Goal: Task Accomplishment & Management: Manage account settings

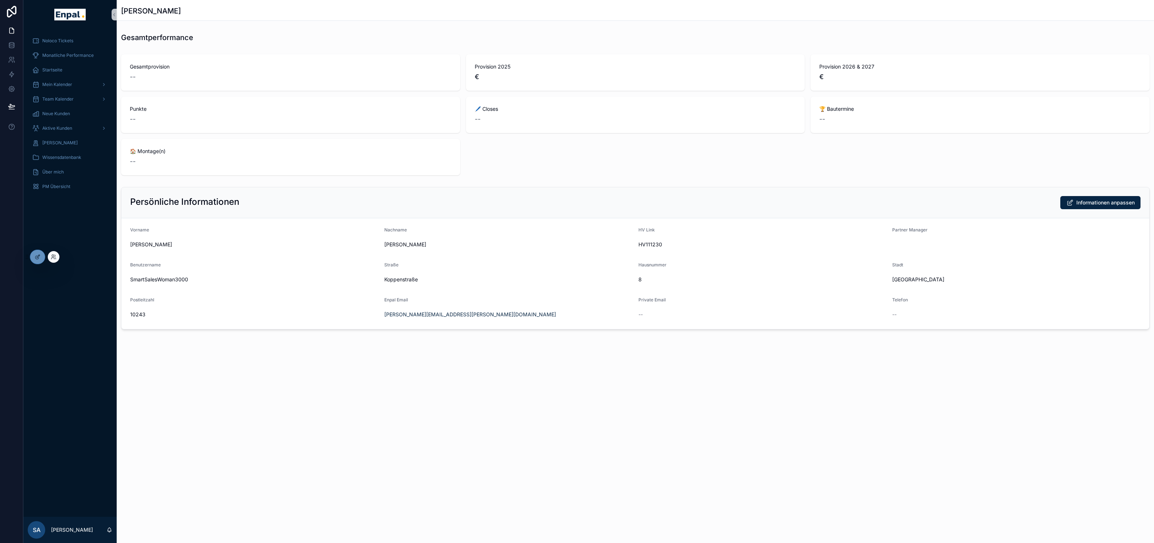
click at [56, 261] on div at bounding box center [54, 257] width 12 height 12
click at [53, 256] on icon at bounding box center [53, 256] width 2 height 2
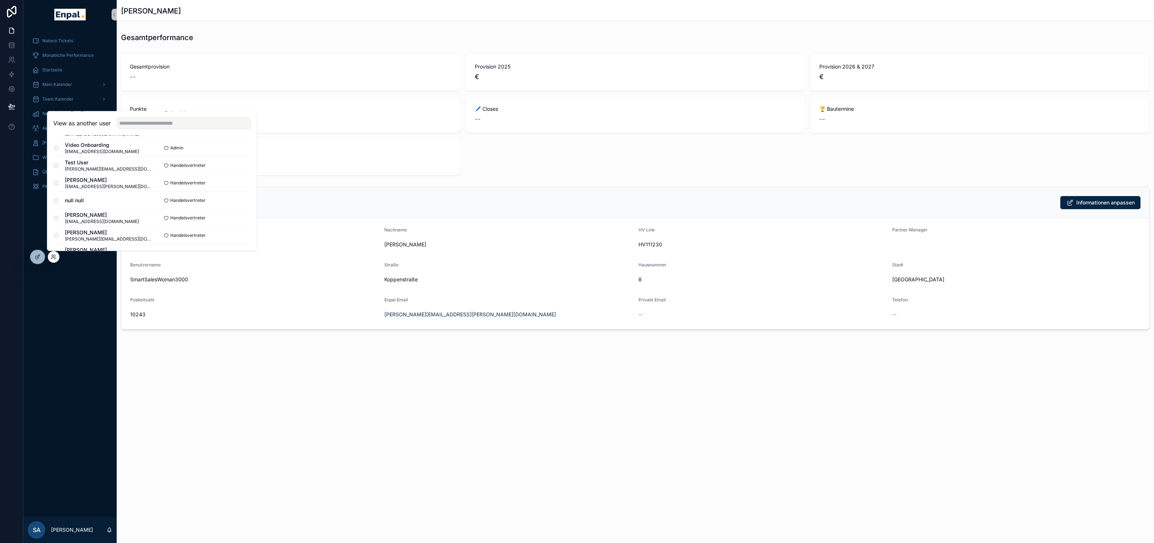
scroll to position [405, 0]
click at [173, 122] on input "text" at bounding box center [184, 123] width 134 height 12
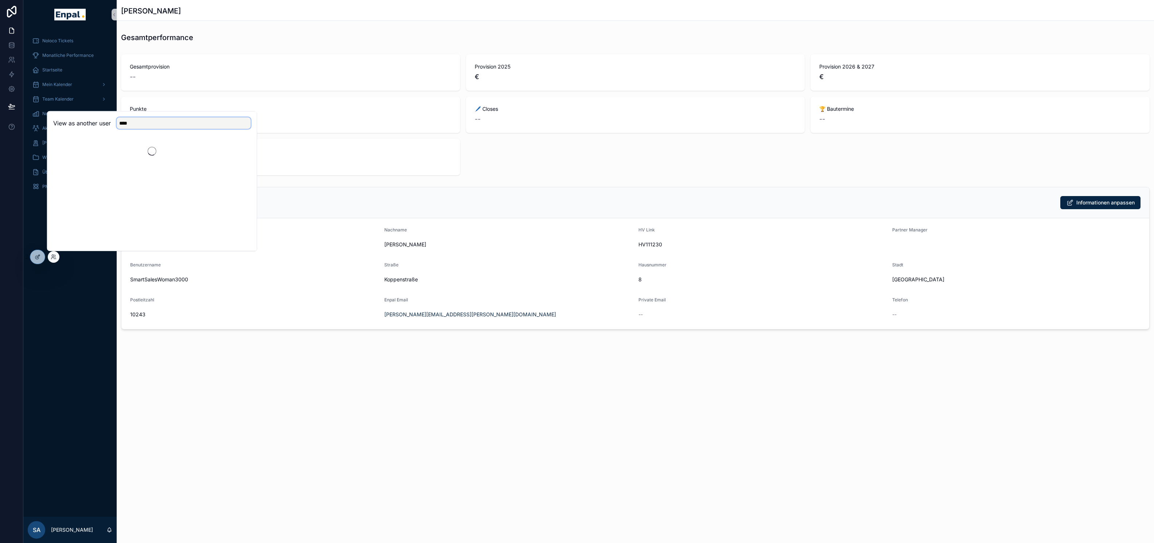
scroll to position [0, 0]
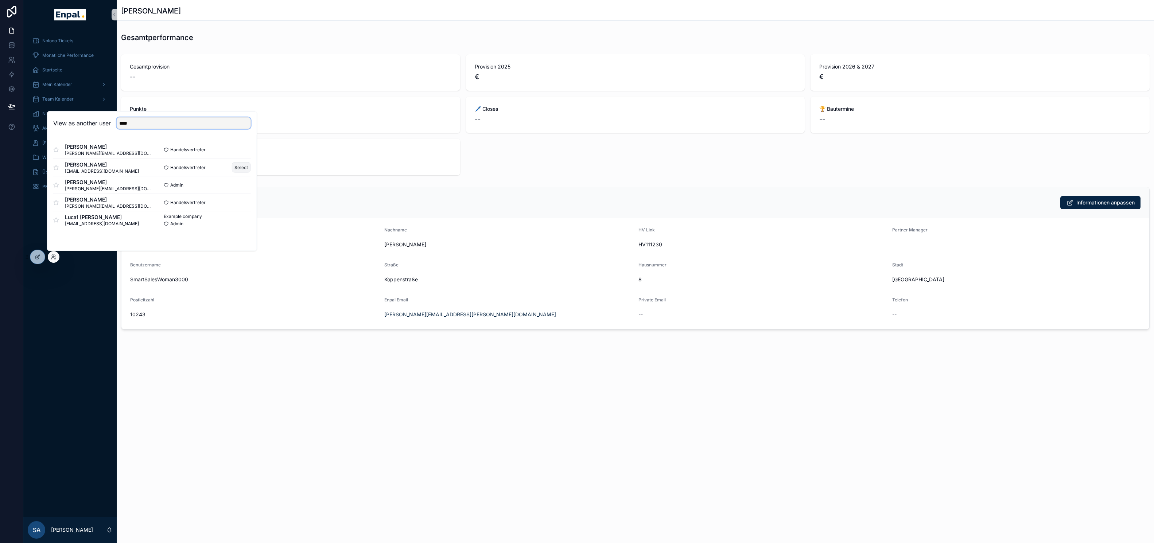
type input "****"
click at [243, 169] on button "Select" at bounding box center [241, 167] width 19 height 11
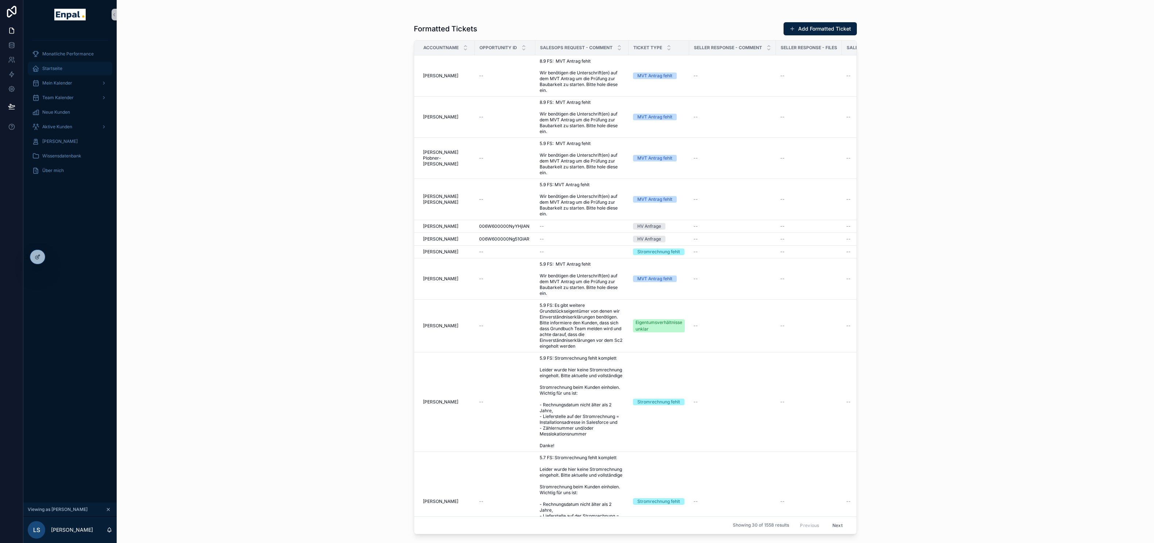
click at [62, 69] on span "Startseite" at bounding box center [52, 69] width 20 height 6
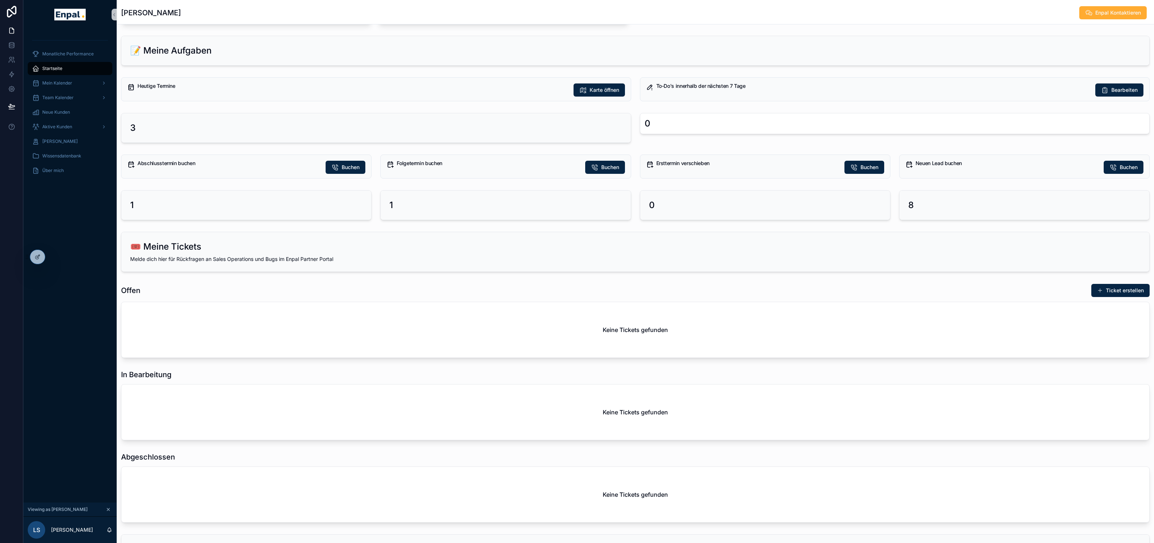
scroll to position [323, 0]
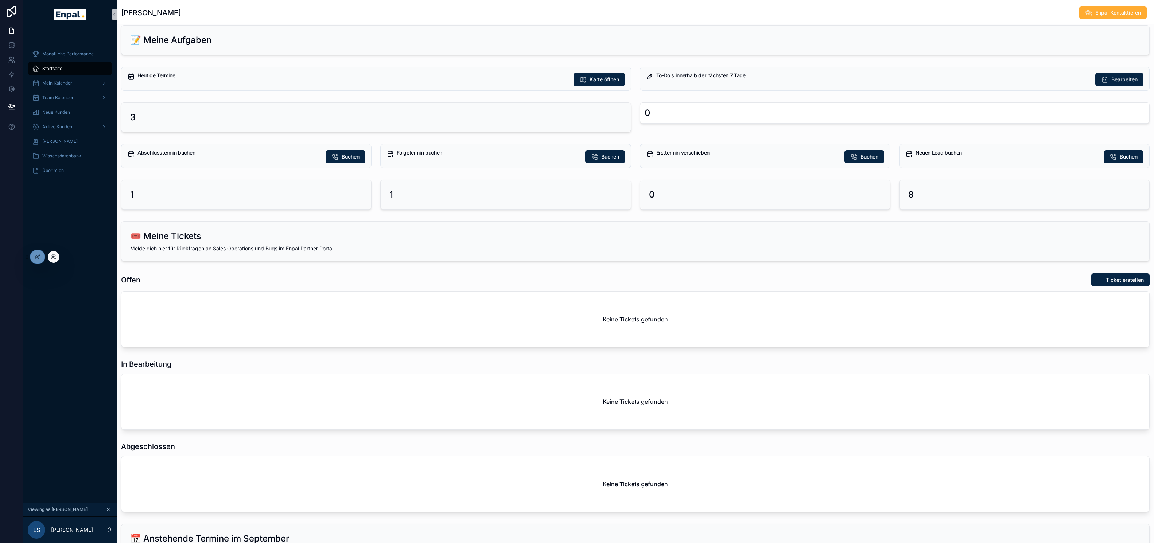
click at [55, 257] on icon at bounding box center [55, 256] width 1 height 2
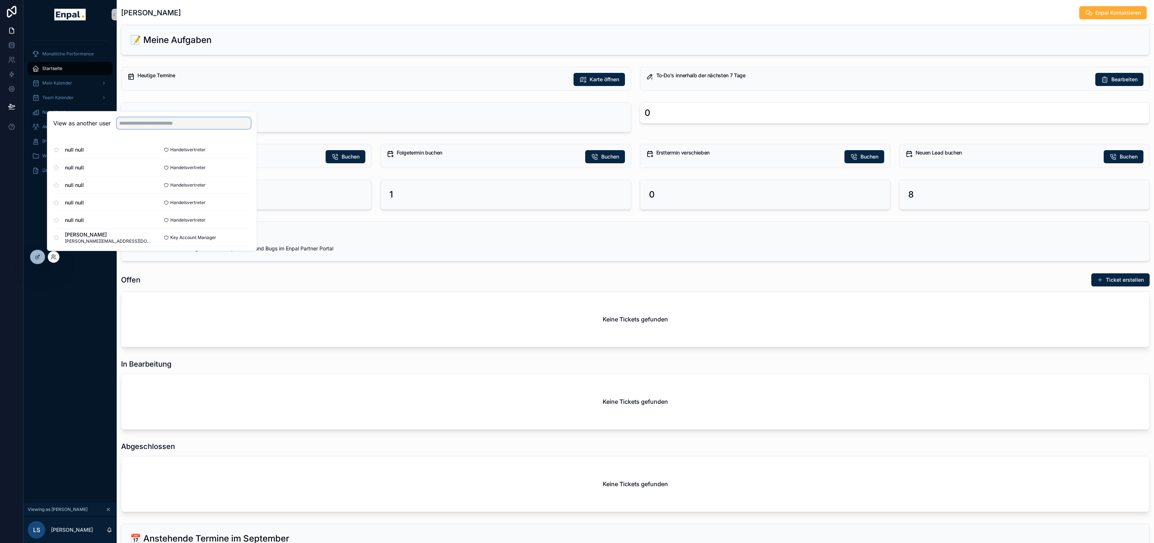
click at [156, 126] on input "text" at bounding box center [184, 123] width 134 height 12
type input "******"
click at [240, 150] on button "Select" at bounding box center [241, 149] width 19 height 11
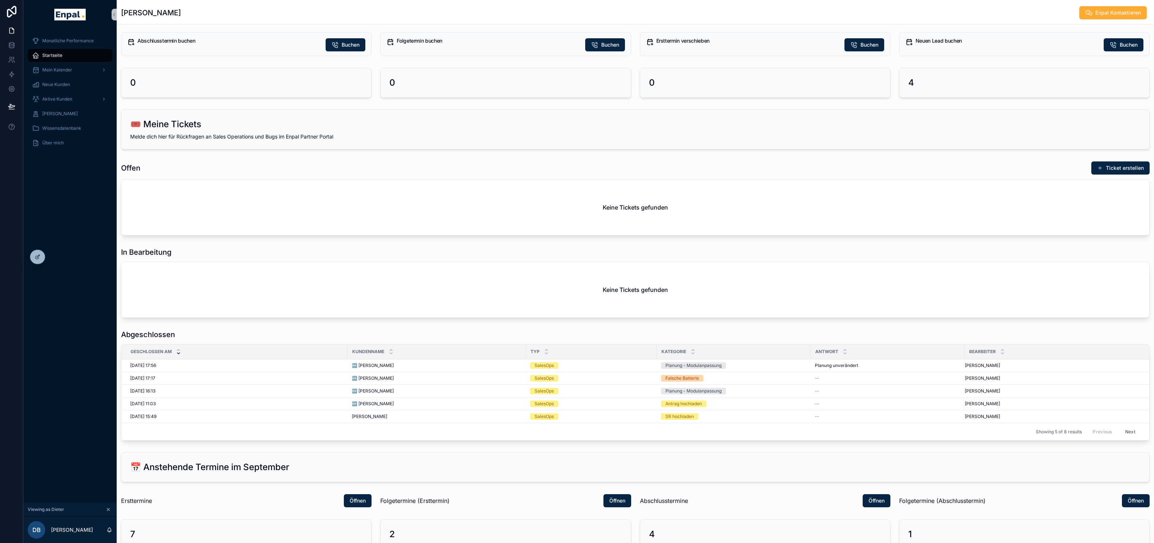
scroll to position [105, 0]
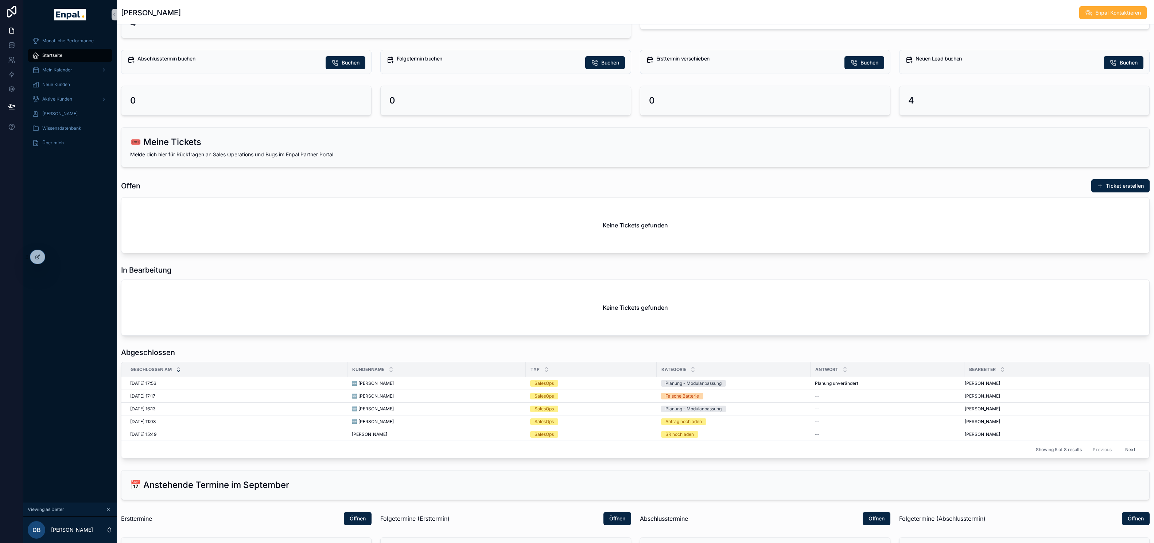
click at [59, 257] on div "Monatliche Performance Startseite Mein Kalender Neue Kunden Aktive [PERSON_NAME…" at bounding box center [69, 265] width 93 height 473
click at [55, 257] on icon at bounding box center [54, 257] width 6 height 6
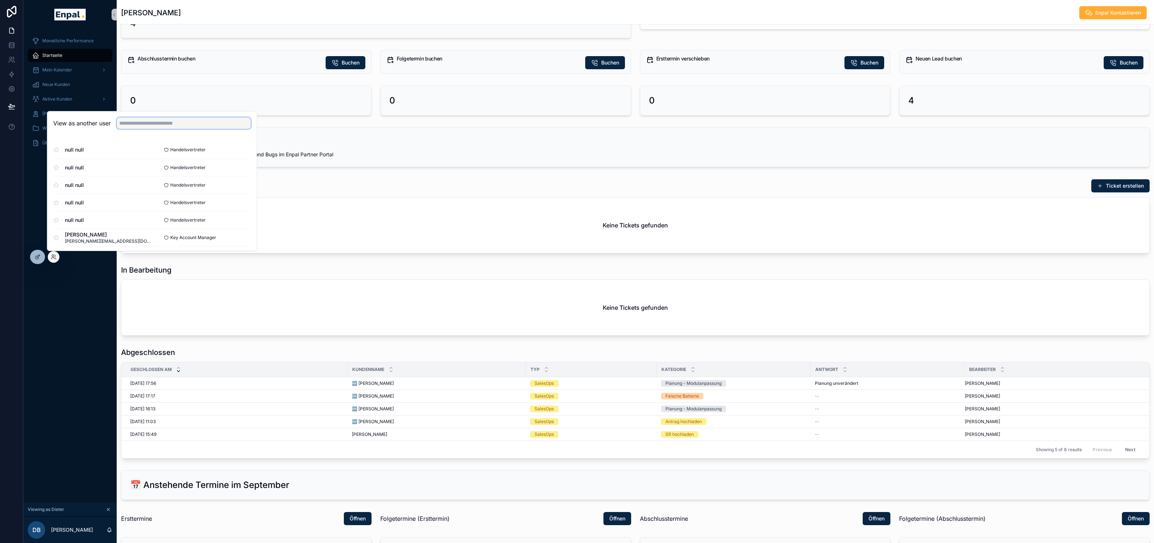
click at [133, 120] on input "text" at bounding box center [184, 123] width 134 height 12
type input "*****"
click at [249, 150] on button "Select" at bounding box center [241, 149] width 19 height 11
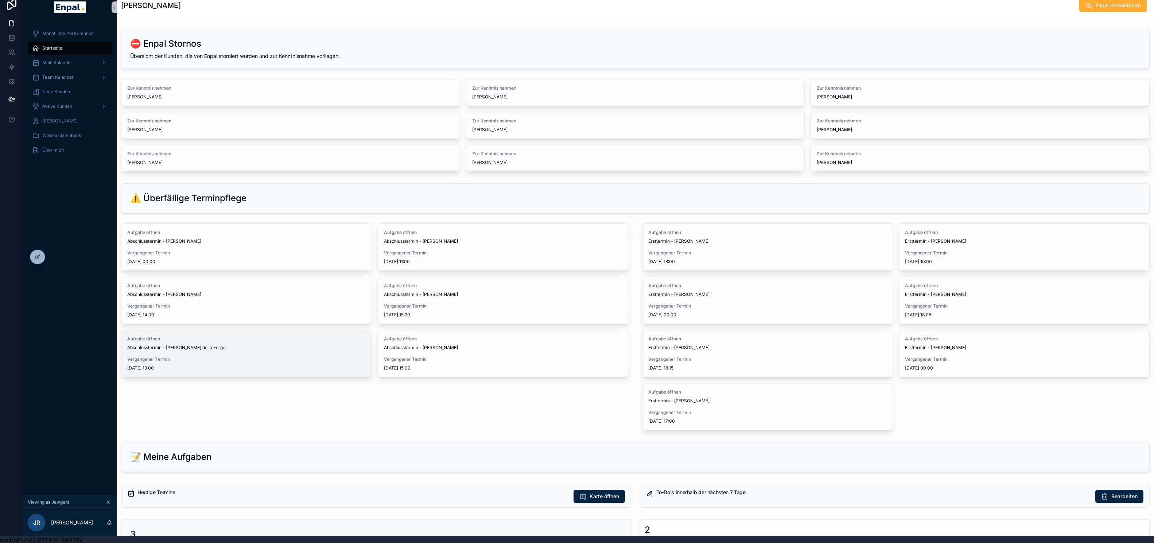
click at [295, 345] on span "Abschlusstermin - Elinor Zervoulakos de la Forge" at bounding box center [246, 348] width 238 height 6
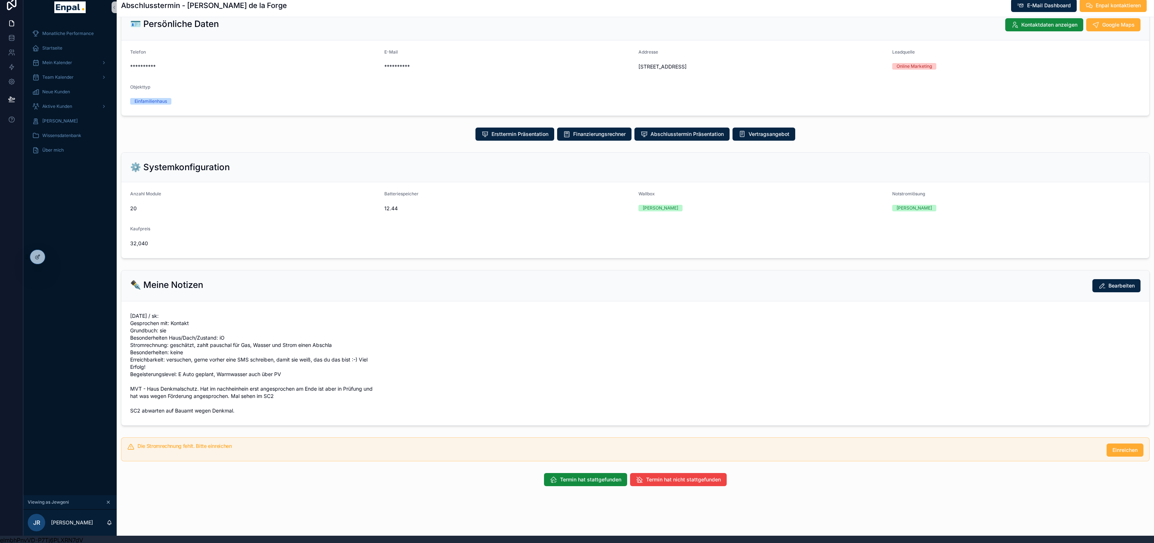
scroll to position [8, 0]
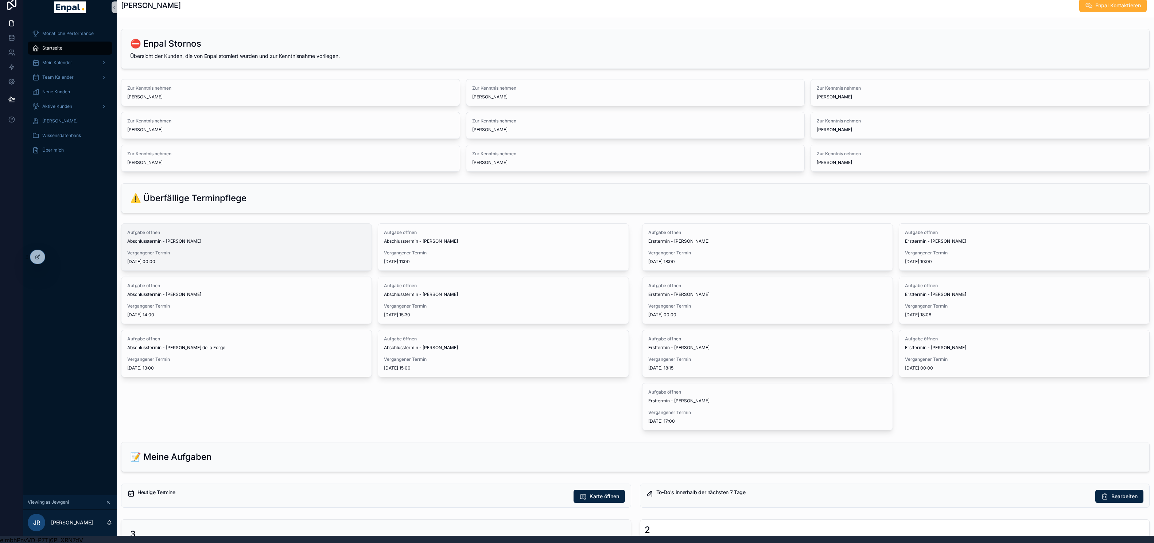
click at [221, 255] on div "Vergangener Termin 17/08/2025 00:00" at bounding box center [246, 257] width 238 height 15
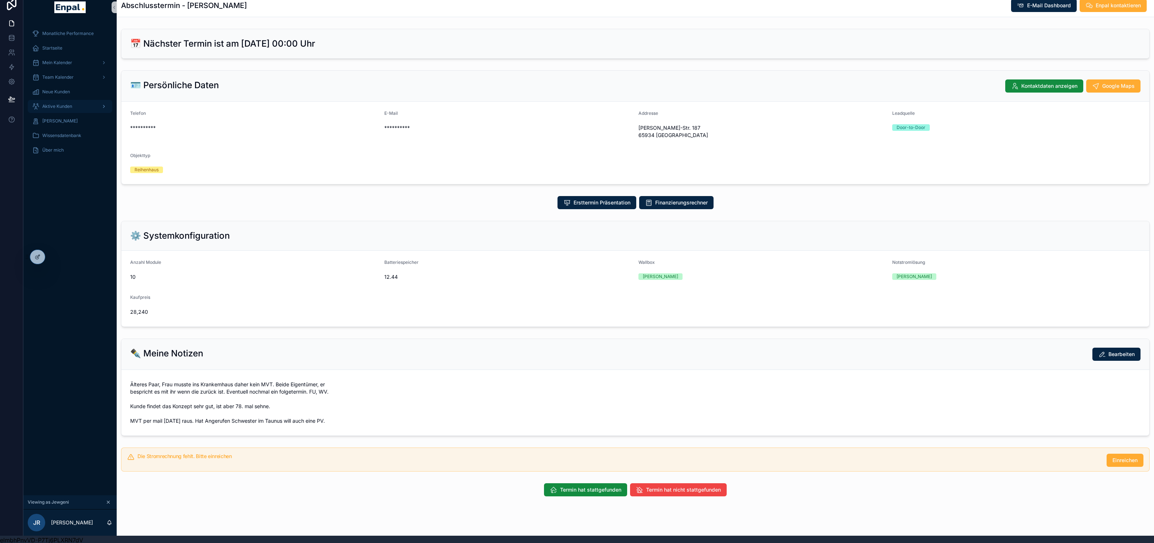
click at [70, 105] on span "Aktive Kunden" at bounding box center [57, 107] width 30 height 6
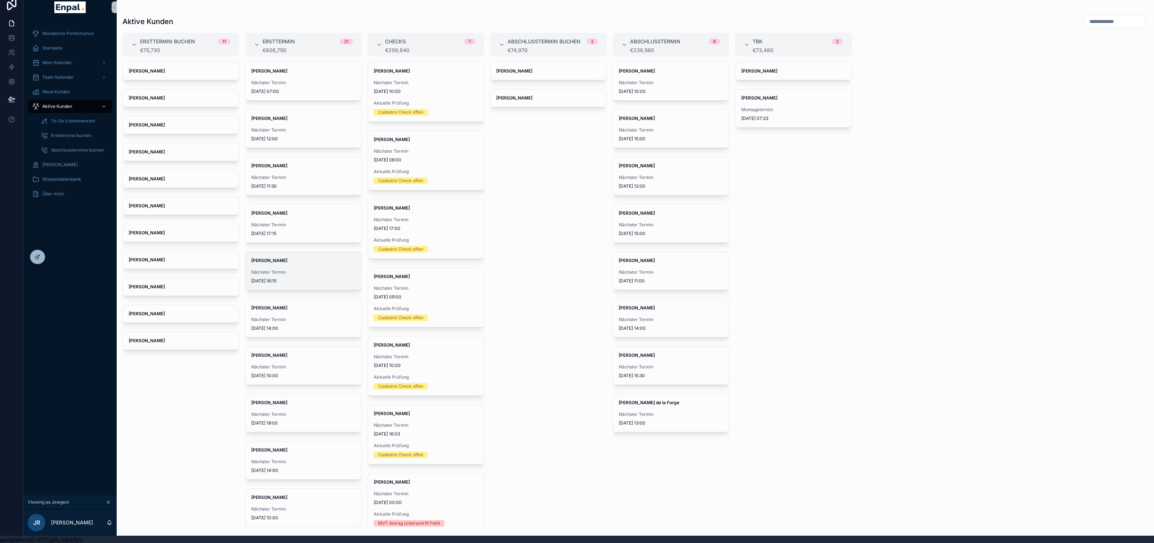
click at [302, 264] on div "Heike Southgate Nächster Termin 15/09/2025 16:15" at bounding box center [303, 271] width 116 height 38
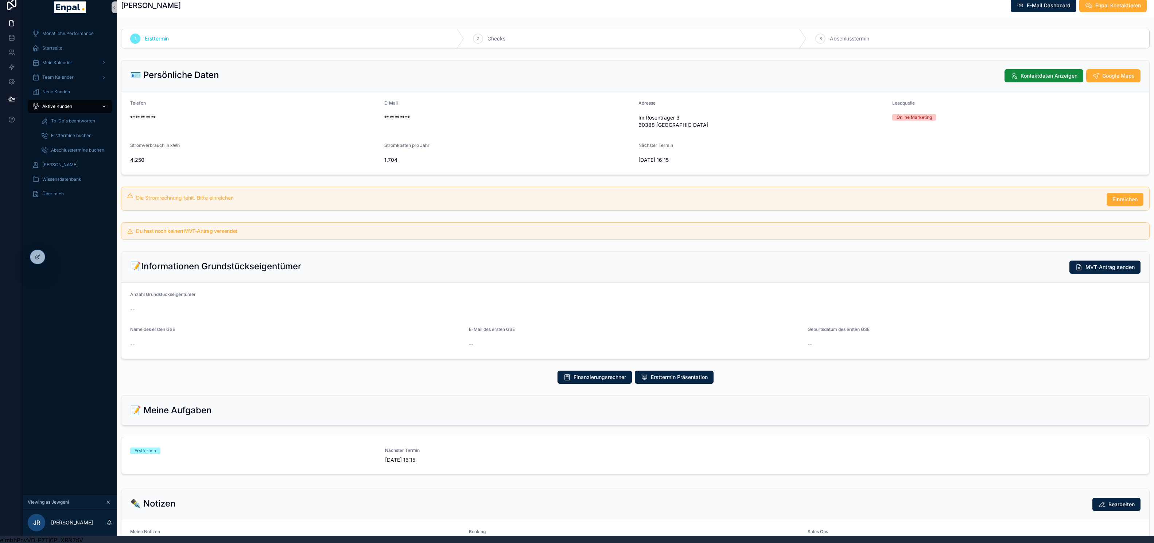
click at [81, 108] on div "Aktive Kunden" at bounding box center [70, 107] width 76 height 12
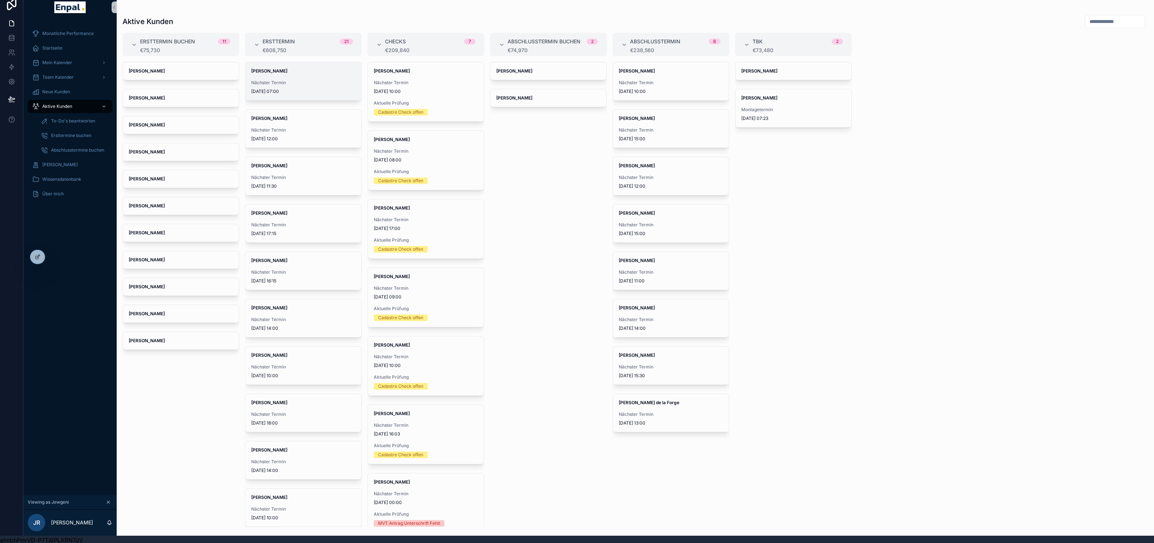
click at [301, 86] on div "Nächster Termin 24/10/2025 07:00" at bounding box center [303, 87] width 104 height 15
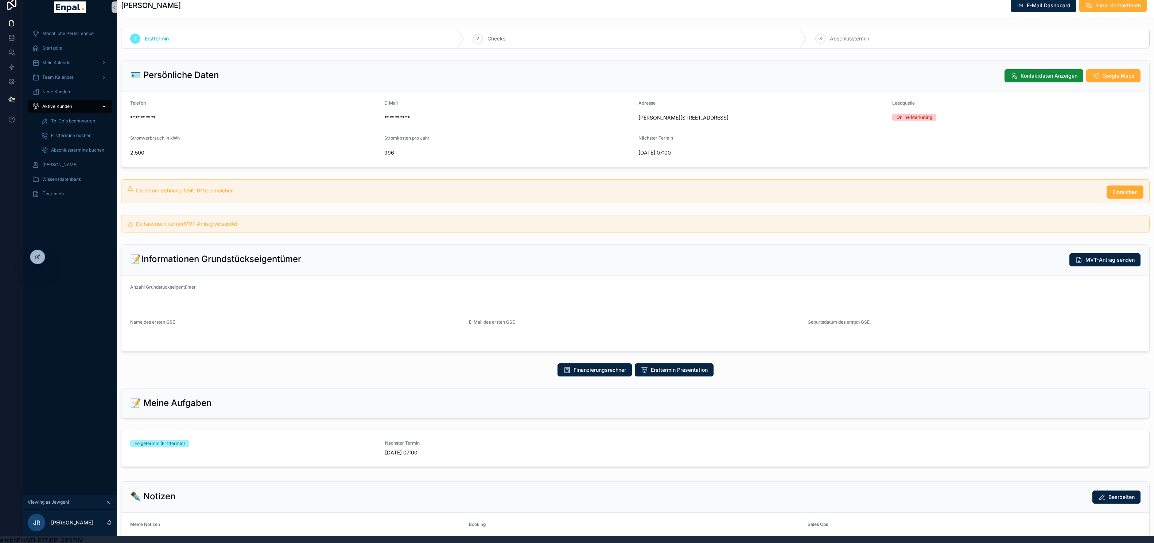
click at [52, 107] on span "Aktive Kunden" at bounding box center [57, 107] width 30 height 6
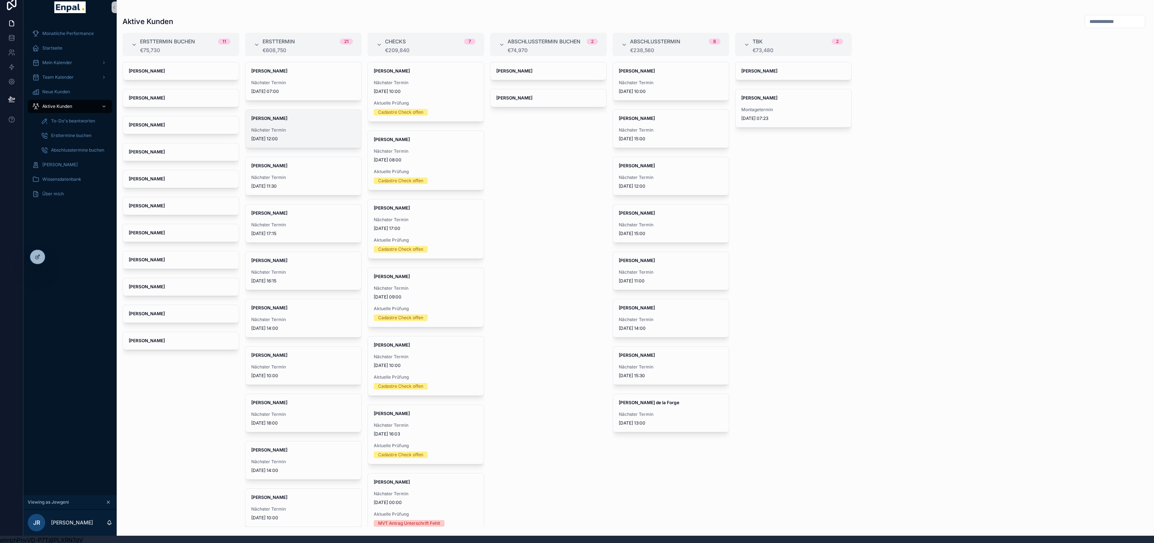
click at [294, 122] on div "Addy TCHouani Nächster Termin 01/10/2025 12:00" at bounding box center [303, 129] width 116 height 38
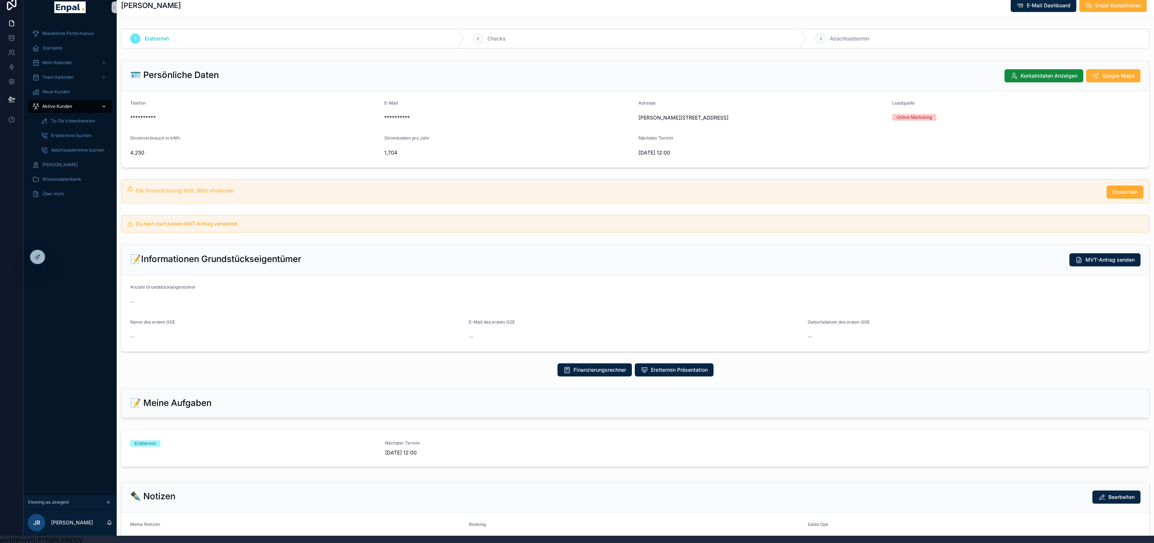
click at [59, 105] on span "Aktive Kunden" at bounding box center [57, 107] width 30 height 6
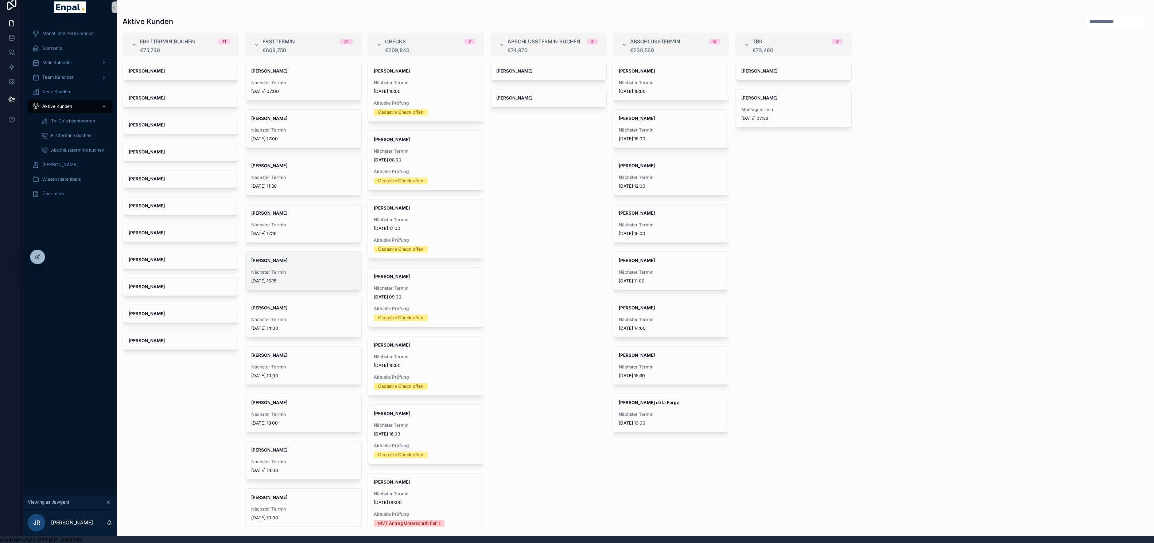
click at [306, 258] on span "Heike Southgate" at bounding box center [303, 261] width 104 height 6
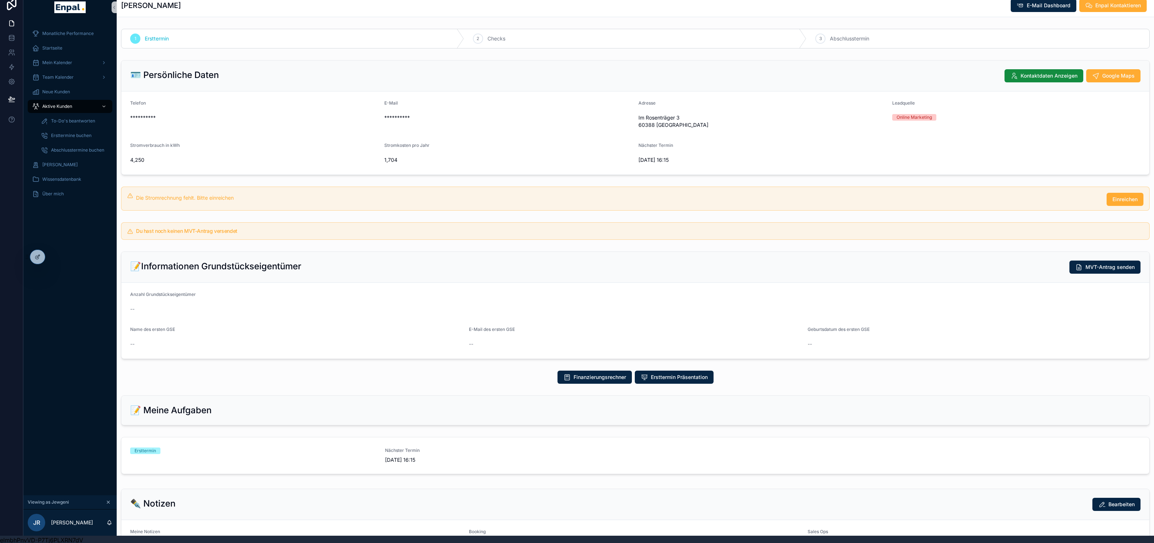
click at [300, 268] on div "📝Informationen Grundstückseigentümer MVT-Antrag senden" at bounding box center [635, 267] width 1010 height 13
click at [61, 106] on span "Aktive Kunden" at bounding box center [57, 107] width 30 height 6
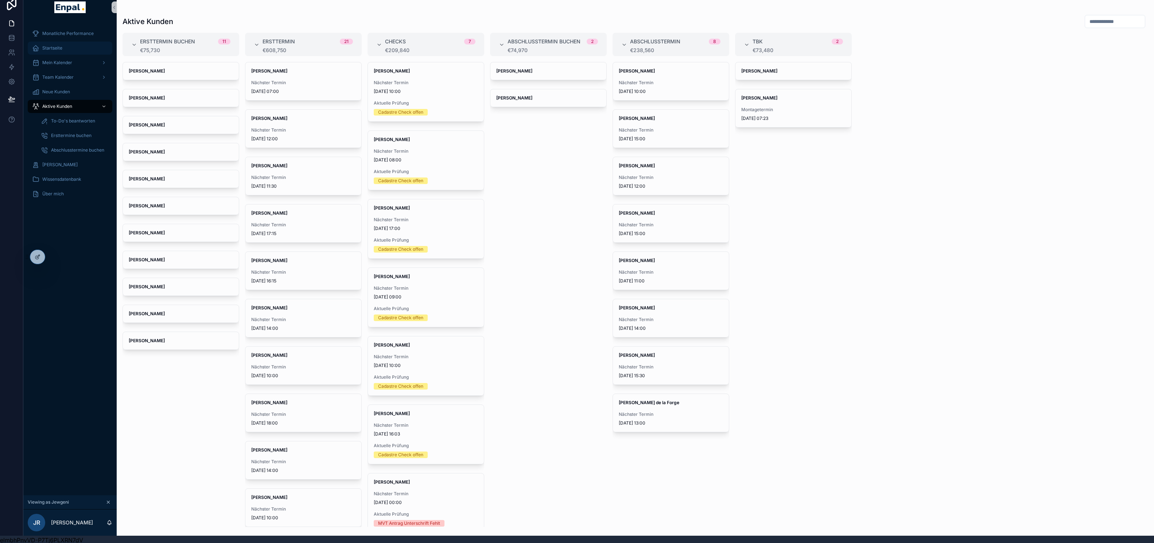
click at [66, 54] on link "Startseite" at bounding box center [70, 48] width 85 height 13
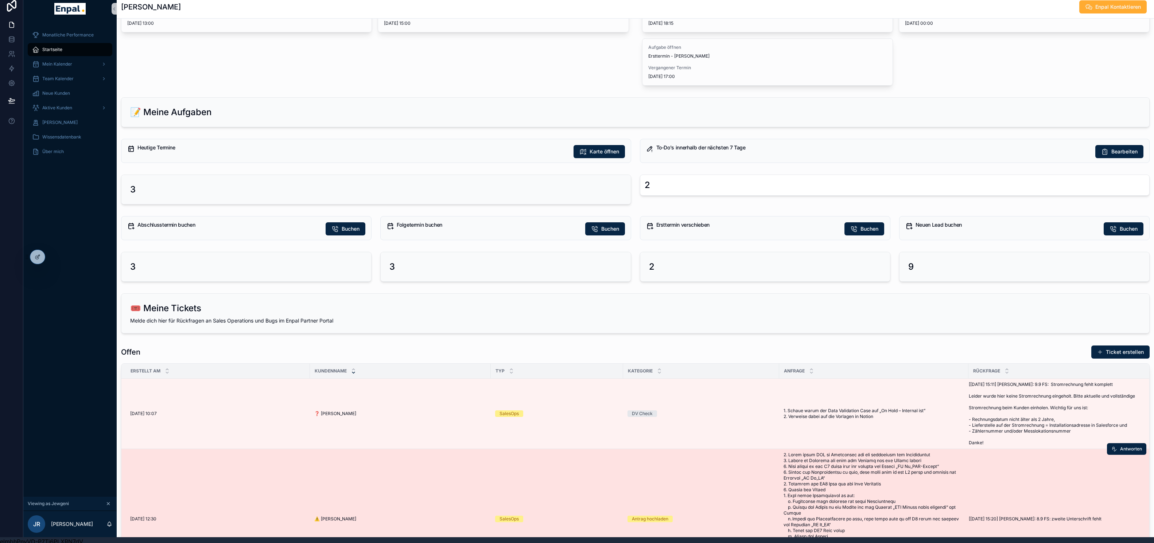
scroll to position [344, 0]
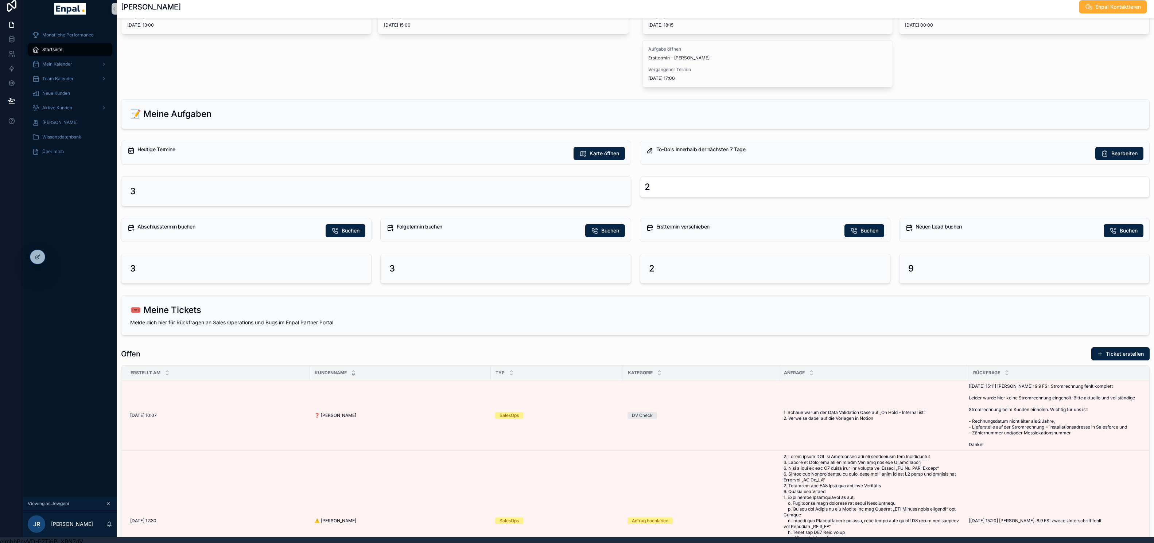
click at [83, 274] on div "Monatliche Performance Startseite Mein Kalender Team Kalender Neue Kunden Aktiv…" at bounding box center [69, 259] width 93 height 473
click at [55, 258] on icon at bounding box center [55, 258] width 1 height 1
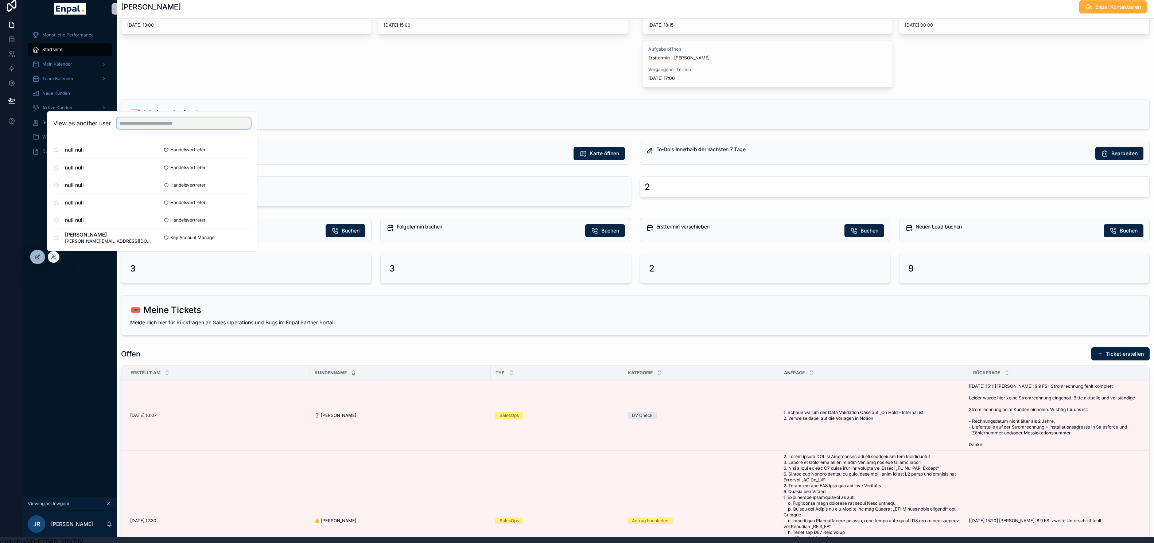
click at [140, 124] on input "text" at bounding box center [184, 123] width 134 height 12
type input "***"
click at [241, 168] on button "Select" at bounding box center [241, 167] width 19 height 11
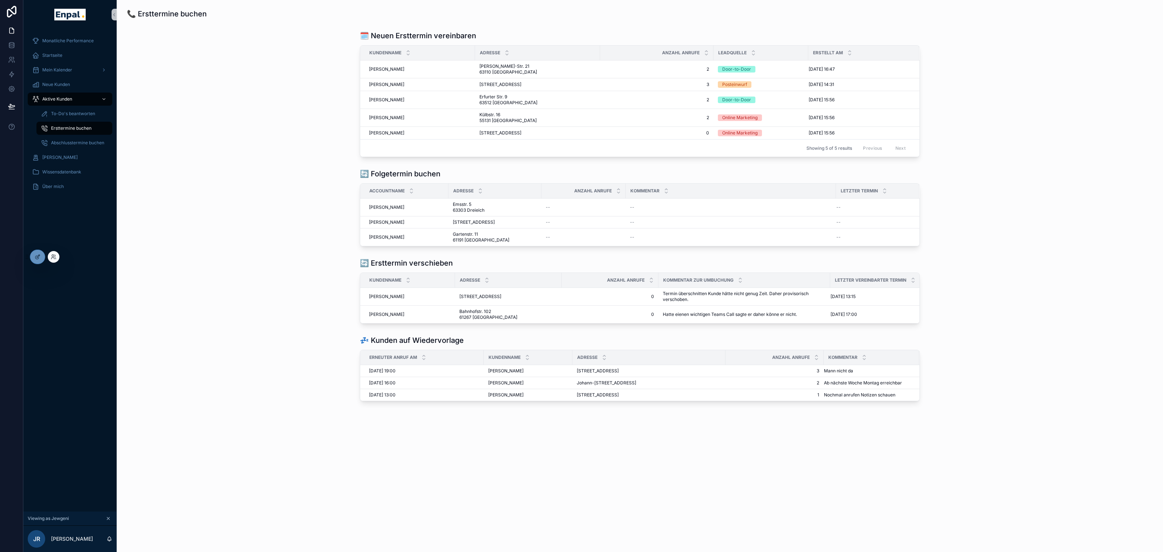
click at [56, 260] on div at bounding box center [54, 257] width 12 height 12
click at [56, 257] on icon at bounding box center [54, 257] width 6 height 6
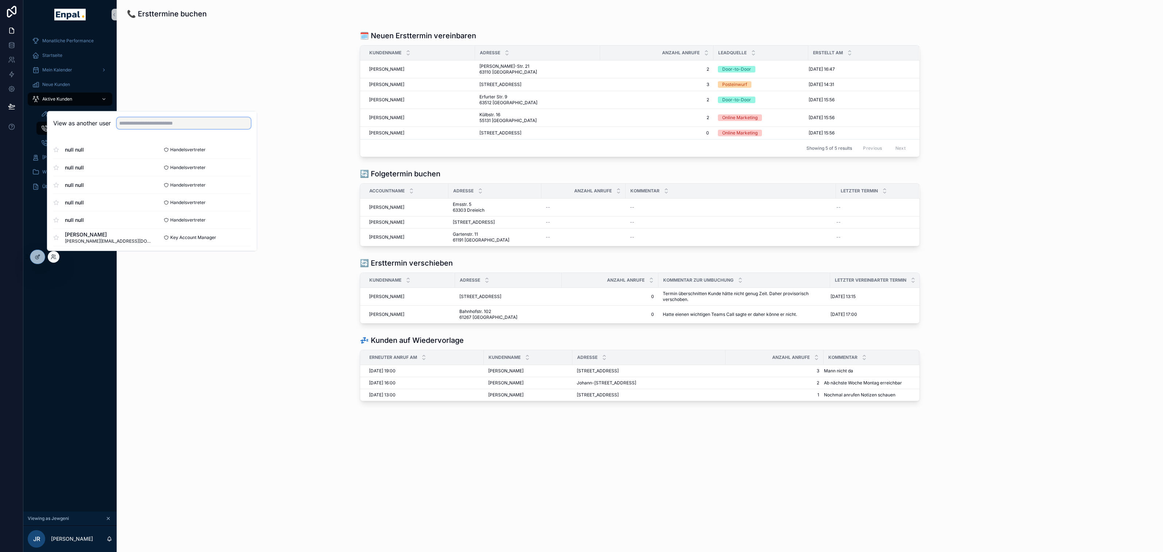
click at [153, 124] on input "text" at bounding box center [184, 123] width 134 height 12
click at [119, 269] on div "📞 Ersttermine buchen 🗓️ Neuen Ersttermin vereinbaren Kundenname Adresse Anzahl …" at bounding box center [640, 225] width 1046 height 451
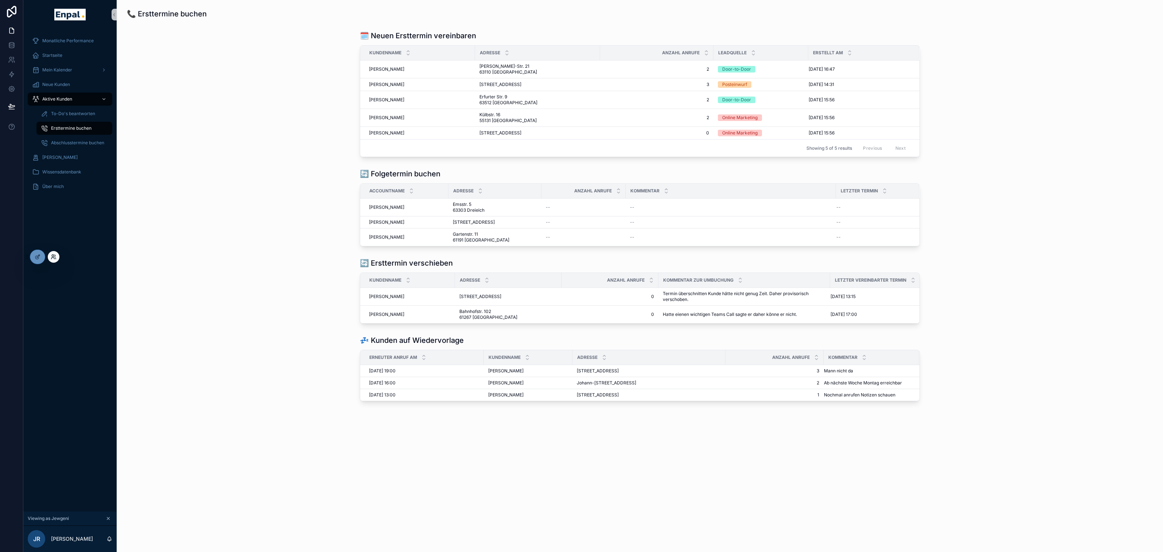
click at [53, 257] on icon at bounding box center [54, 257] width 6 height 6
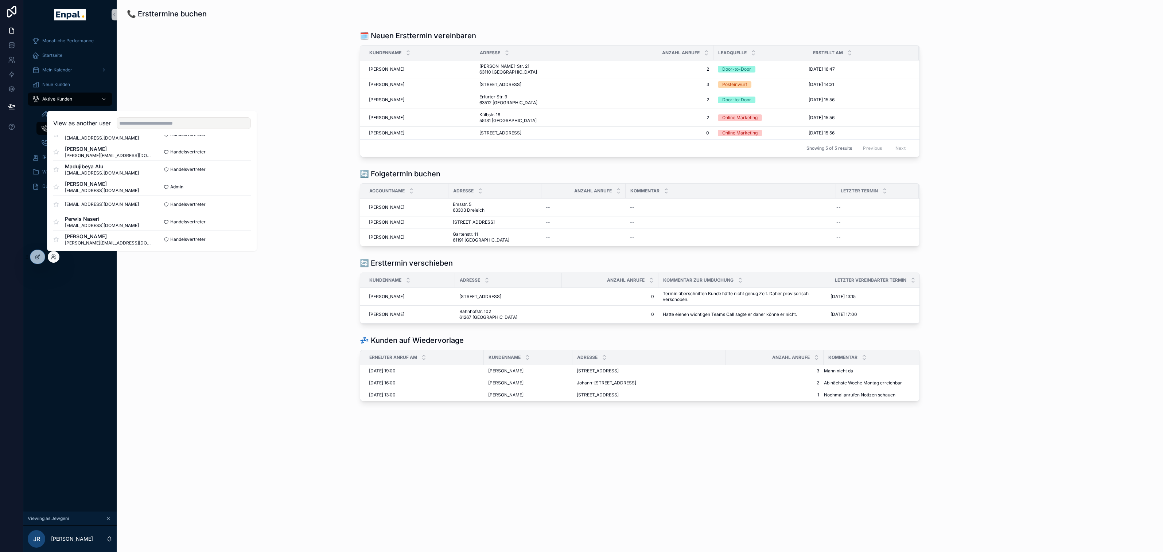
scroll to position [514, 0]
click at [180, 121] on input "text" at bounding box center [184, 123] width 134 height 12
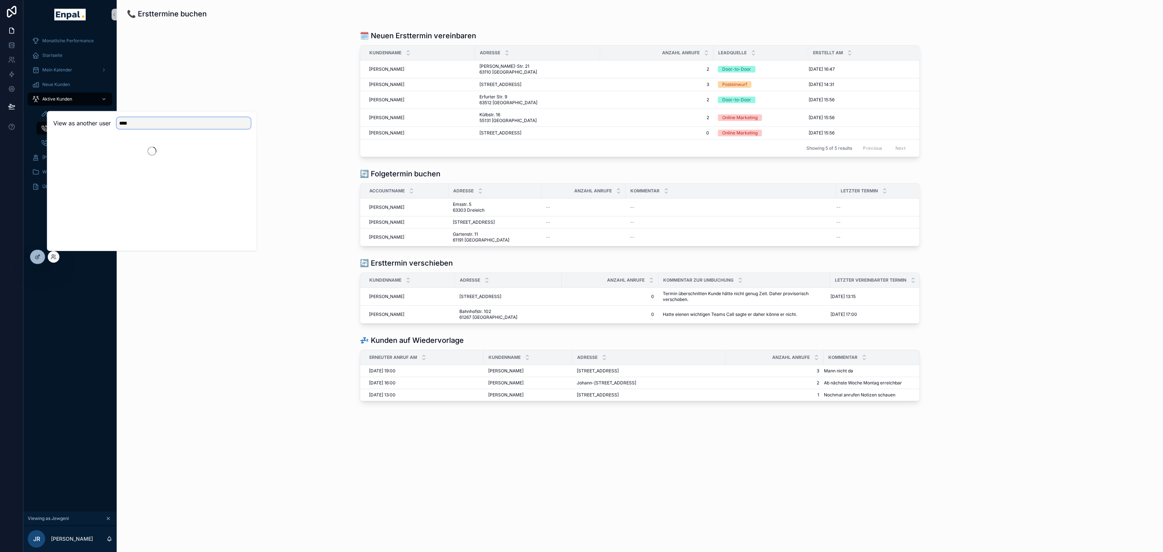
scroll to position [0, 0]
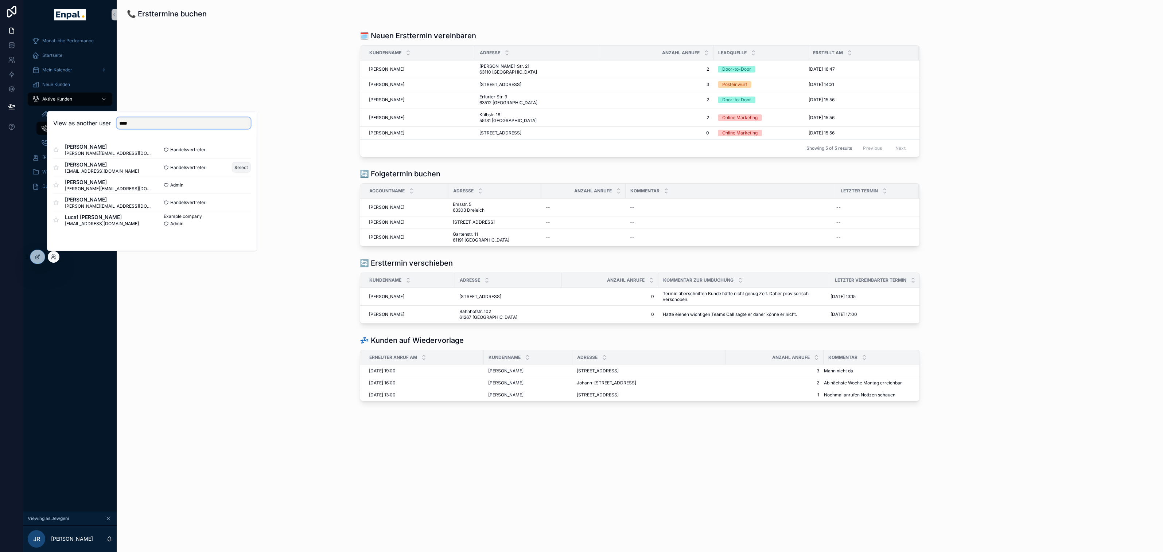
type input "****"
click at [233, 165] on button "Select" at bounding box center [241, 167] width 19 height 11
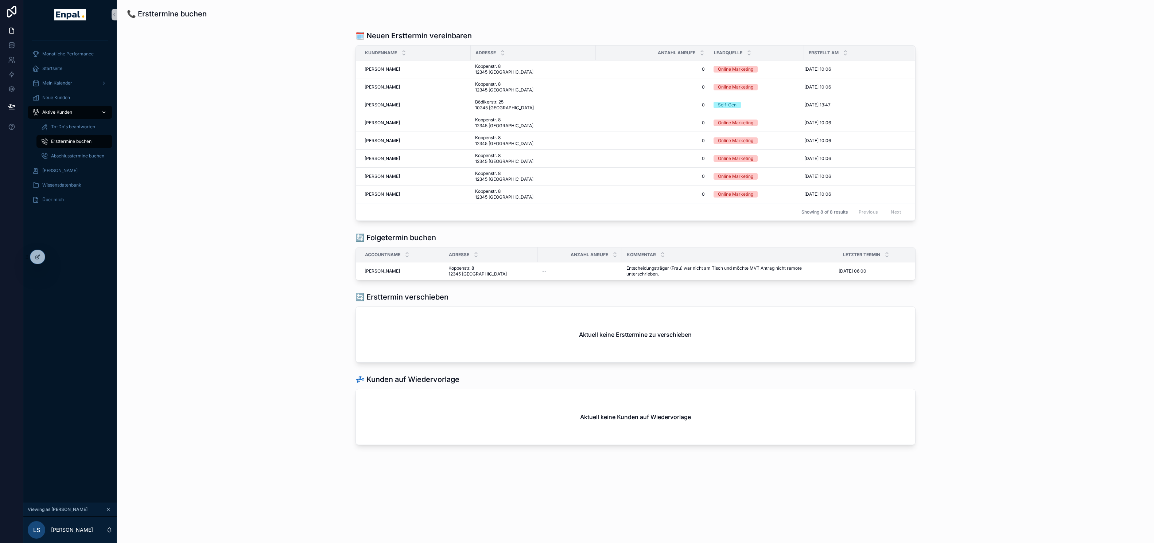
click at [63, 109] on span "Aktive Kunden" at bounding box center [57, 112] width 30 height 6
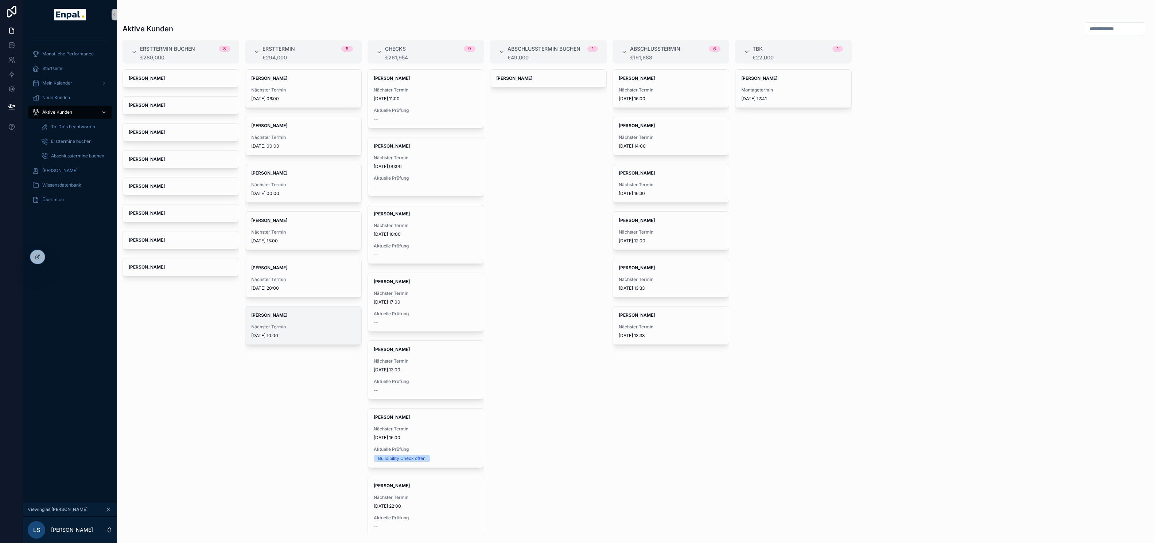
click at [291, 324] on span "Nächster Termin" at bounding box center [303, 327] width 104 height 6
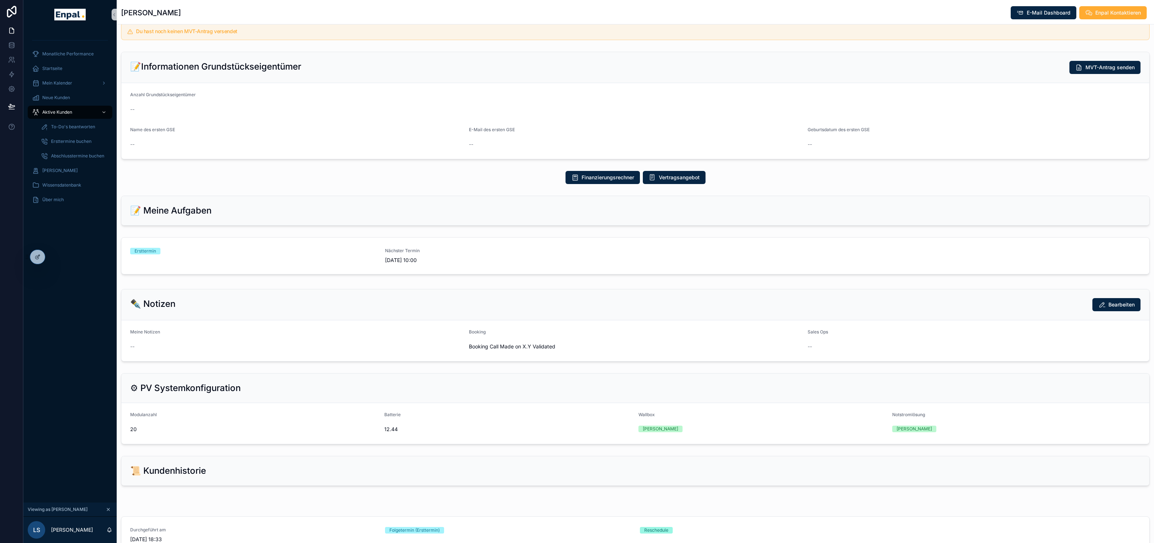
scroll to position [296, 0]
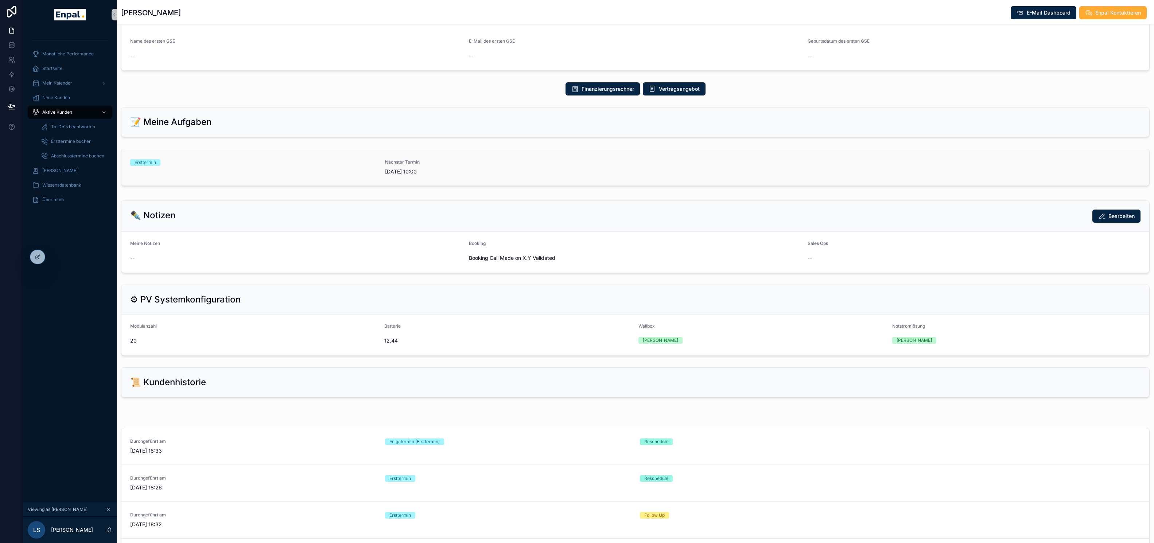
click at [287, 166] on div "Ersttermin" at bounding box center [253, 167] width 246 height 16
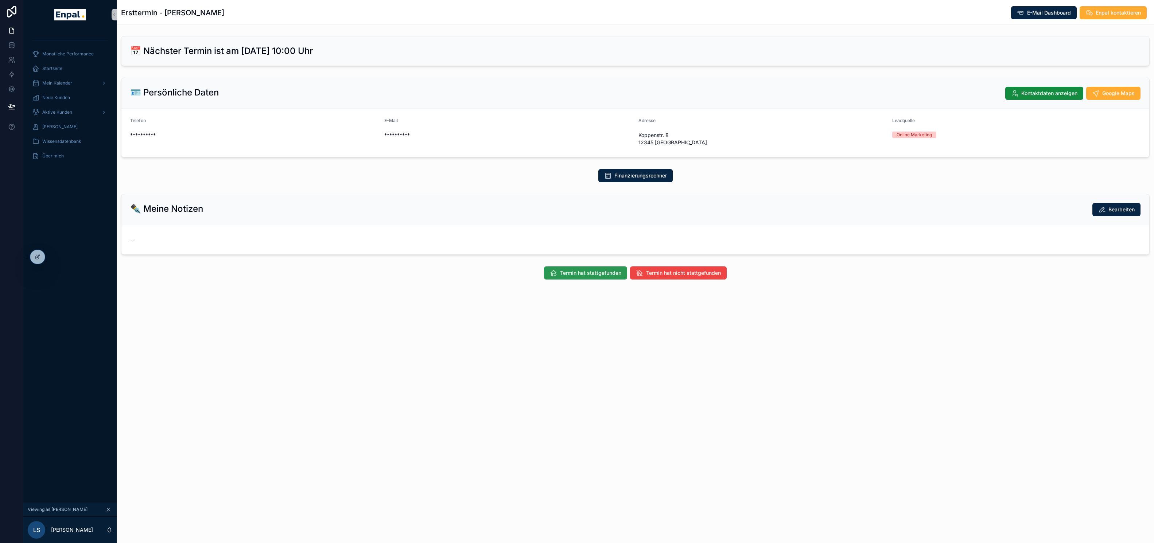
click at [577, 269] on span "Termin hat stattgefunden" at bounding box center [590, 272] width 61 height 7
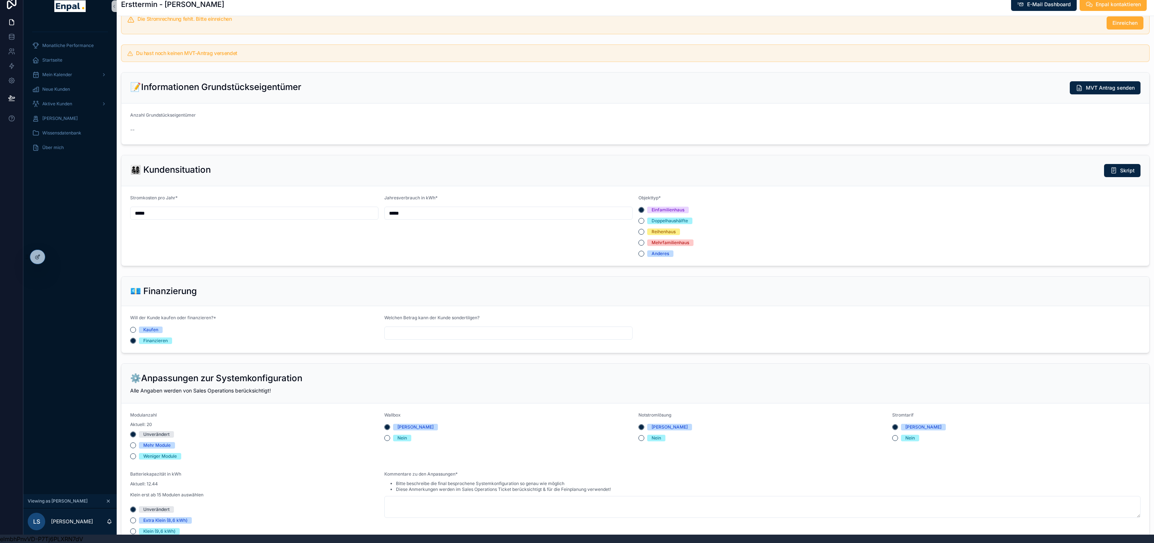
scroll to position [268, 0]
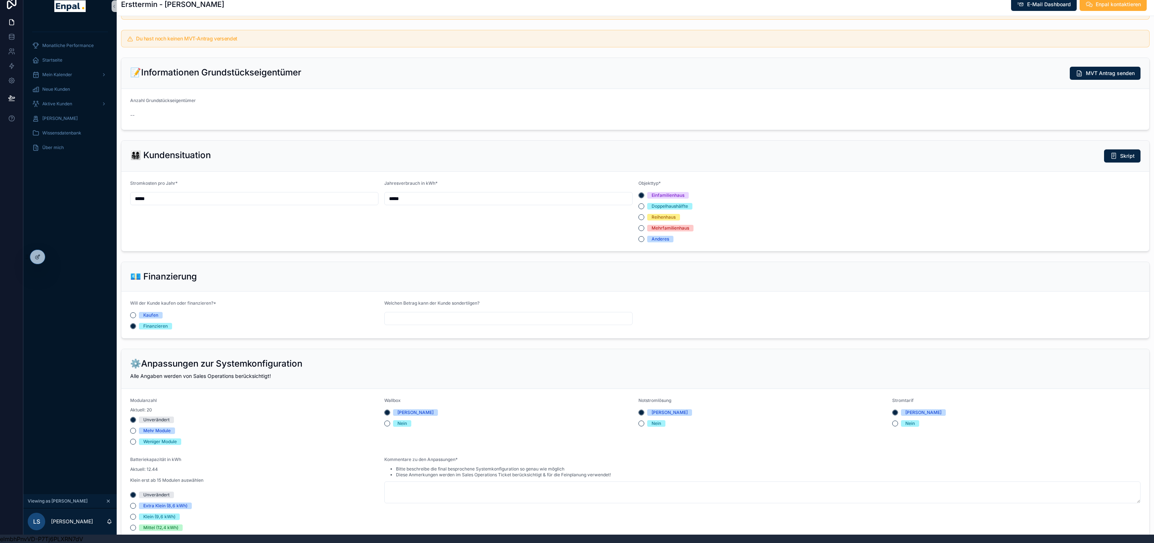
click at [303, 200] on input "*****" at bounding box center [253, 199] width 247 height 10
click at [300, 237] on div "Stromkosten pro Jahr* *****" at bounding box center [254, 211] width 248 height 62
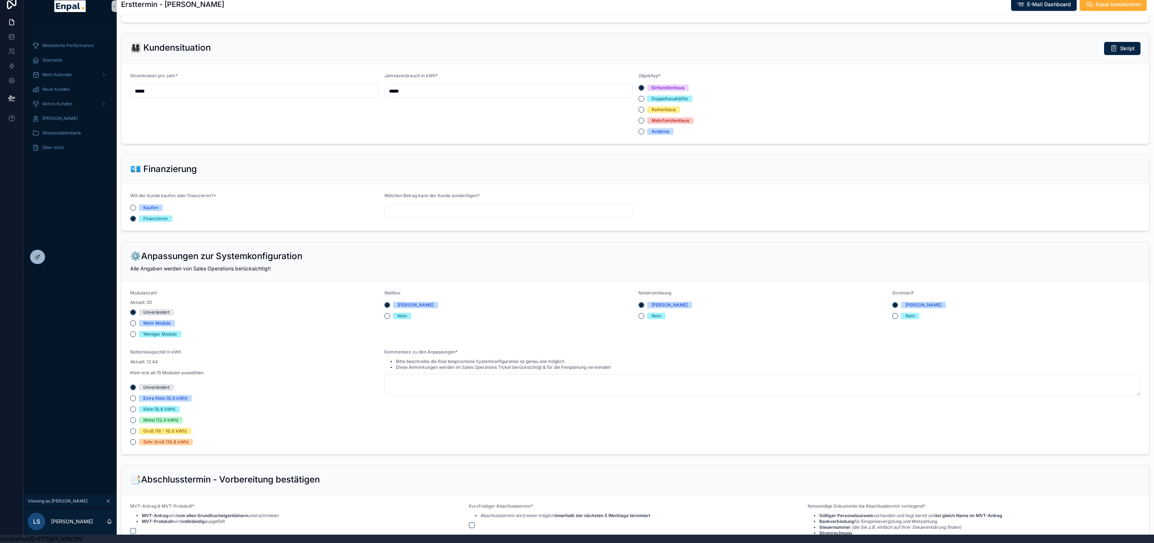
scroll to position [375, 0]
click at [58, 84] on div "Neue Kunden" at bounding box center [70, 89] width 76 height 12
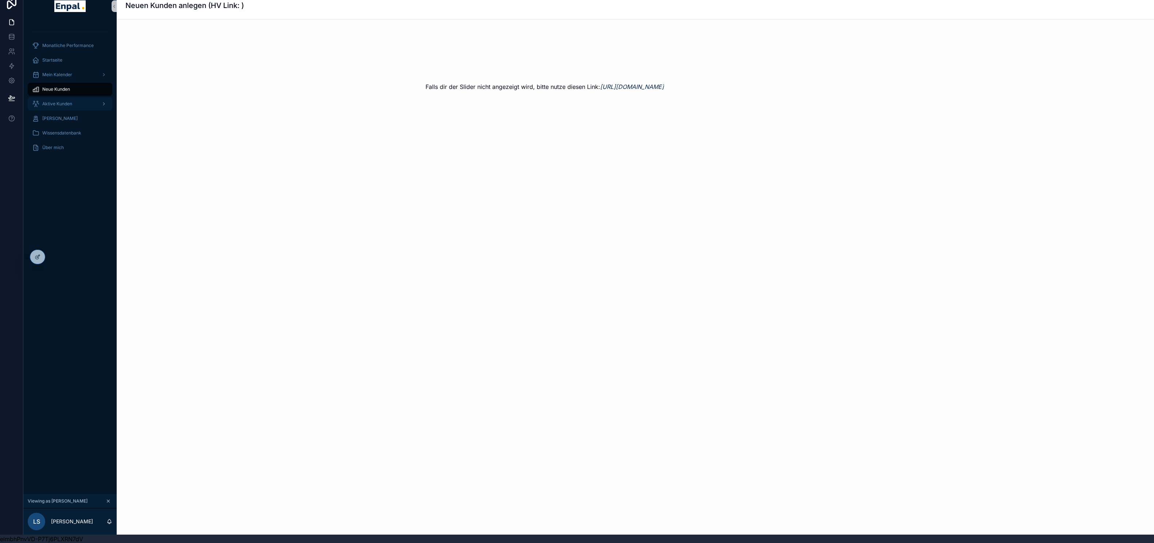
click at [58, 102] on span "Aktive Kunden" at bounding box center [57, 104] width 30 height 6
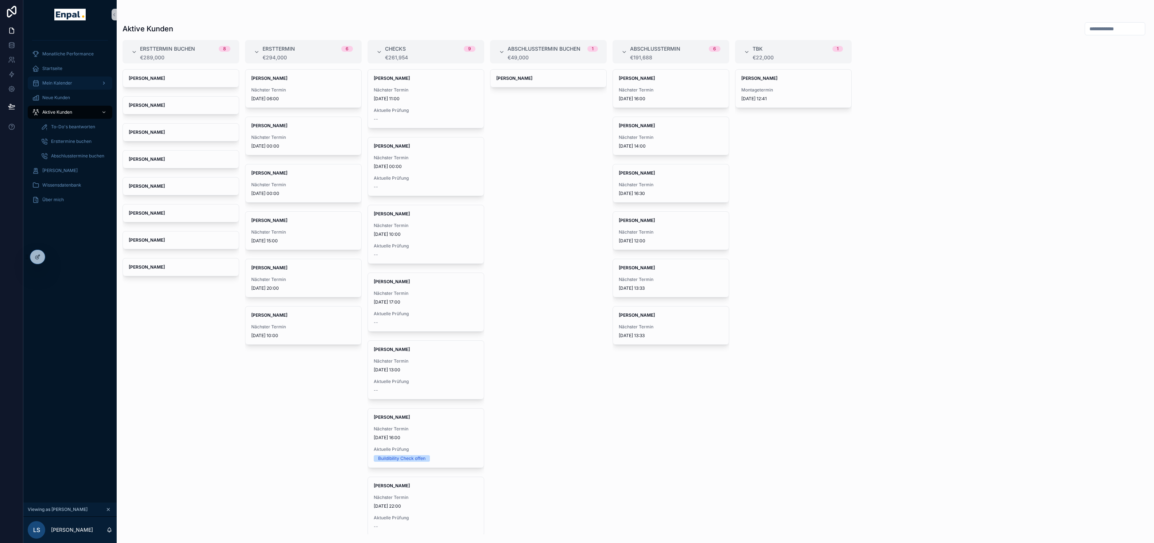
click at [54, 84] on span "Mein Kalender" at bounding box center [57, 83] width 30 height 6
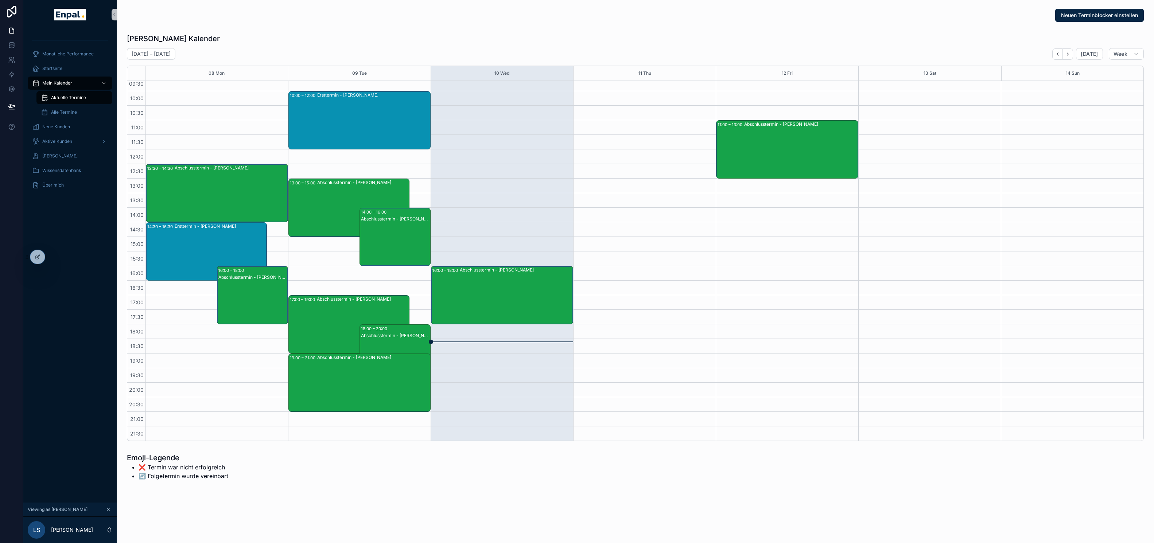
scroll to position [64, 0]
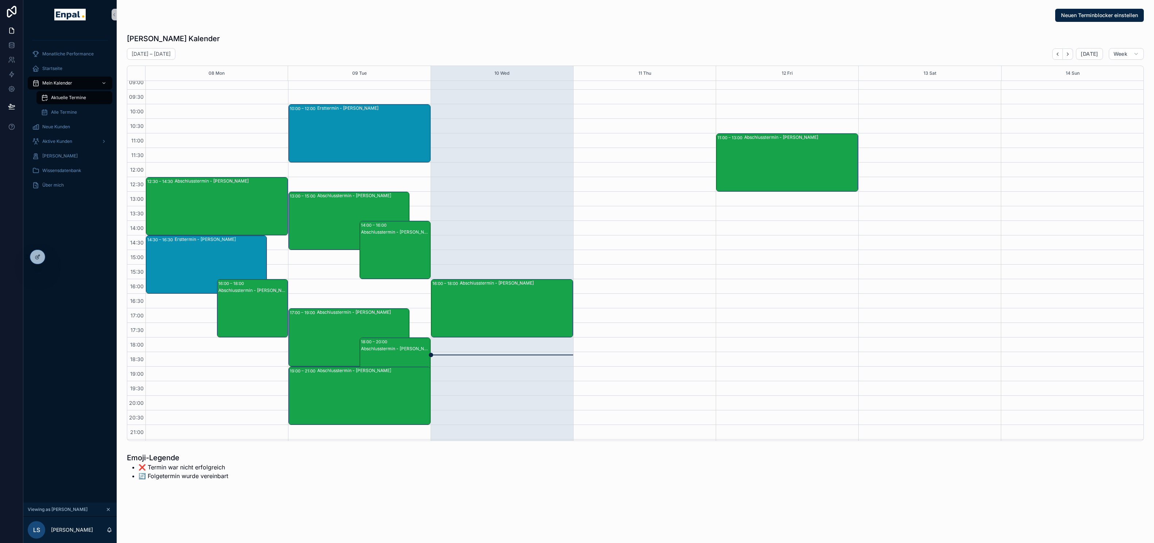
click at [355, 117] on div "Ersttermin - Andreas Hartmann" at bounding box center [373, 133] width 113 height 57
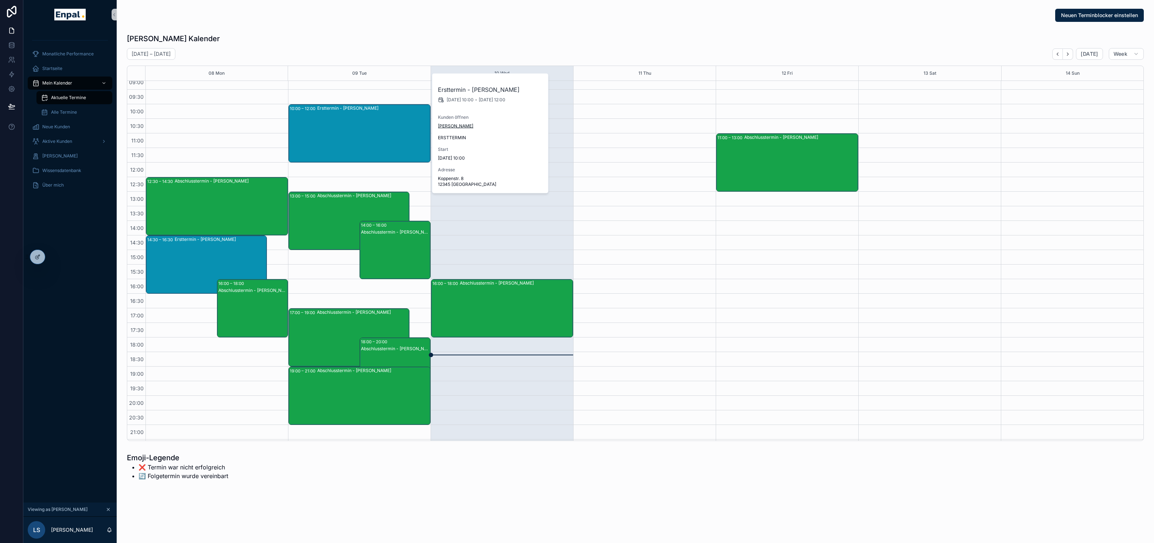
click at [462, 126] on span "Andreas Hartmann" at bounding box center [455, 126] width 35 height 6
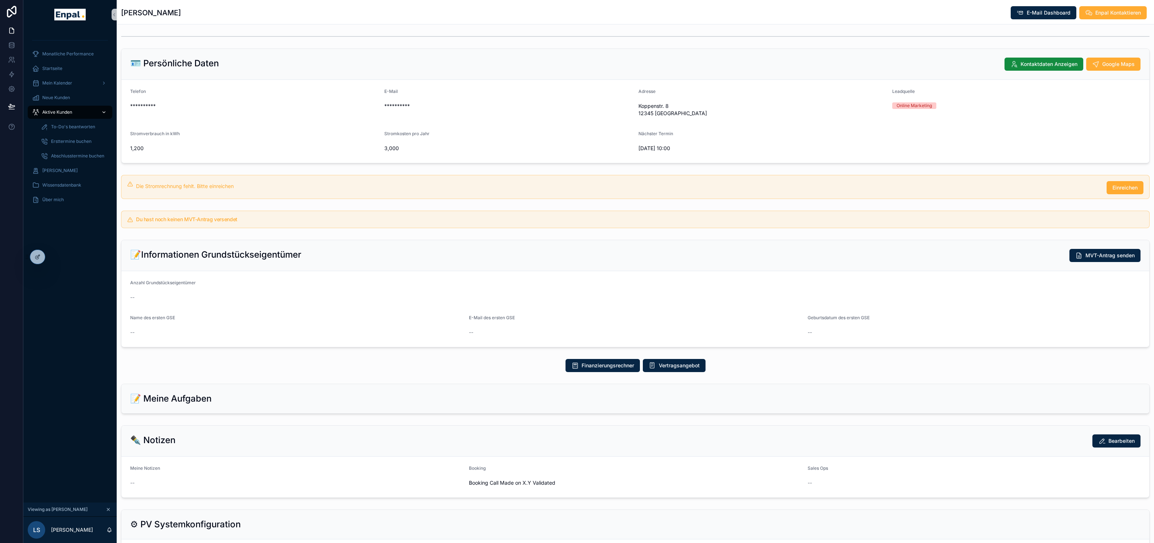
click at [52, 111] on span "Aktive Kunden" at bounding box center [57, 112] width 30 height 6
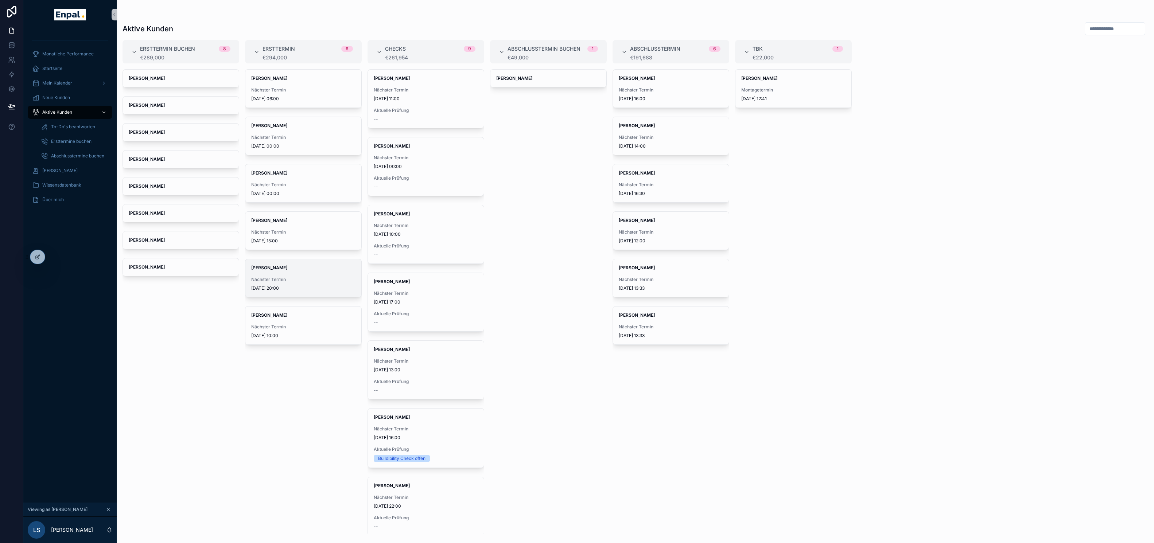
click at [288, 286] on span "03/09/2025 20:00" at bounding box center [303, 288] width 104 height 6
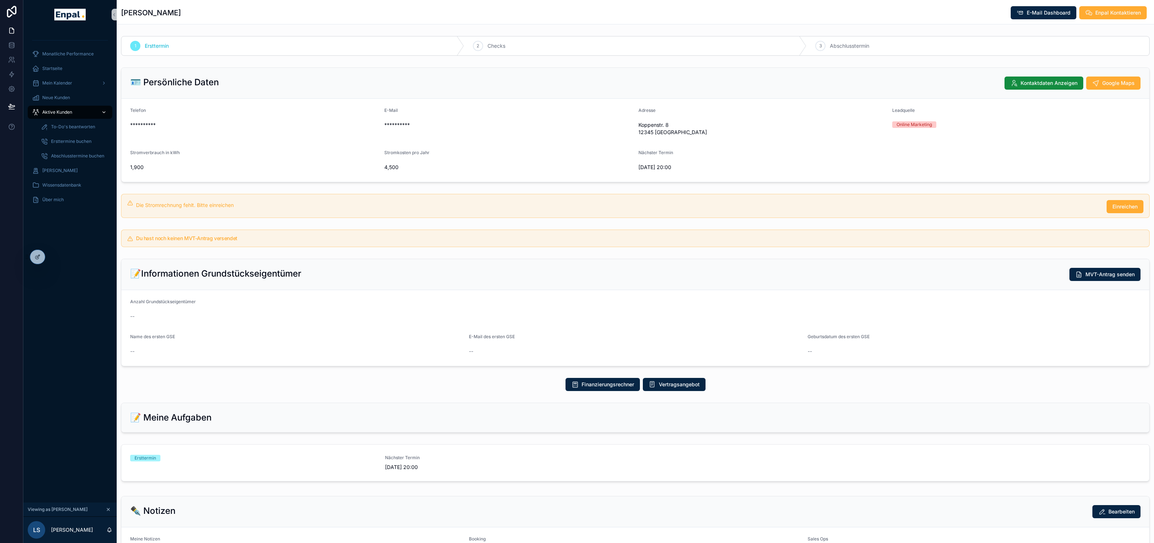
click at [65, 113] on span "Aktive Kunden" at bounding box center [57, 112] width 30 height 6
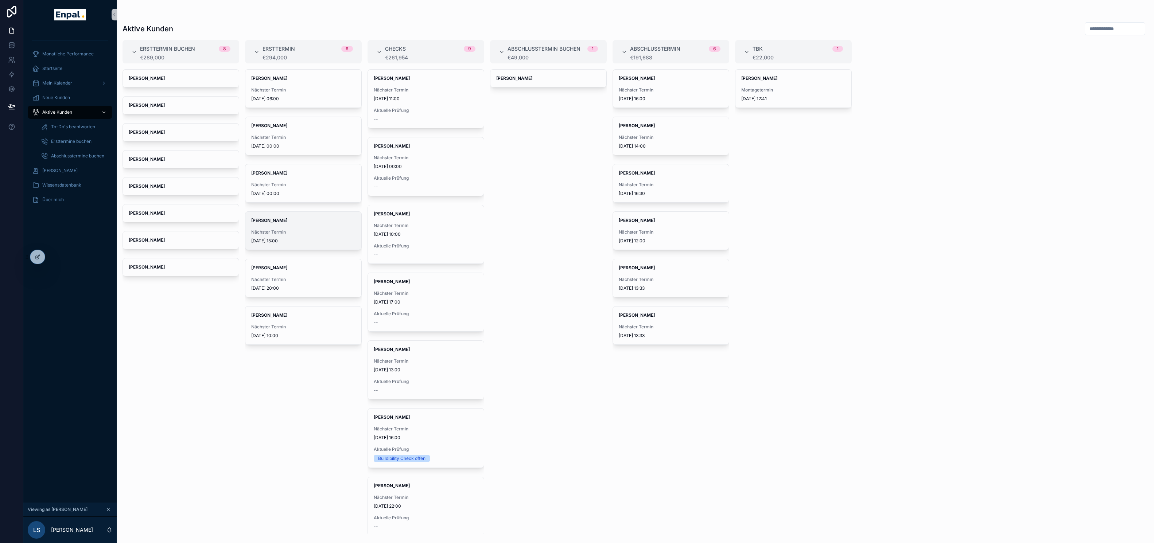
click at [294, 234] on div "Nächster Termin 05/09/2025 15:00" at bounding box center [303, 236] width 104 height 15
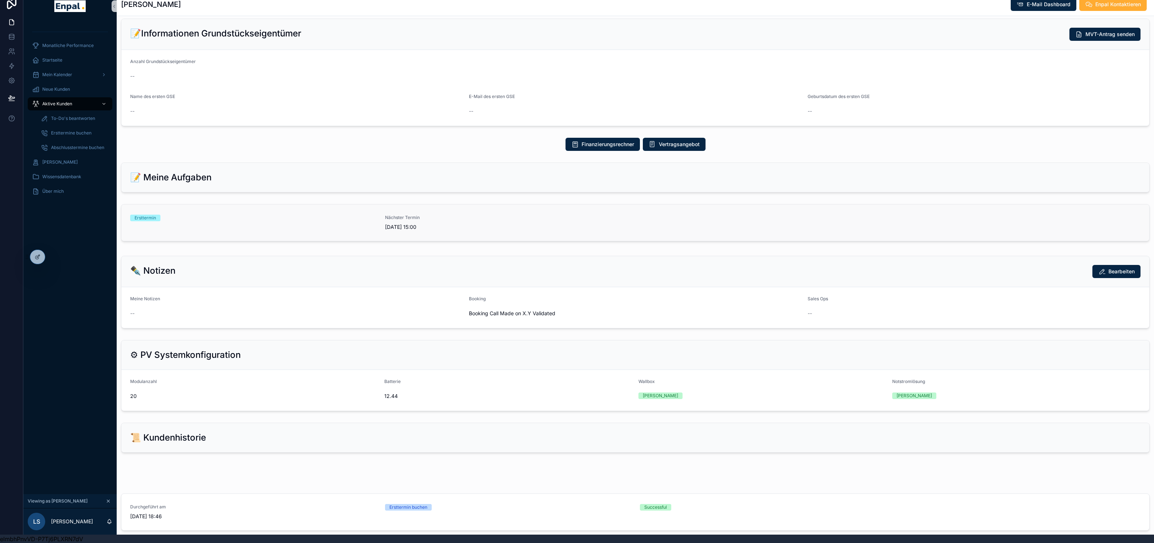
scroll to position [244, 0]
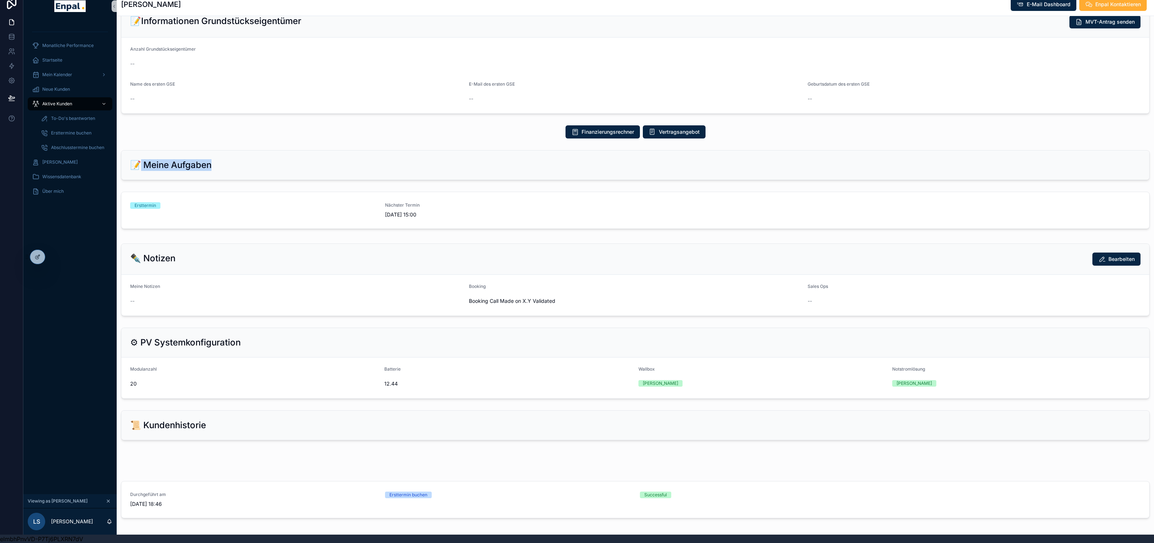
drag, startPoint x: 134, startPoint y: 163, endPoint x: 222, endPoint y: 160, distance: 87.9
click at [222, 160] on div "📝 Meine Aufgaben" at bounding box center [635, 165] width 1010 height 12
click at [227, 207] on div "Ersttermin" at bounding box center [253, 210] width 246 height 16
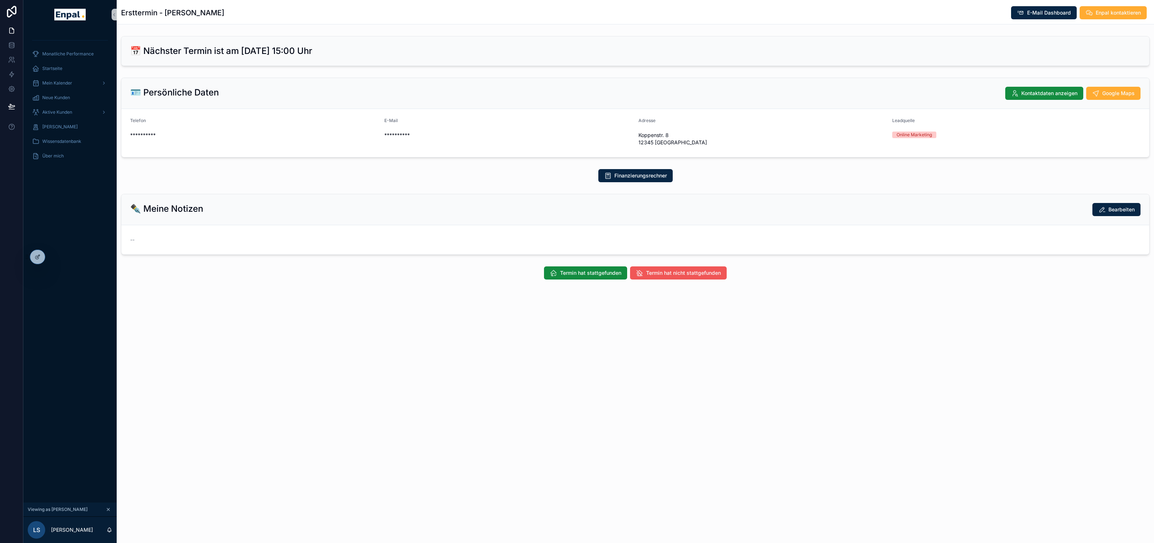
click at [686, 277] on button "Termin hat nicht stattgefunden" at bounding box center [678, 272] width 97 height 13
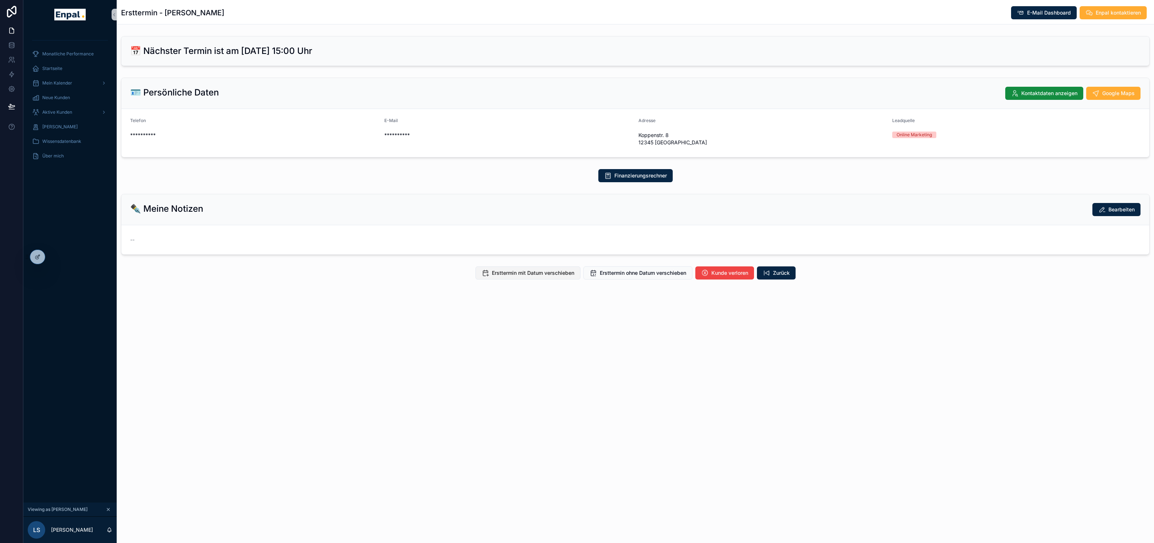
click at [512, 272] on span "Ersttermin mit Datum verschieben" at bounding box center [533, 272] width 82 height 7
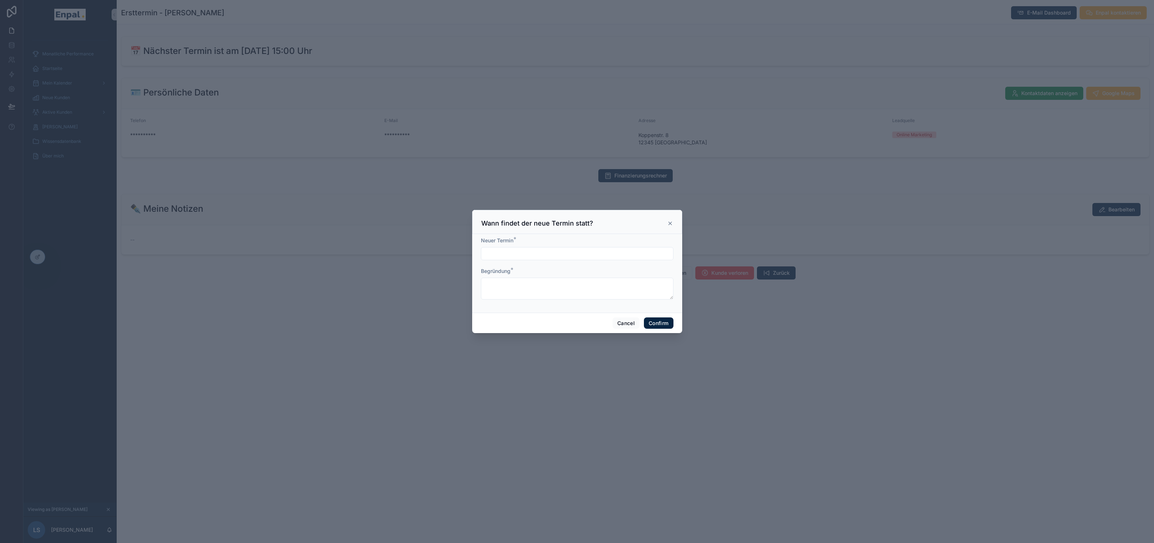
click at [496, 256] on input "text" at bounding box center [577, 254] width 192 height 10
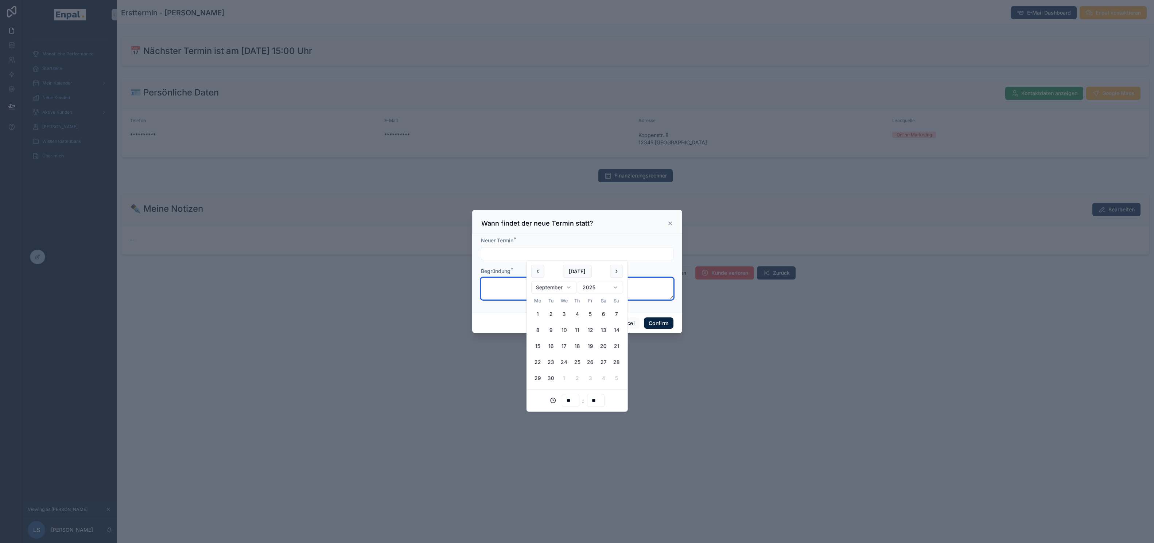
click at [503, 294] on textarea at bounding box center [577, 289] width 192 height 22
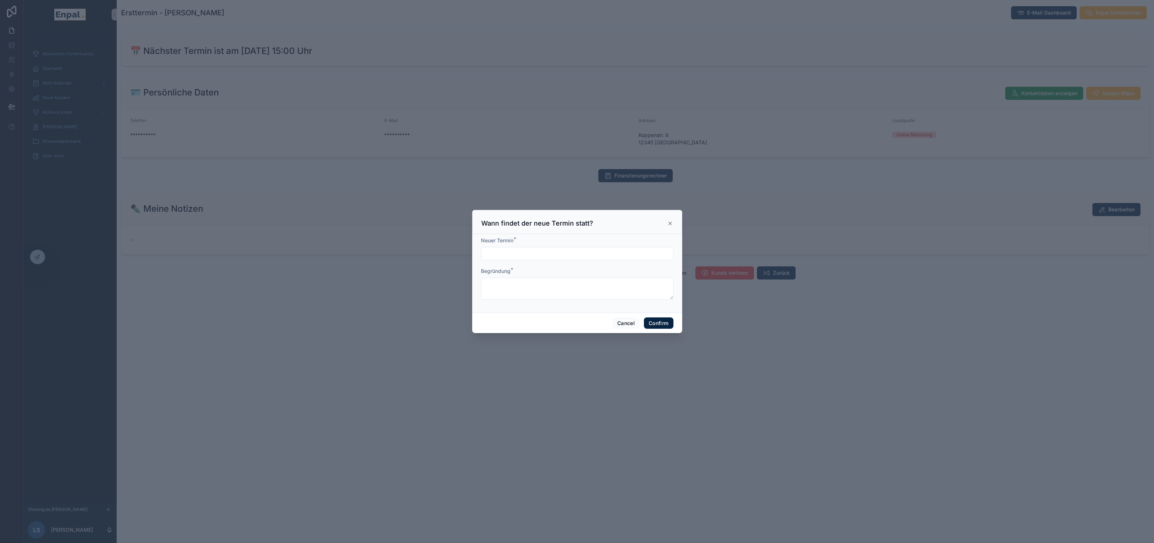
click at [670, 223] on icon at bounding box center [670, 224] width 6 height 6
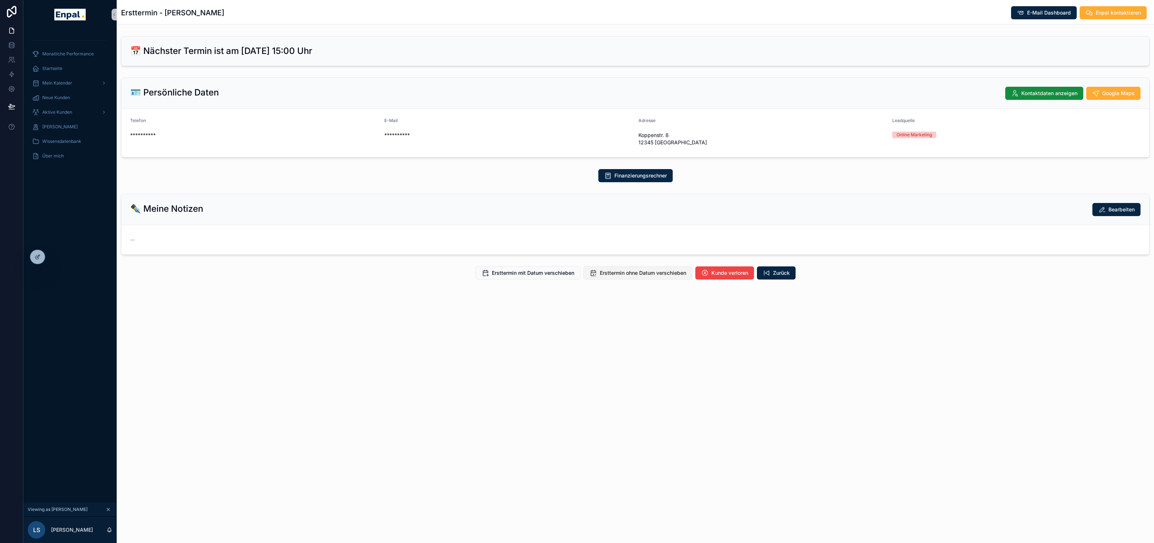
click at [624, 269] on span "Ersttermin ohne Datum verschieben" at bounding box center [643, 272] width 86 height 7
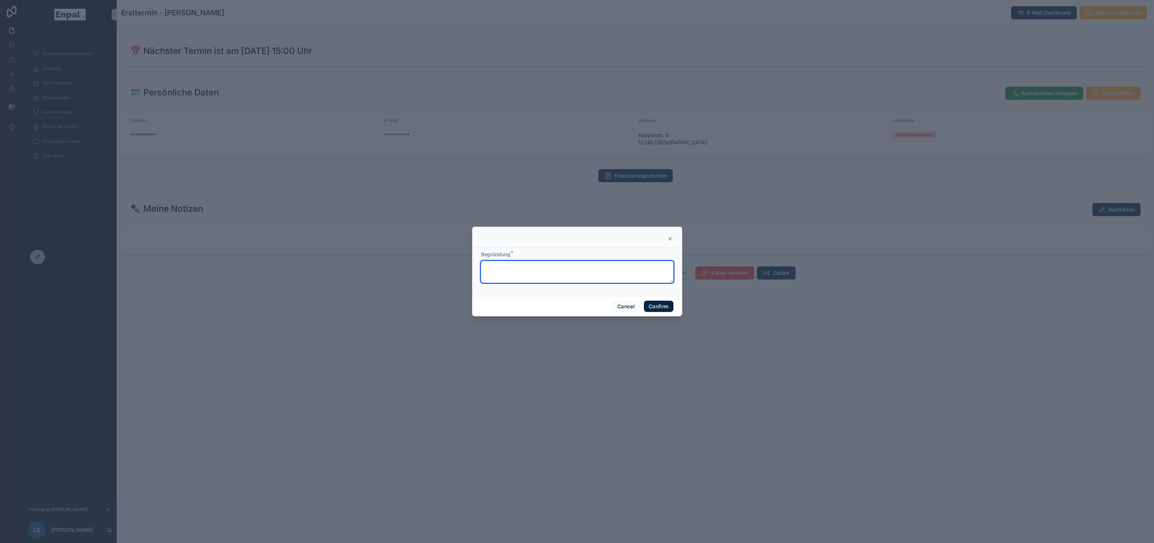
click at [549, 269] on textarea at bounding box center [577, 272] width 192 height 22
click at [670, 241] on icon at bounding box center [670, 239] width 6 height 6
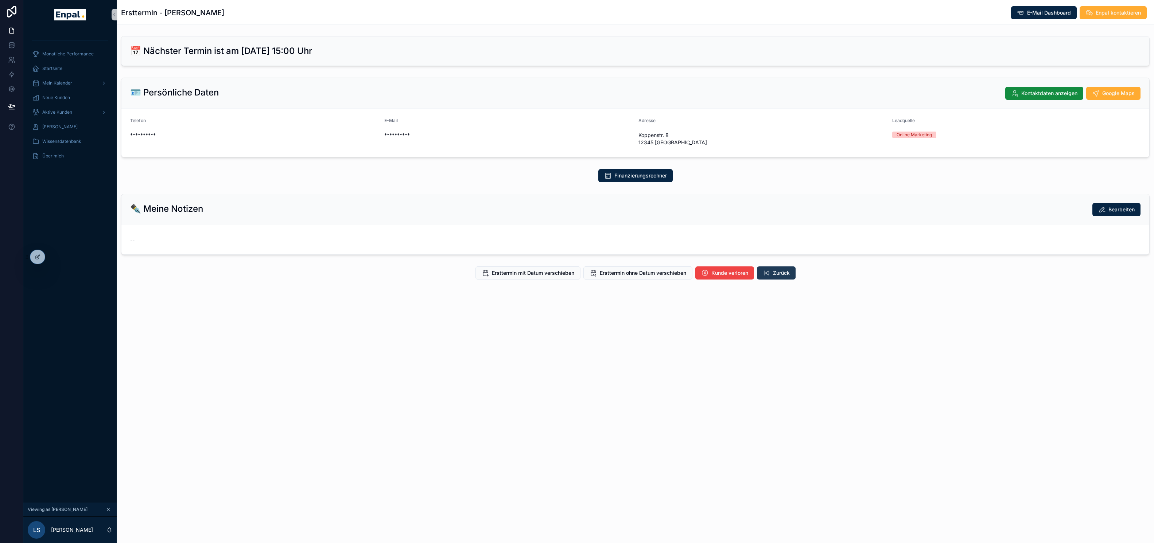
click at [783, 270] on span "Zurück" at bounding box center [781, 272] width 17 height 7
click at [567, 275] on span "Termin hat stattgefunden" at bounding box center [590, 272] width 61 height 7
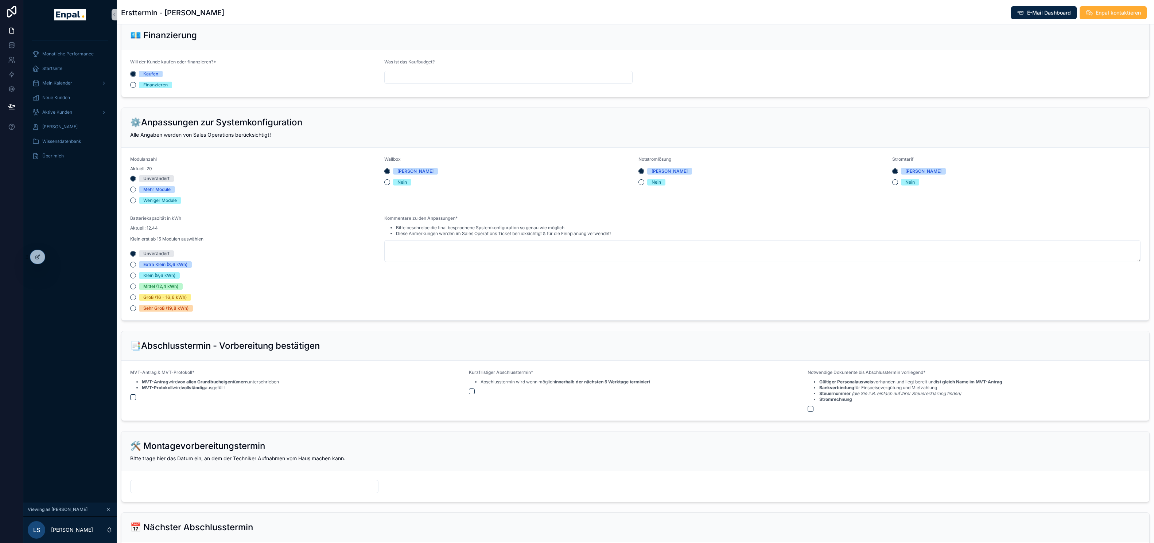
scroll to position [517, 0]
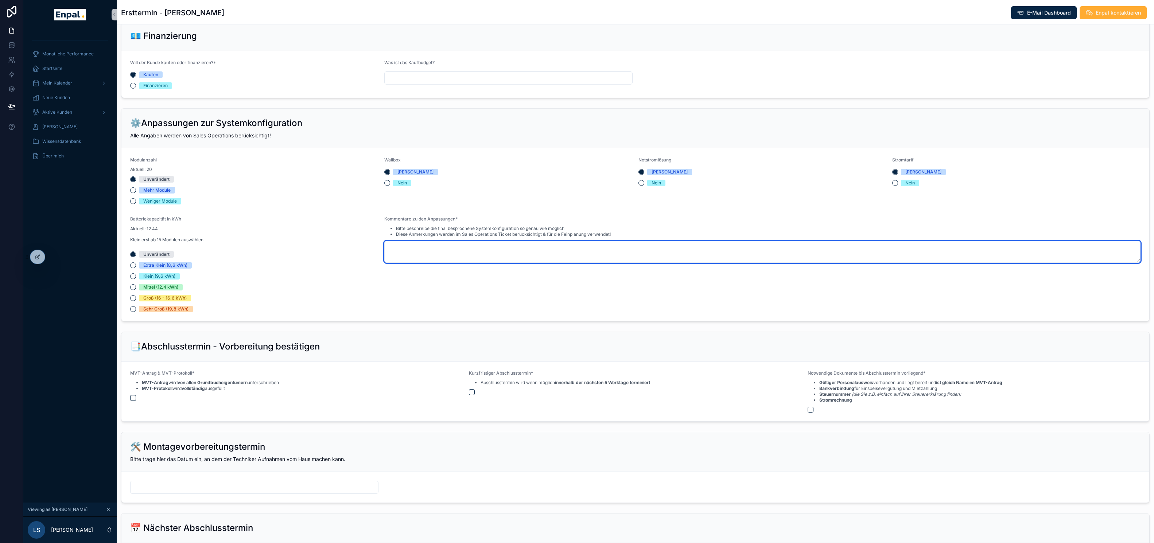
click at [444, 255] on textarea "scrollable content" at bounding box center [762, 252] width 756 height 22
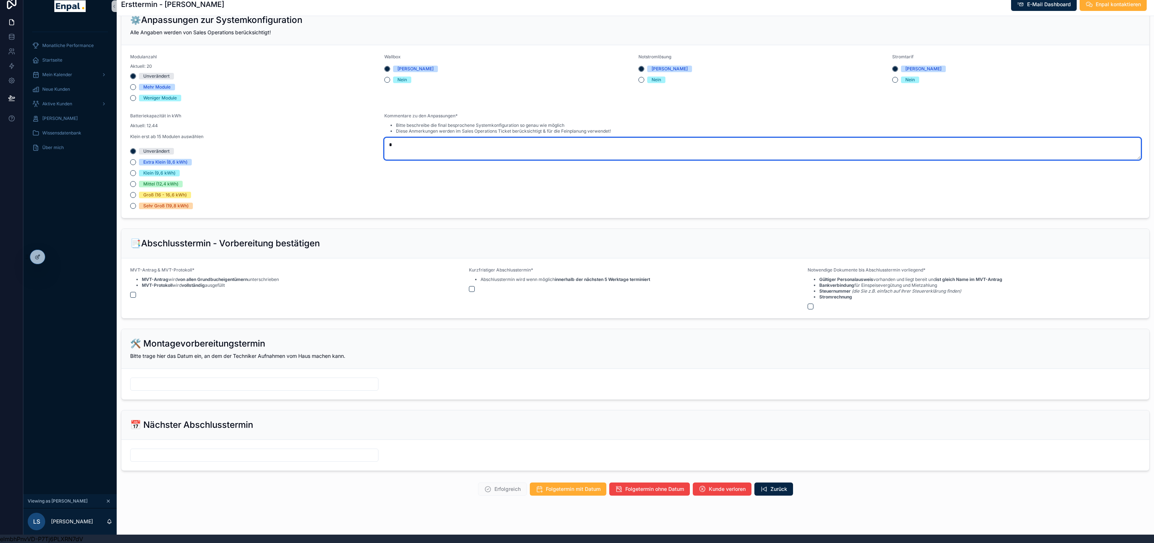
scroll to position [617, 0]
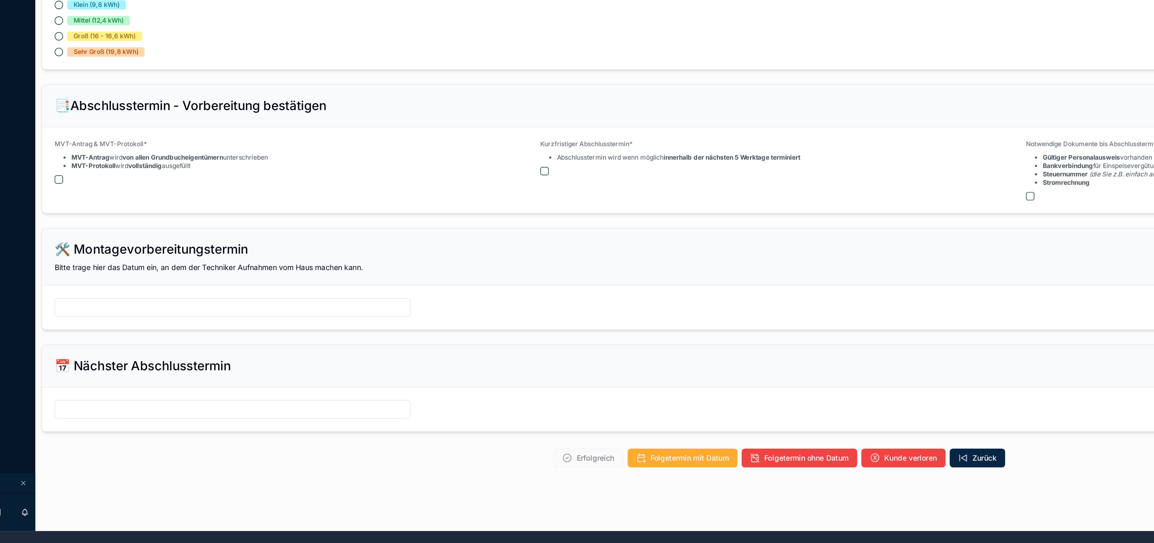
type textarea "*"
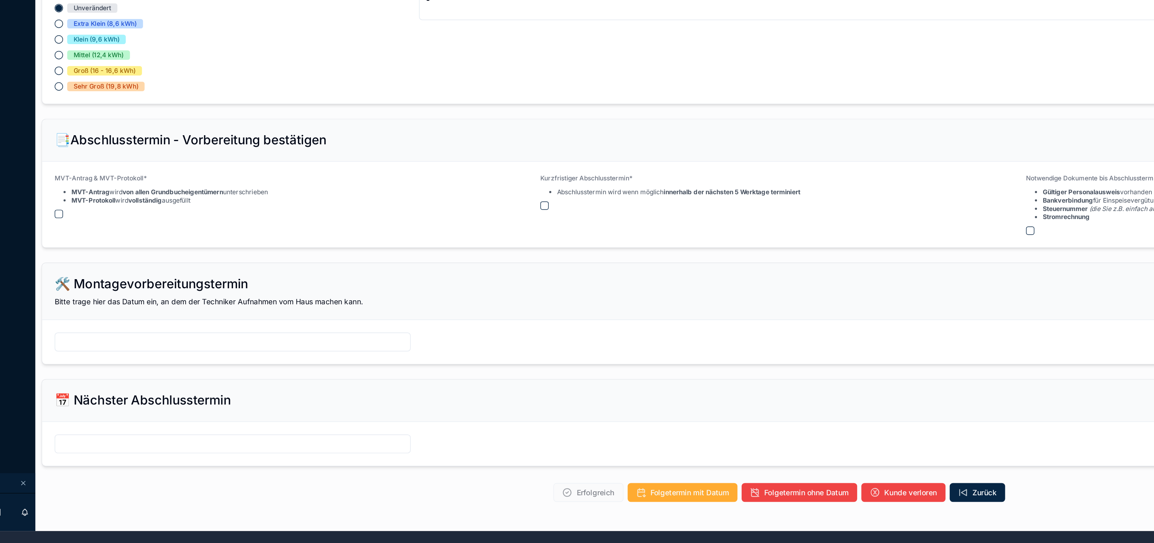
scroll to position [590, 0]
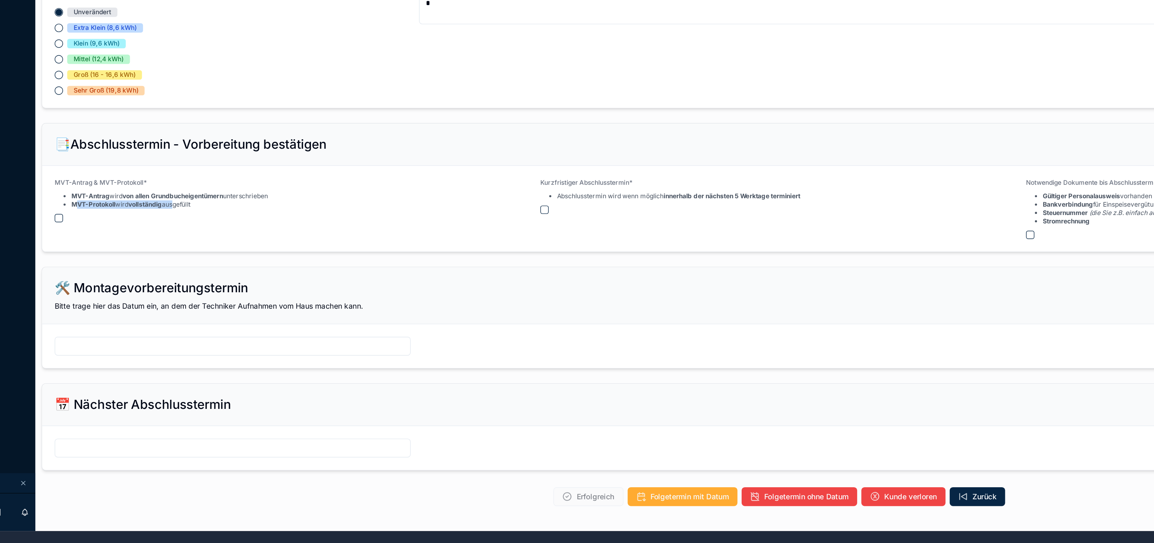
drag, startPoint x: 145, startPoint y: 303, endPoint x: 213, endPoint y: 302, distance: 67.8
click at [213, 304] on li "MVT-Protokoll wird vollständig ausgefüllt" at bounding box center [210, 307] width 137 height 6
click at [220, 305] on li "MVT-Protokoll wird vollständig ausgefüllt" at bounding box center [210, 307] width 137 height 6
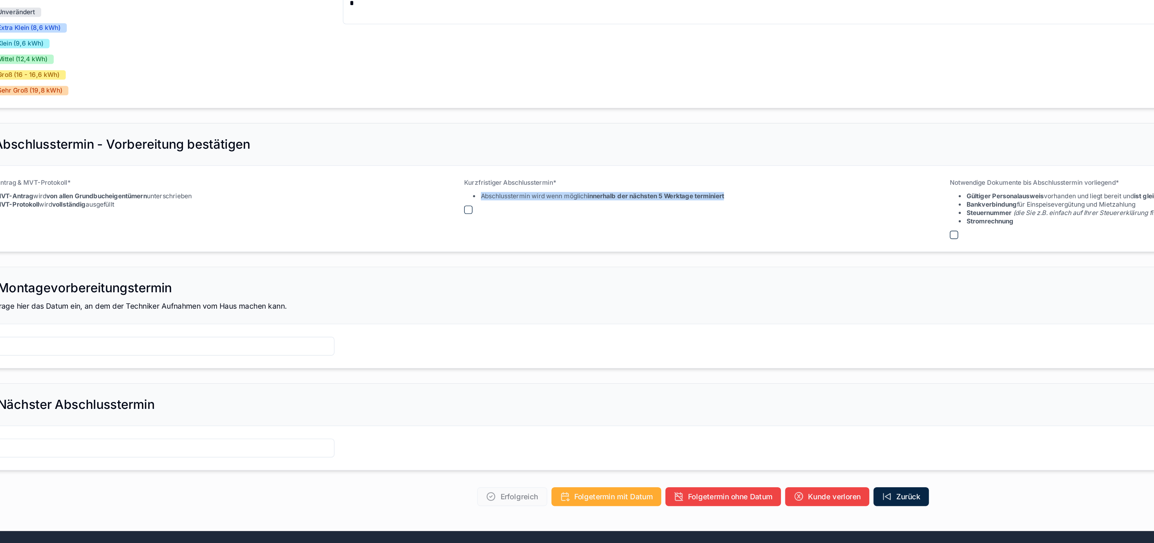
drag, startPoint x: 480, startPoint y: 295, endPoint x: 666, endPoint y: 294, distance: 185.2
click at [666, 297] on div "Abschlusstermin wird wenn möglich innerhalb der nächsten 5 Werktage terminiert" at bounding box center [635, 300] width 333 height 7
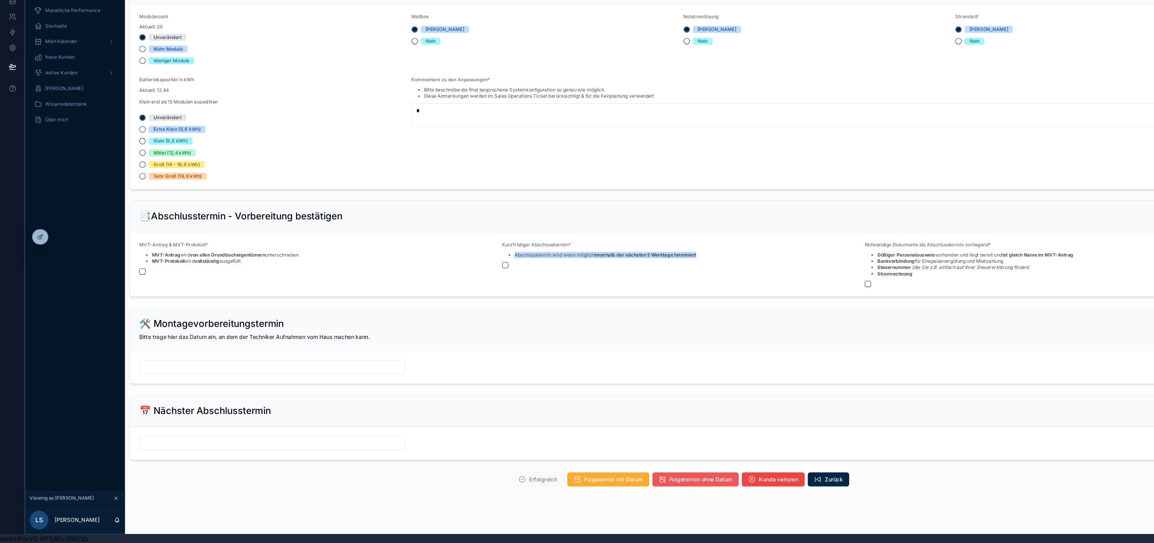
scroll to position [8, 0]
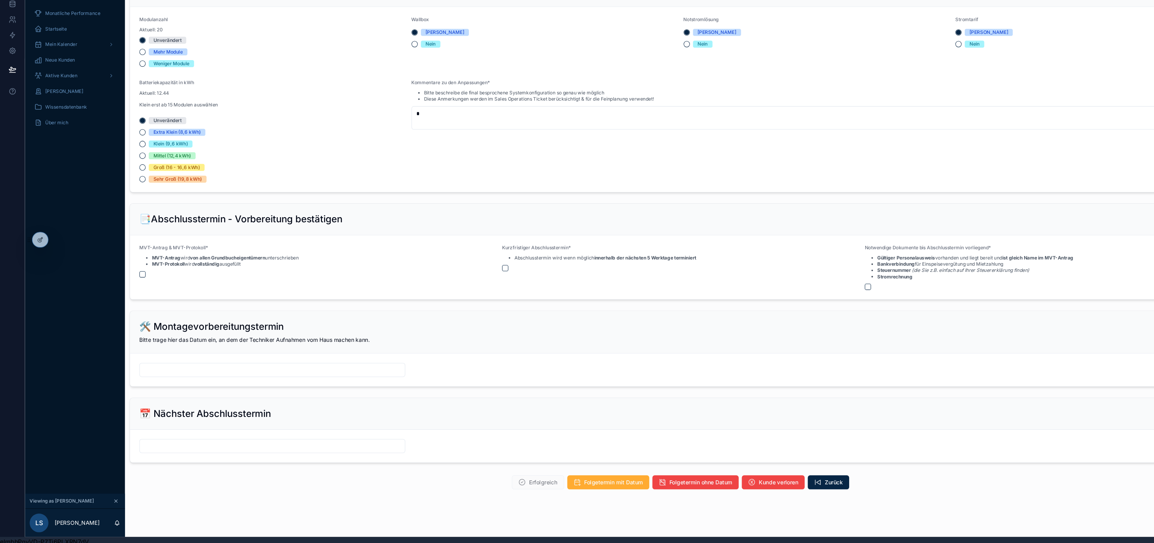
click at [219, 277] on li "MVT-Protokoll wird vollständig ausgefüllt" at bounding box center [210, 280] width 137 height 6
drag, startPoint x: 235, startPoint y: 277, endPoint x: 137, endPoint y: 277, distance: 98.0
click at [142, 277] on li "MVT-Protokoll wird vollständig ausgefüllt" at bounding box center [210, 280] width 137 height 6
click at [144, 271] on strong "MVT-Antrag" at bounding box center [155, 273] width 27 height 5
drag, startPoint x: 142, startPoint y: 267, endPoint x: 294, endPoint y: 272, distance: 152.1
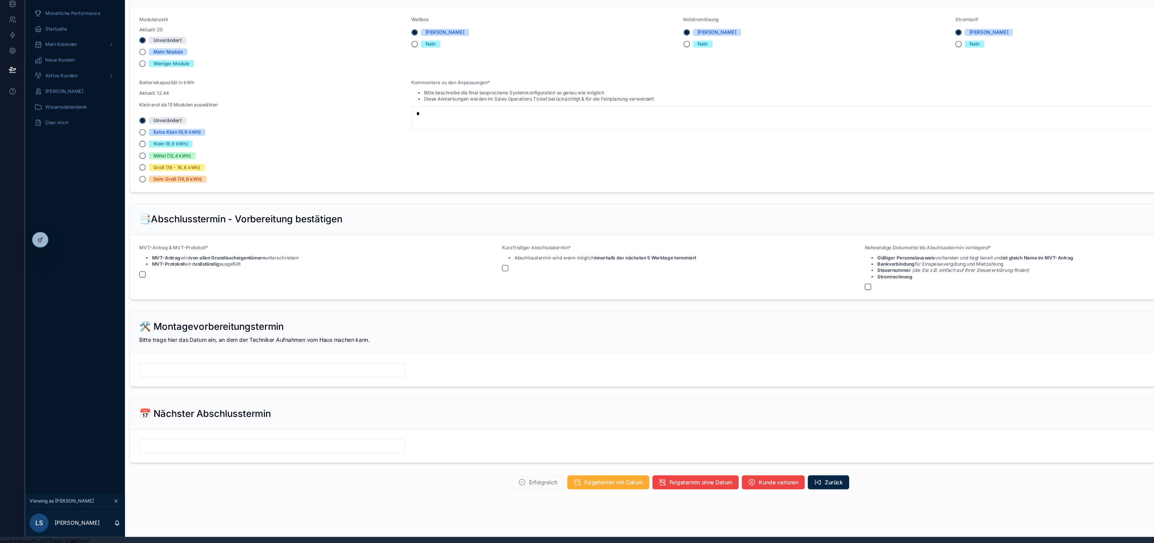
click at [294, 272] on div "MVT-Antrag wird von allen Grundbucheigentümern unterschrieben MVT-Protokoll wir…" at bounding box center [296, 276] width 333 height 13
click at [143, 277] on strong "MVT-Protokoll" at bounding box center [157, 279] width 31 height 5
drag, startPoint x: 144, startPoint y: 269, endPoint x: 298, endPoint y: 266, distance: 154.6
click at [298, 266] on div "MVT-Antrag & MVT-Protokoll* MVT-Antrag wird von allen Grundbucheigentümern unte…" at bounding box center [296, 273] width 333 height 22
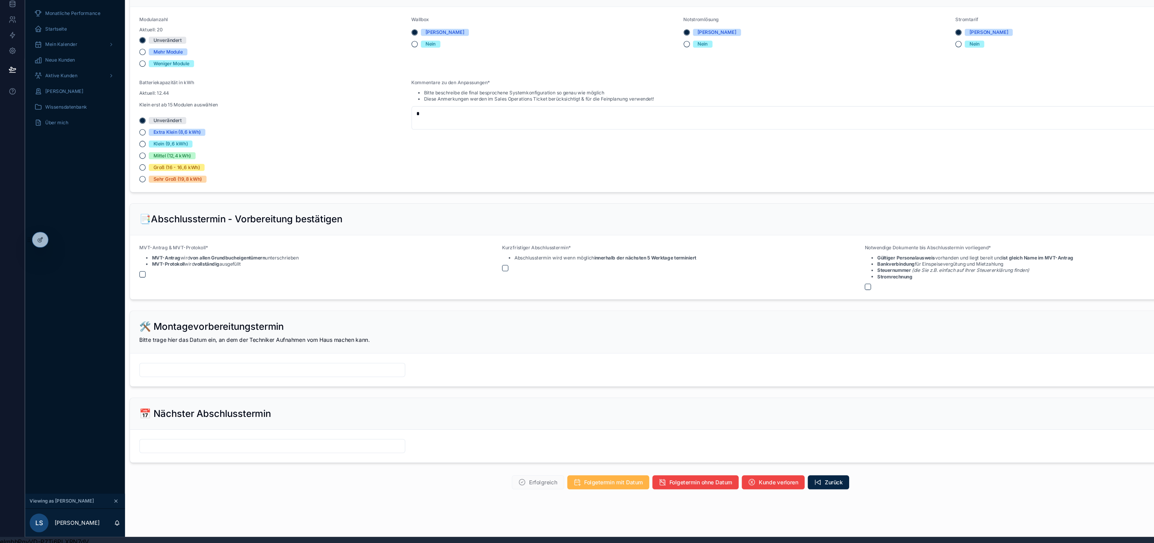
click at [587, 480] on span "Folgetermin mit Datum" at bounding box center [573, 483] width 55 height 7
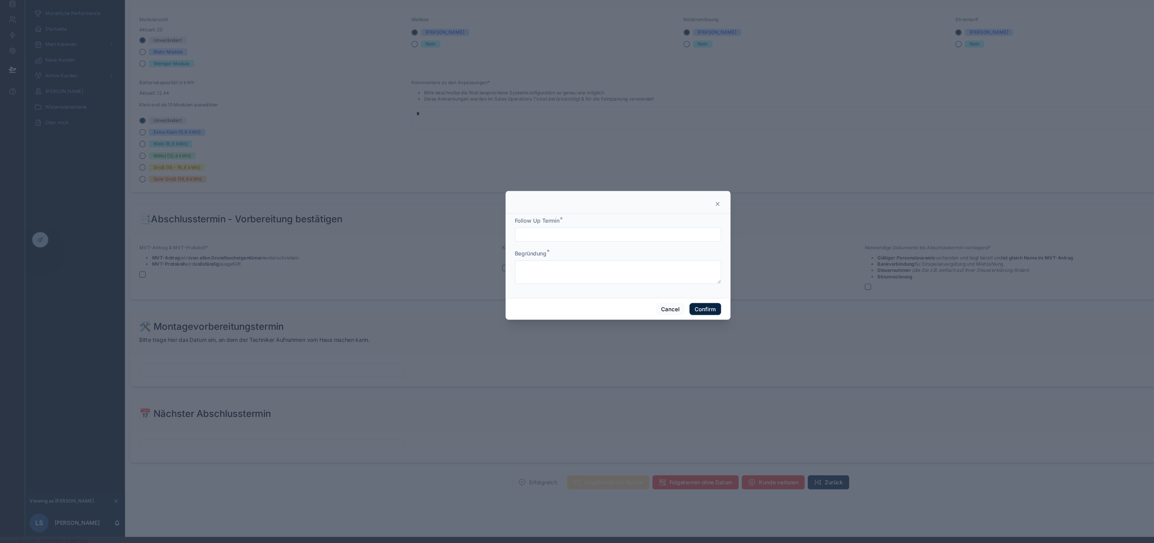
click at [521, 253] on input "text" at bounding box center [577, 252] width 192 height 10
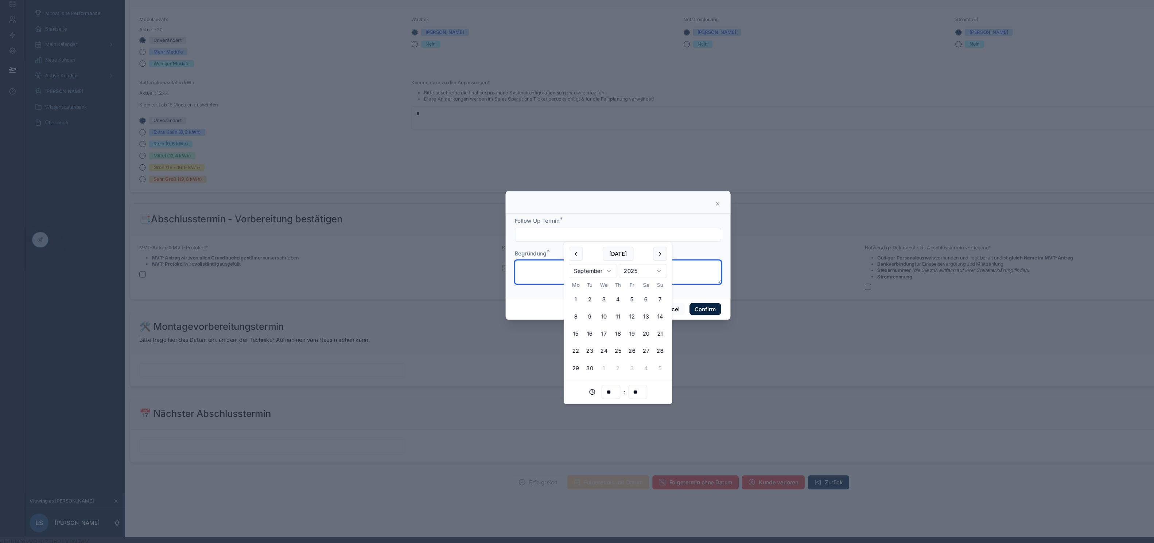
click at [505, 294] on textarea at bounding box center [577, 287] width 192 height 22
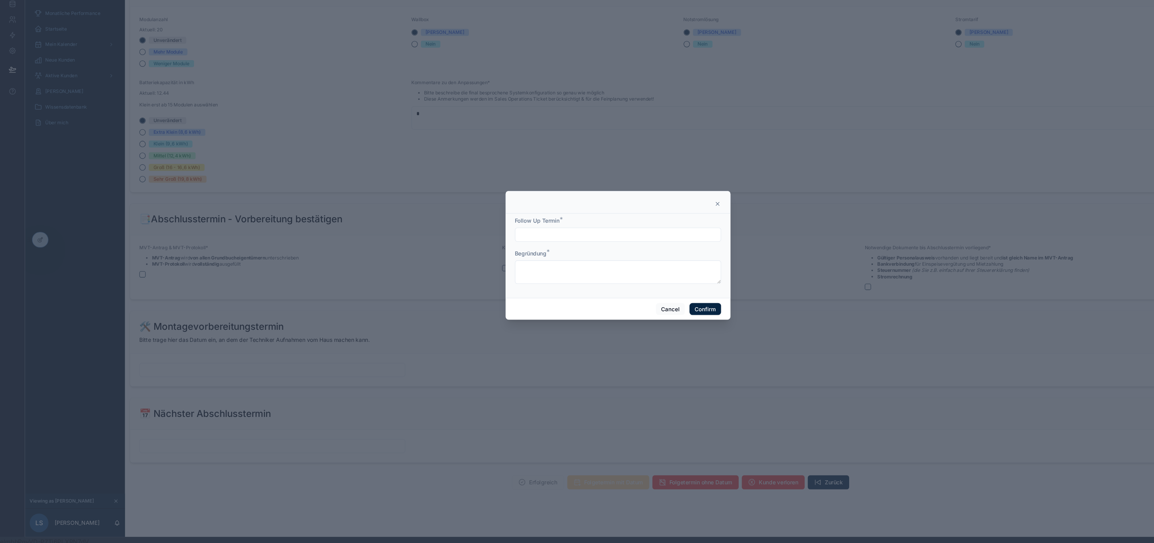
click at [667, 221] on icon at bounding box center [670, 224] width 6 height 6
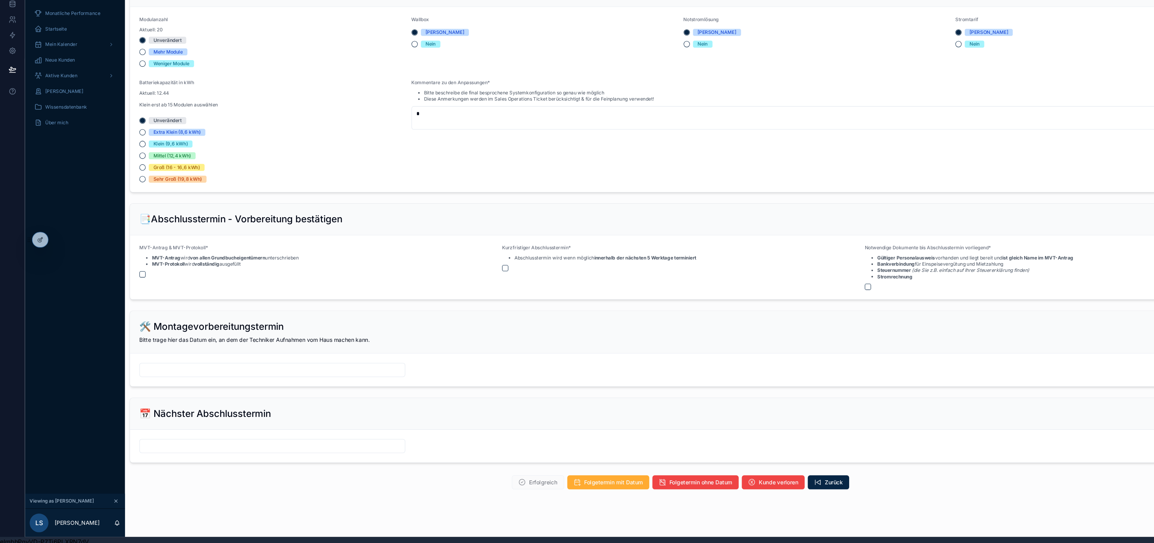
click at [234, 446] on input "scrollable content" at bounding box center [253, 450] width 247 height 10
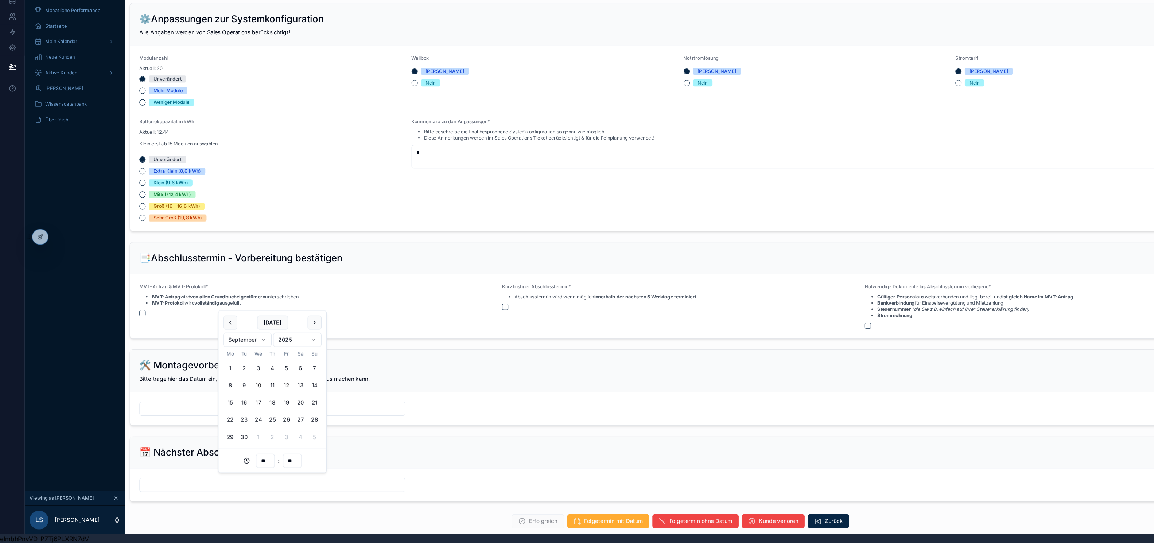
click at [270, 395] on button "12" at bounding box center [267, 395] width 13 height 13
click at [245, 465] on input "**" at bounding box center [247, 466] width 17 height 10
click at [241, 422] on div "12" at bounding box center [247, 422] width 33 height 12
type input "**********"
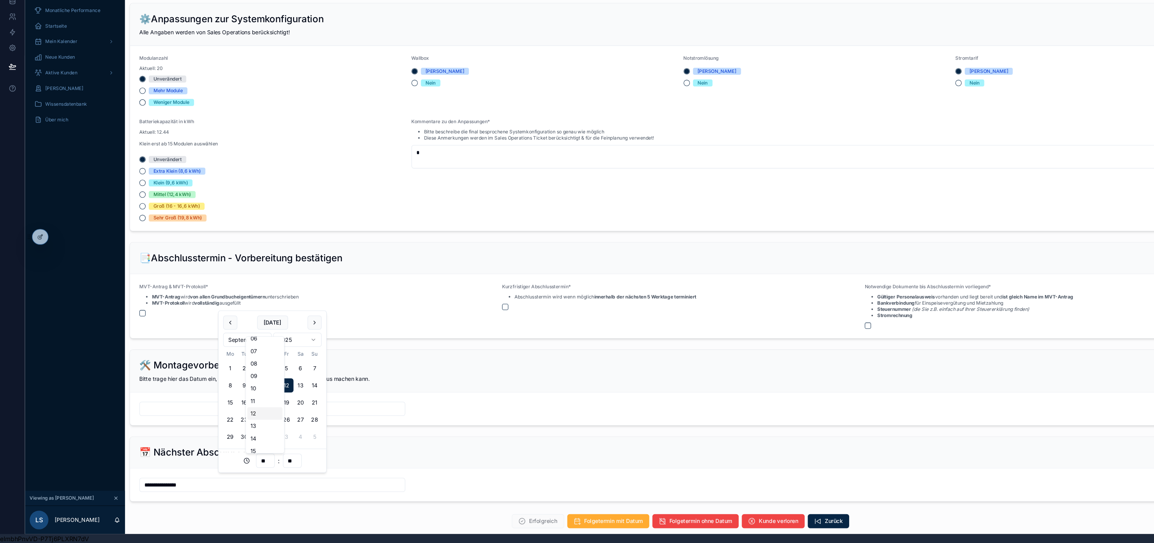
type input "**"
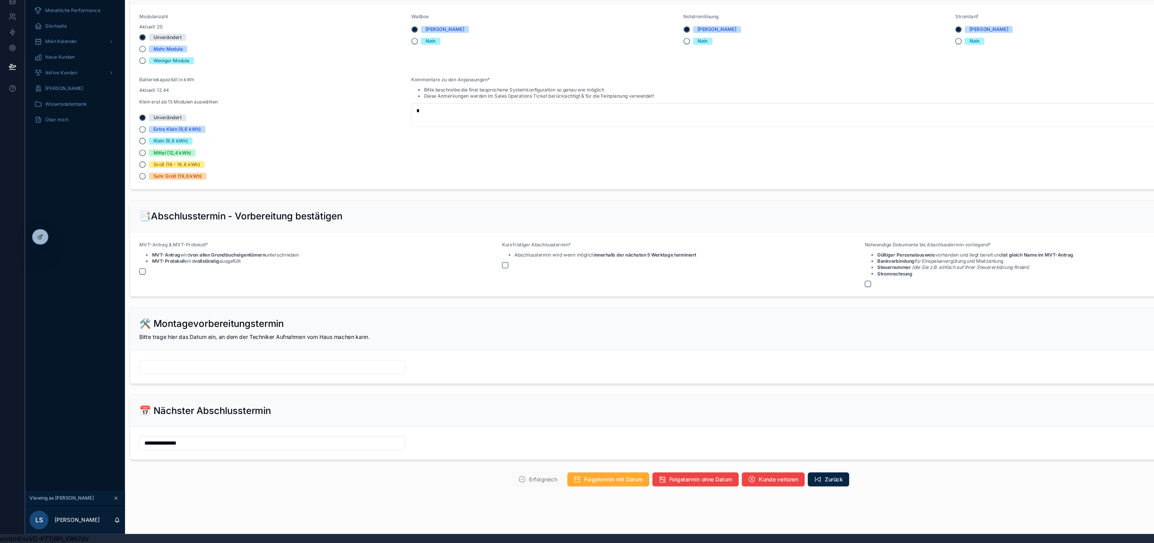
click at [504, 482] on span "Erfolgreich" at bounding box center [502, 484] width 49 height 7
click at [307, 434] on form "**********" at bounding box center [634, 449] width 1027 height 31
click at [130, 286] on button "scrollable content" at bounding box center [133, 289] width 6 height 6
click at [472, 281] on button "scrollable content" at bounding box center [472, 284] width 6 height 6
click at [811, 298] on button "scrollable content" at bounding box center [810, 301] width 6 height 6
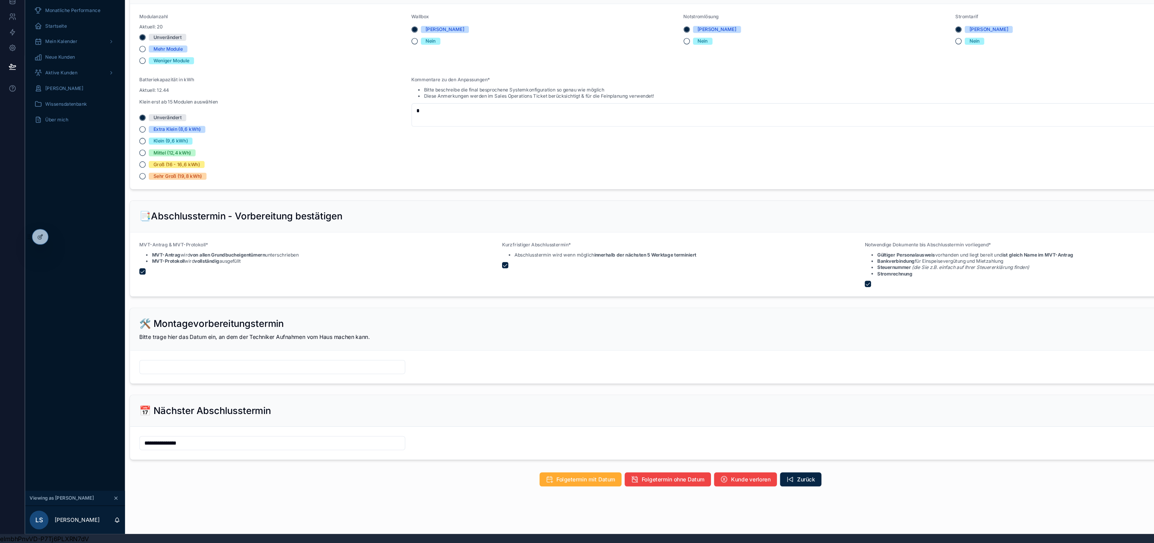
click at [237, 374] on input "scrollable content" at bounding box center [253, 379] width 247 height 10
click at [229, 450] on button "9" at bounding box center [228, 450] width 13 height 13
type input "**********"
click at [366, 424] on div "📅 Nächster Abschlusstermin" at bounding box center [634, 420] width 1027 height 30
click at [495, 480] on span "Erfolgreich" at bounding box center [507, 483] width 26 height 7
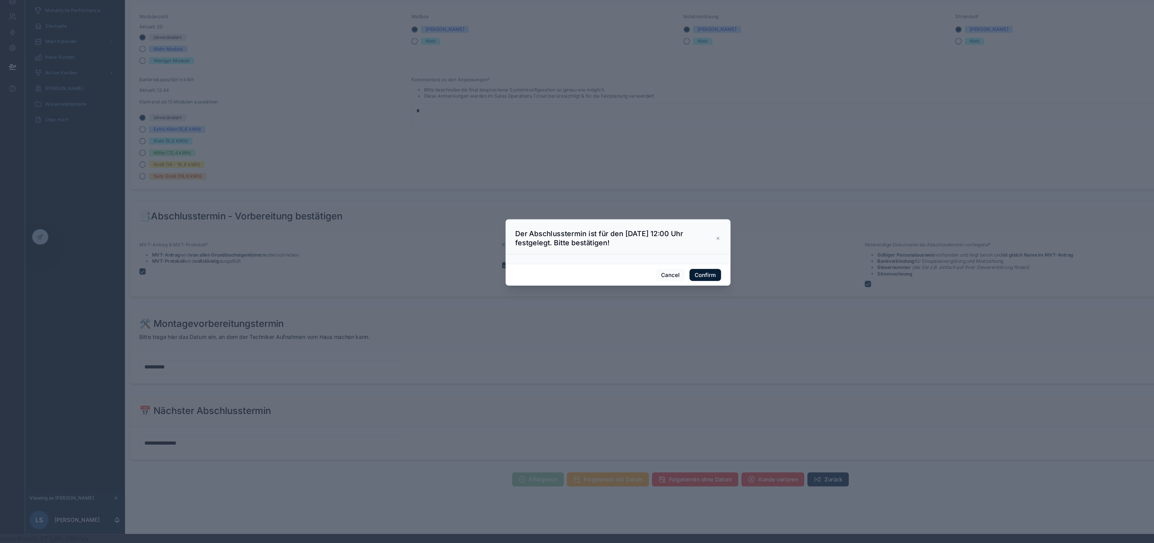
click at [658, 290] on button "Confirm" at bounding box center [658, 293] width 29 height 12
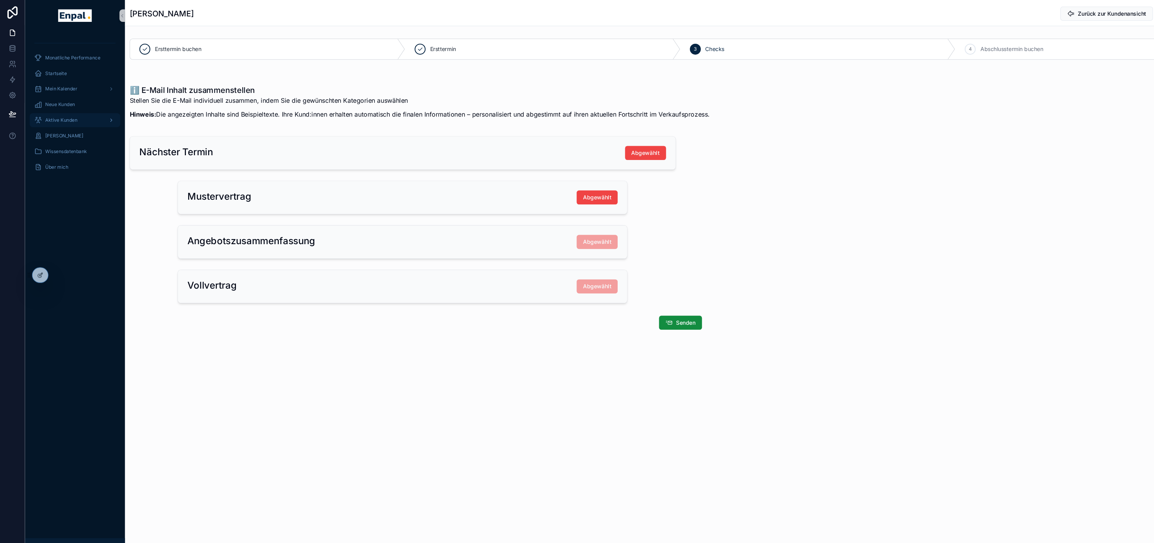
click at [63, 112] on span "Aktive Kunden" at bounding box center [57, 112] width 30 height 6
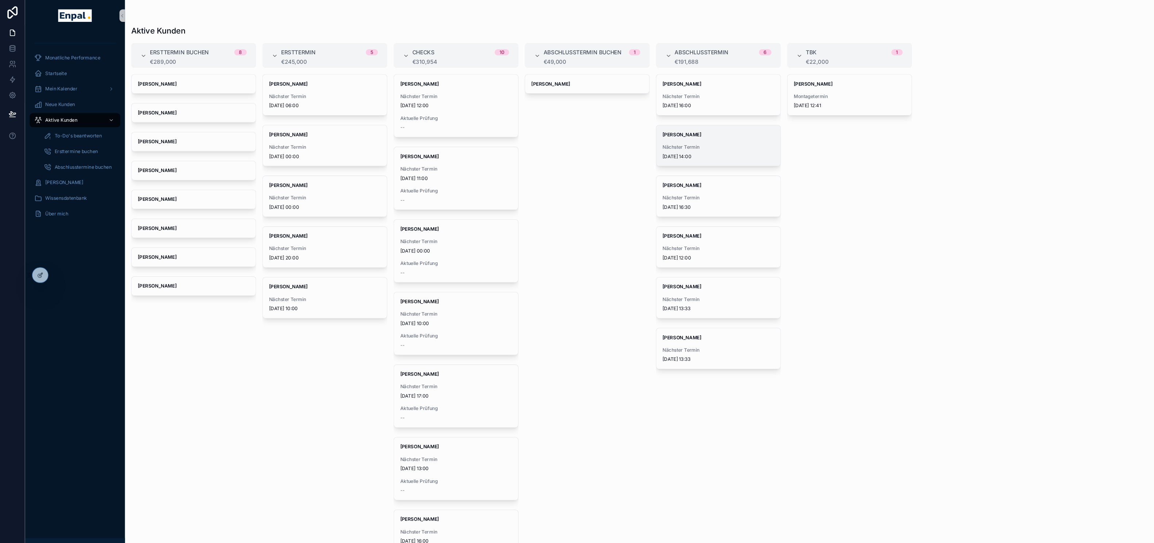
click at [666, 133] on div "Anna Becker Nächster Termin 09/09/2025 14:00" at bounding box center [671, 136] width 116 height 38
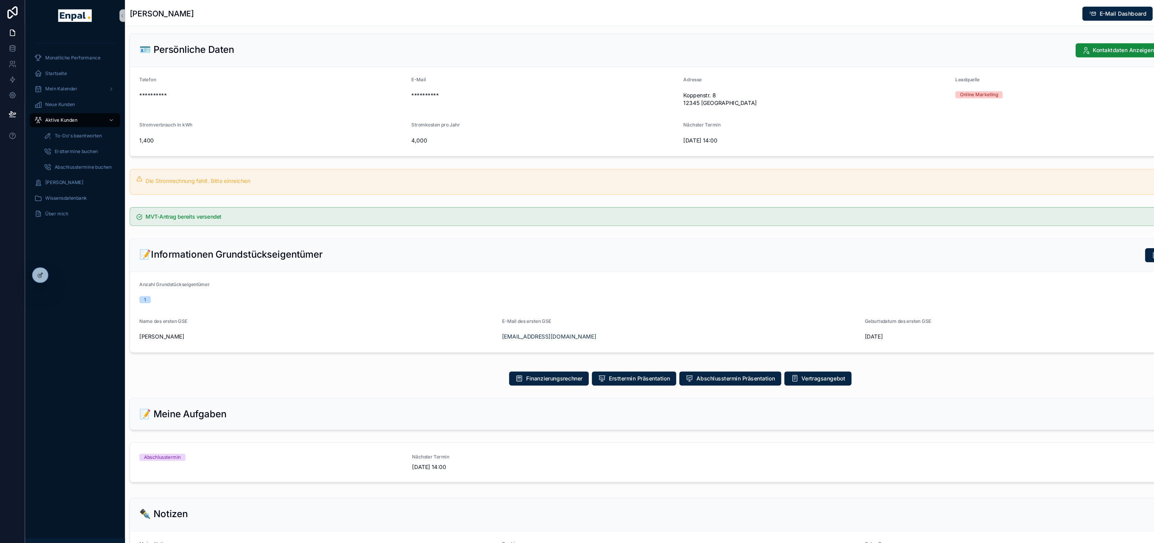
scroll to position [91, 0]
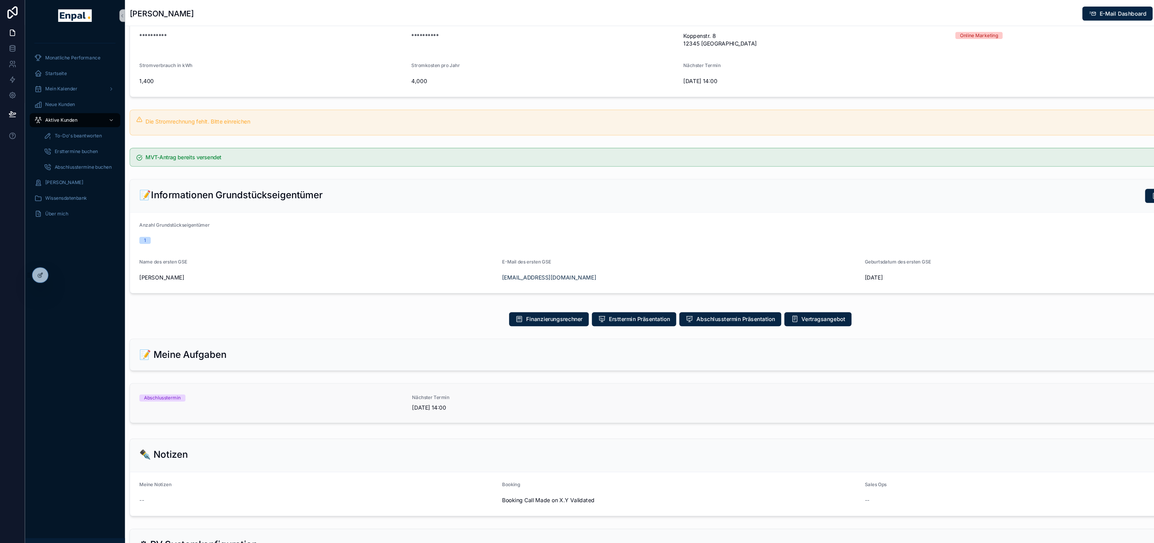
click at [222, 375] on div "Abschlusstermin" at bounding box center [253, 376] width 246 height 16
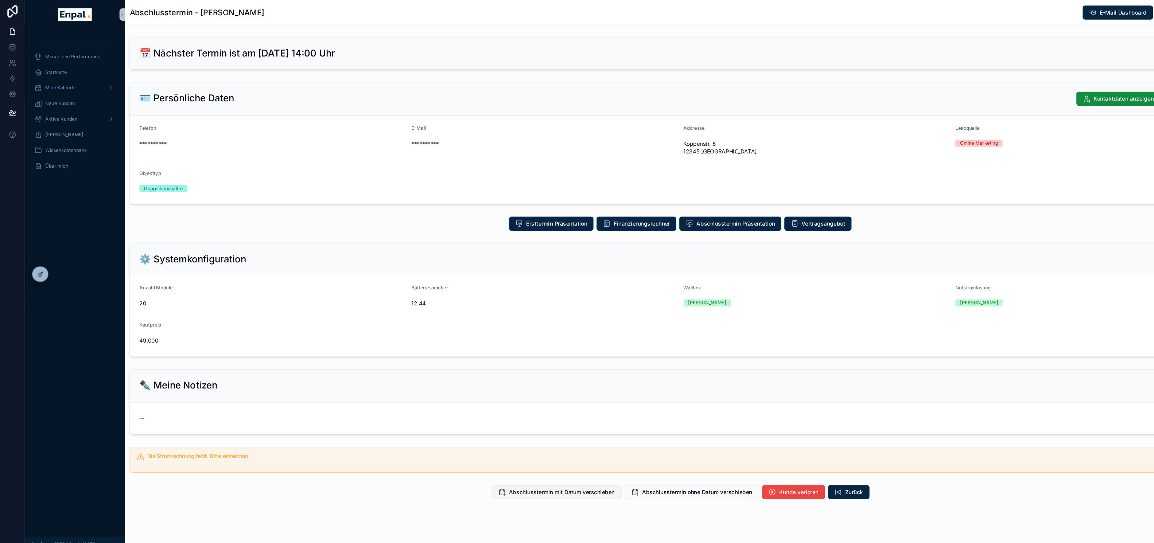
click at [530, 460] on span "Abschlusstermin mit Datum verschieben" at bounding box center [524, 460] width 99 height 7
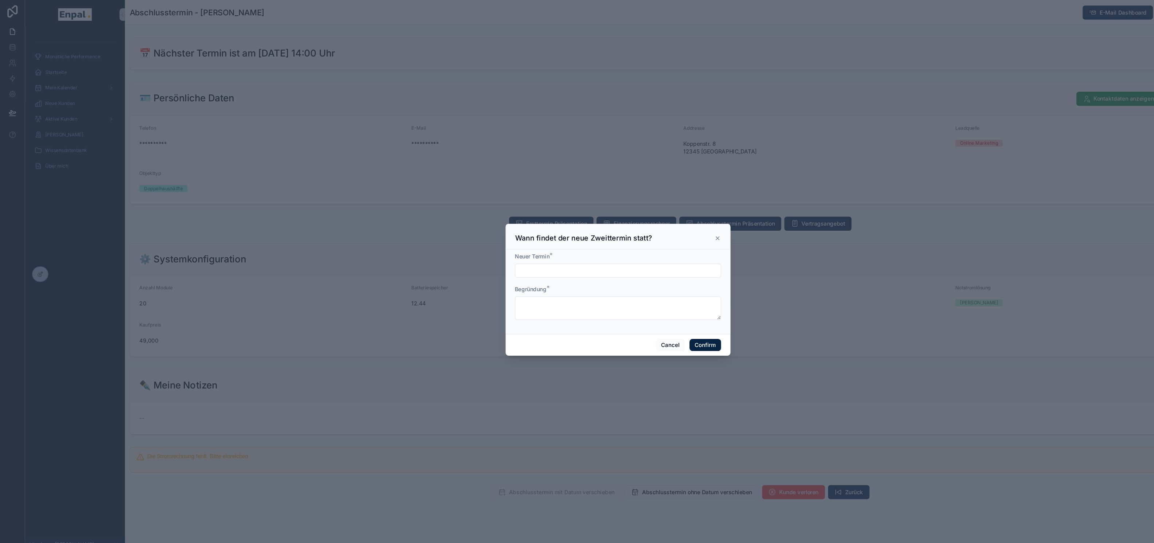
click at [547, 254] on input "text" at bounding box center [577, 254] width 192 height 10
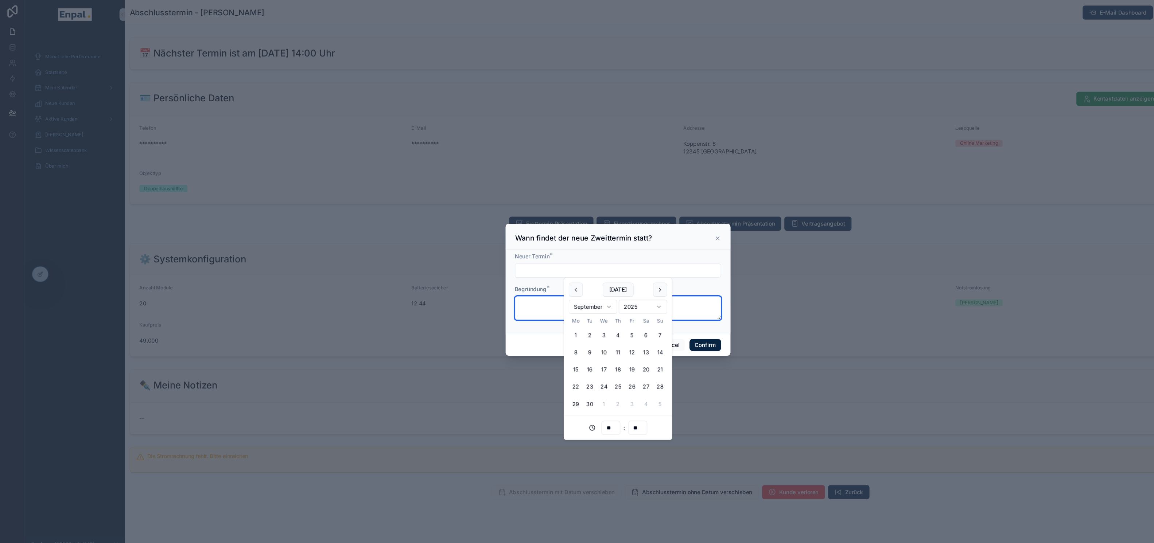
click at [485, 289] on textarea at bounding box center [577, 289] width 192 height 22
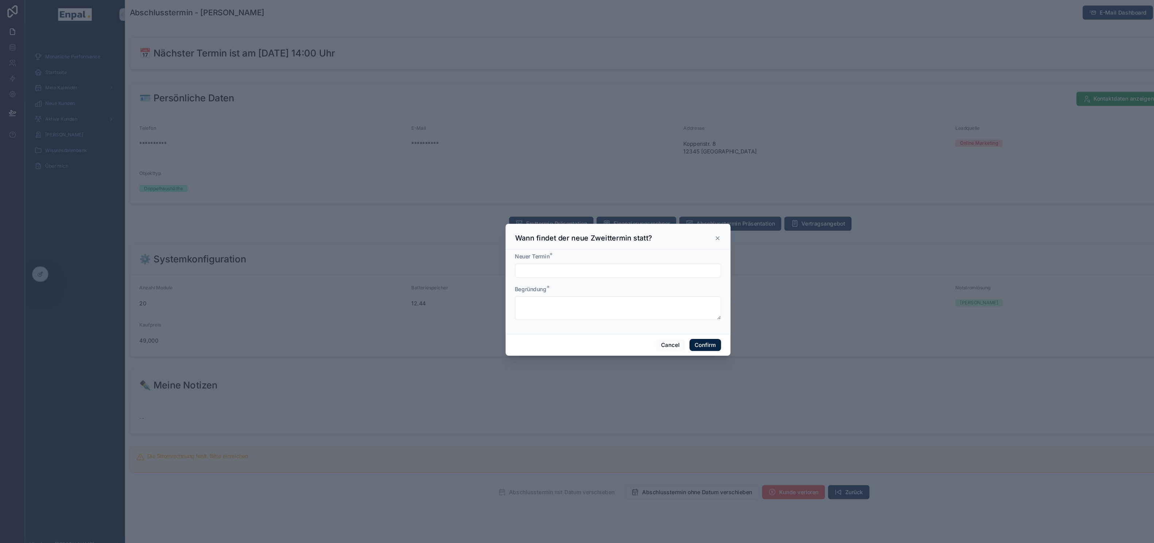
drag, startPoint x: 510, startPoint y: 270, endPoint x: 520, endPoint y: 270, distance: 9.5
click at [520, 270] on div "Begründung *" at bounding box center [577, 271] width 192 height 7
click at [670, 225] on icon at bounding box center [670, 224] width 6 height 6
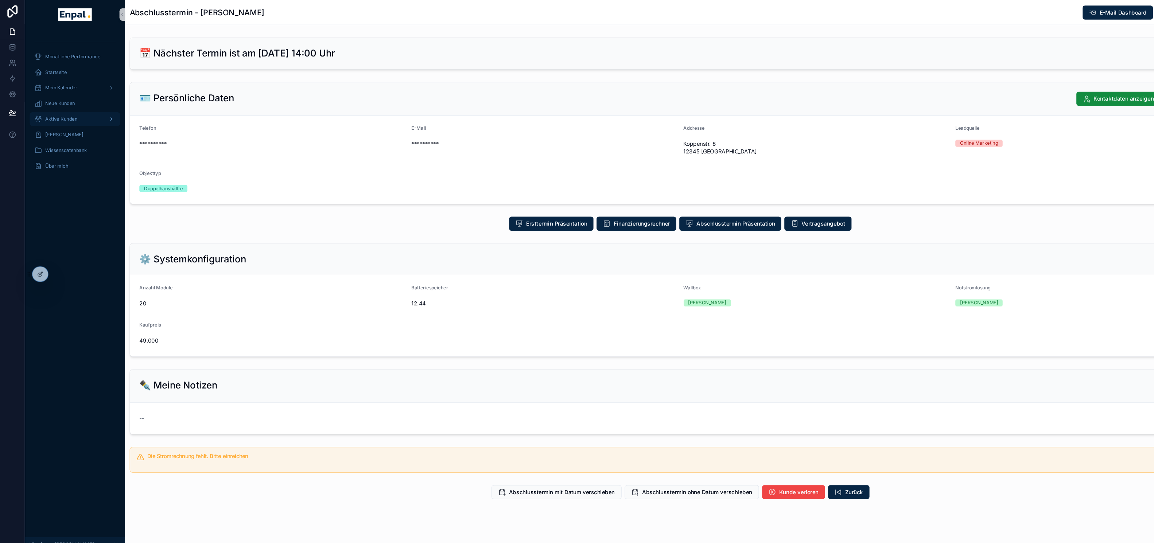
click at [73, 113] on div "Aktive Kunden" at bounding box center [70, 112] width 76 height 12
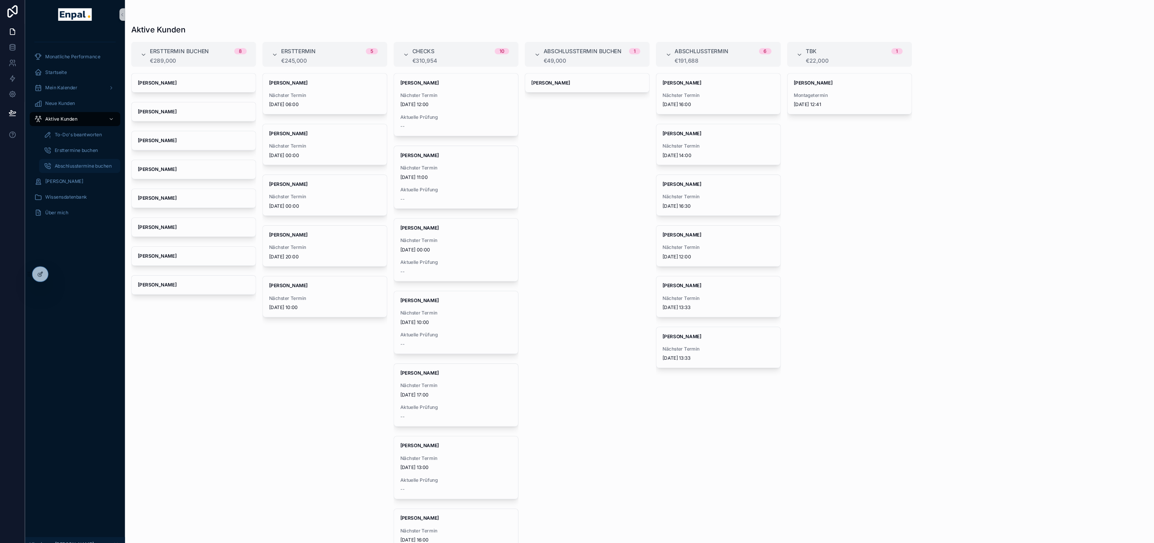
click at [61, 155] on span "Abschlusstermine buchen" at bounding box center [77, 156] width 53 height 6
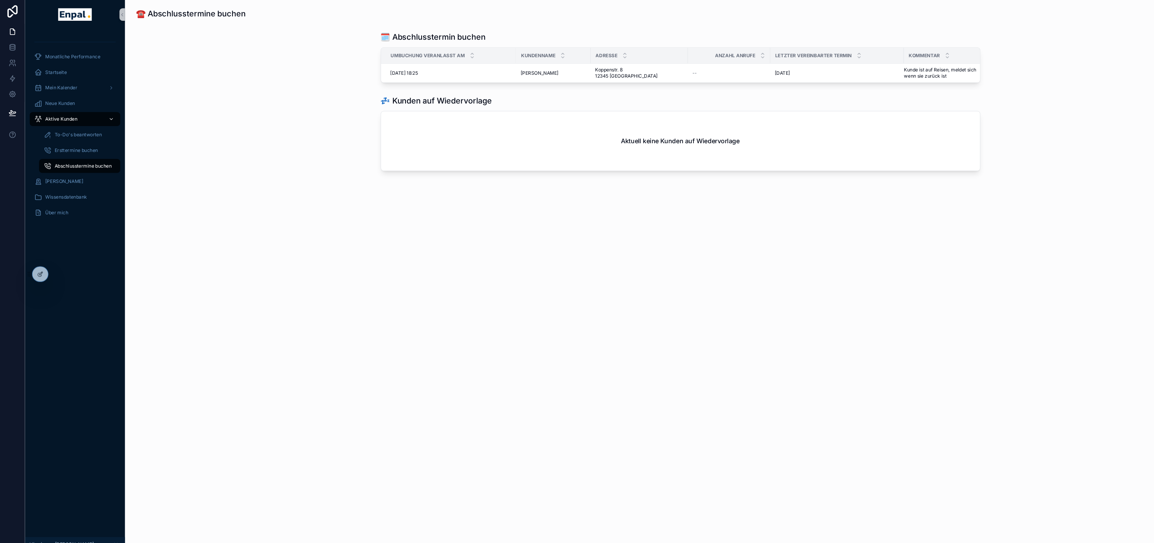
click at [64, 111] on span "Aktive Kunden" at bounding box center [57, 112] width 30 height 6
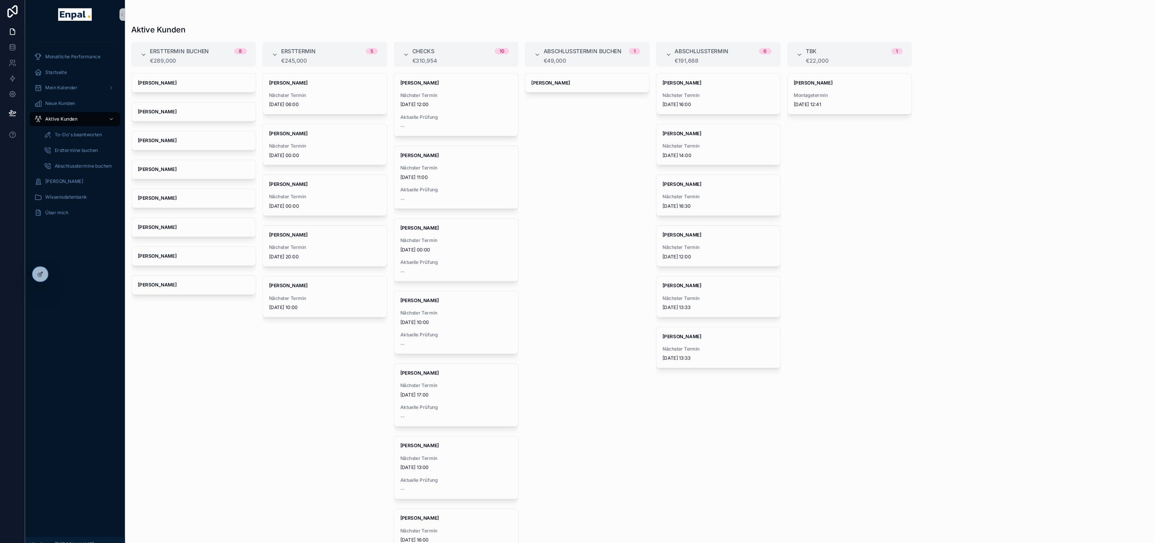
click at [569, 228] on div "Elena Lorenz" at bounding box center [548, 301] width 117 height 465
click at [638, 184] on span "Nächster Termin" at bounding box center [671, 185] width 104 height 6
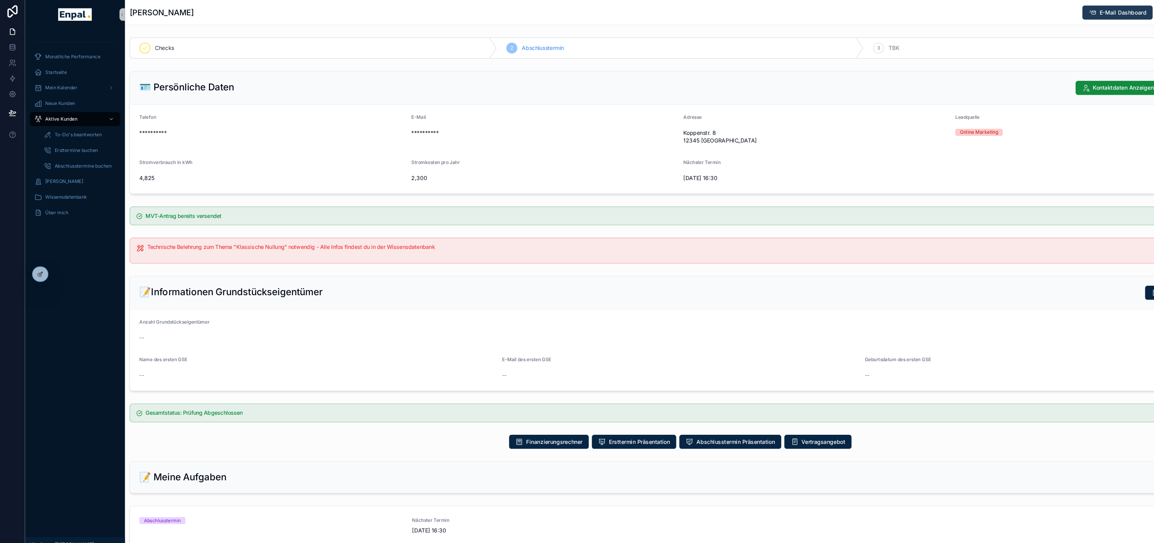
click at [1018, 10] on icon "scrollable content" at bounding box center [1019, 12] width 7 height 7
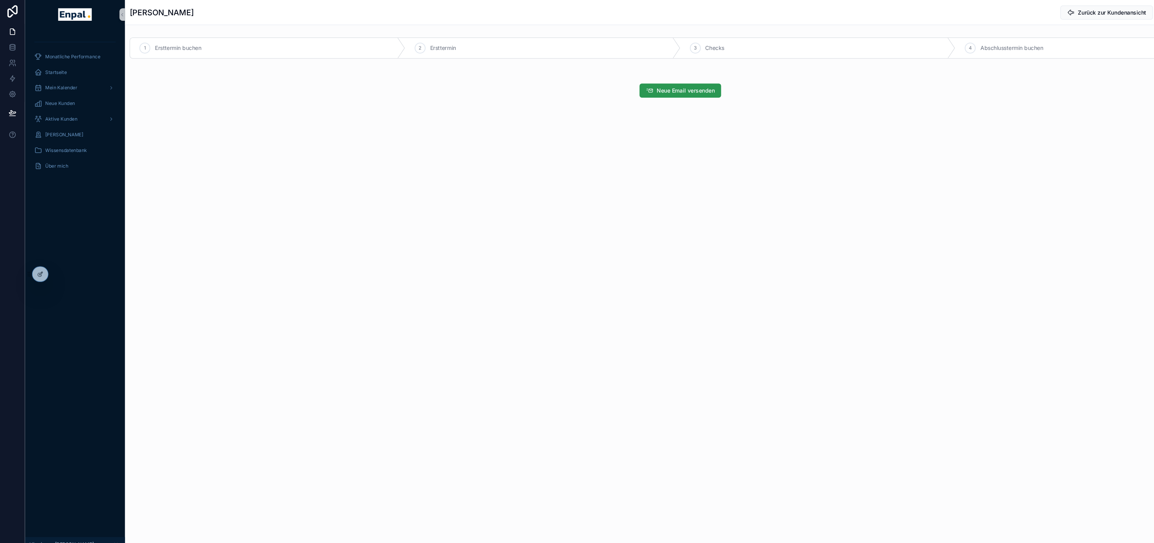
click at [631, 90] on button "Neue Email versenden" at bounding box center [635, 85] width 76 height 13
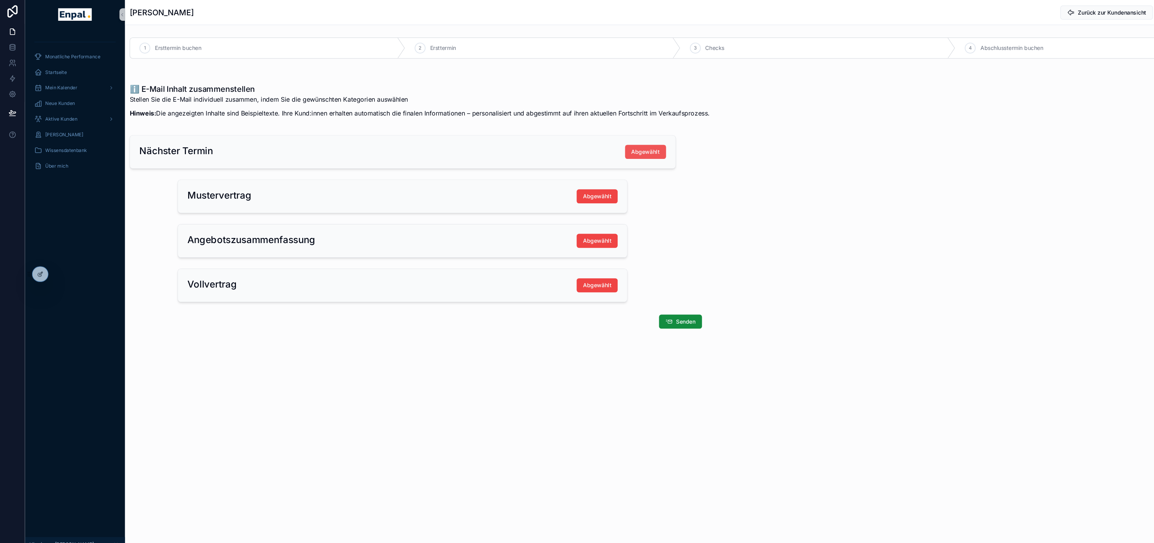
click at [598, 144] on span "Abgewählt" at bounding box center [602, 142] width 27 height 7
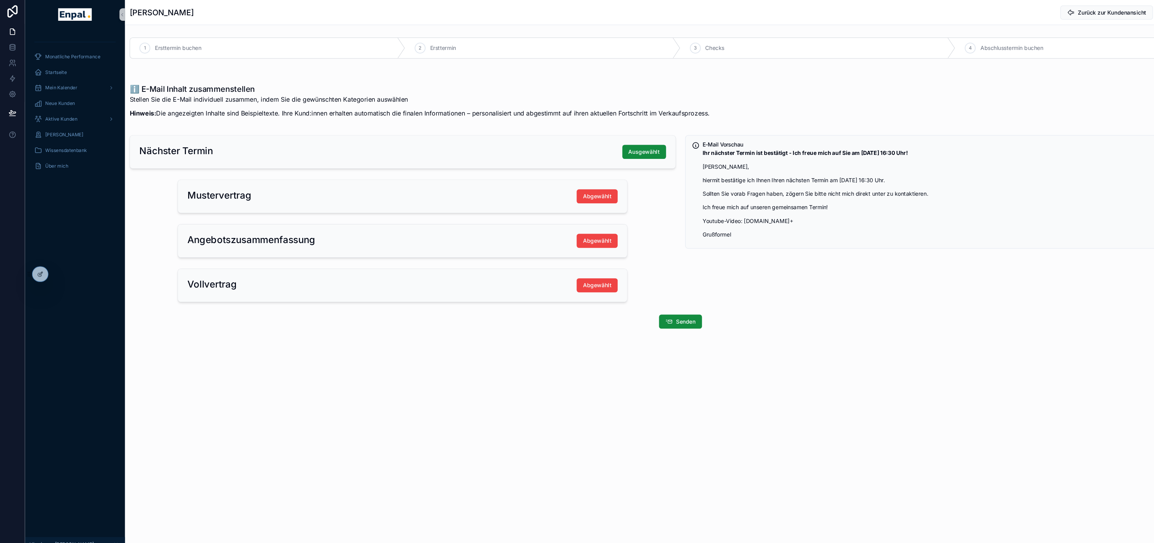
drag, startPoint x: 803, startPoint y: 141, endPoint x: 866, endPoint y: 144, distance: 62.8
click at [848, 145] on strong "Ihr nächster Termin ist bestätigt - Ich freue mich auf Sie am 06.09.2025 um 16:…" at bounding box center [752, 144] width 192 height 6
drag, startPoint x: 805, startPoint y: 144, endPoint x: 870, endPoint y: 143, distance: 64.9
click at [870, 143] on p "Ihr nächster Termin ist bestätigt - Ich freue mich auf Sie am 06.09.2025 um 16:…" at bounding box center [899, 144] width 487 height 8
click at [67, 112] on span "Aktive Kunden" at bounding box center [57, 112] width 30 height 6
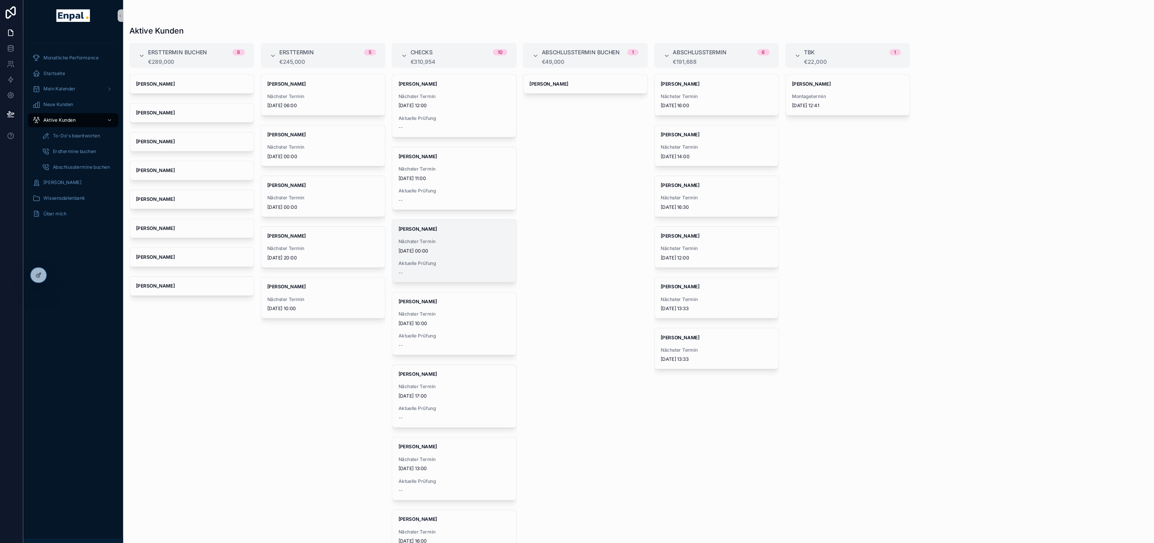
click at [415, 231] on span "12/09/2025 00:00" at bounding box center [426, 234] width 104 height 6
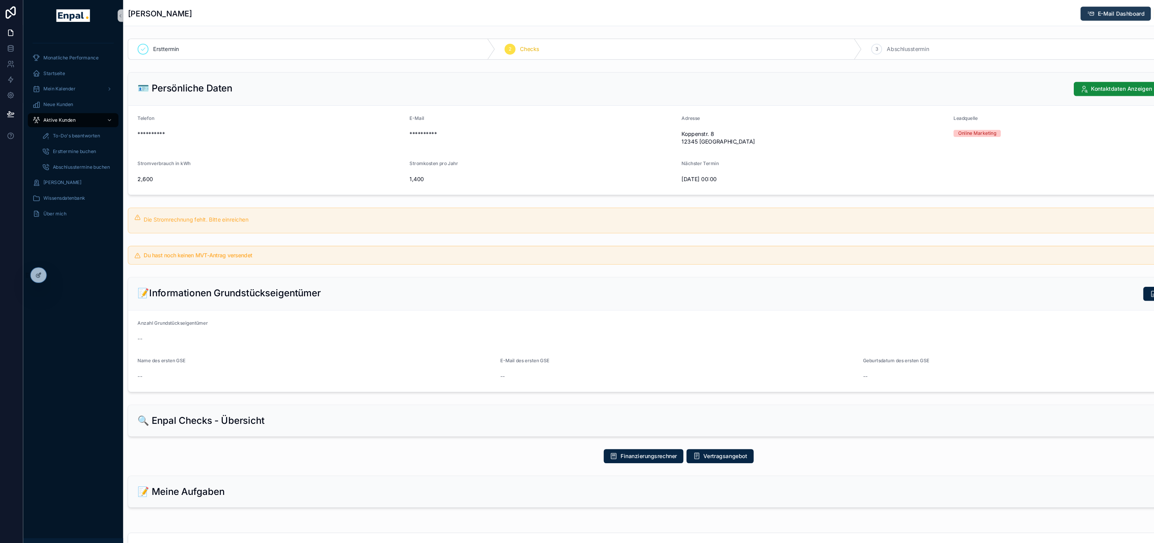
click at [1060, 15] on span "E-Mail Dashboard" at bounding box center [1048, 12] width 44 height 7
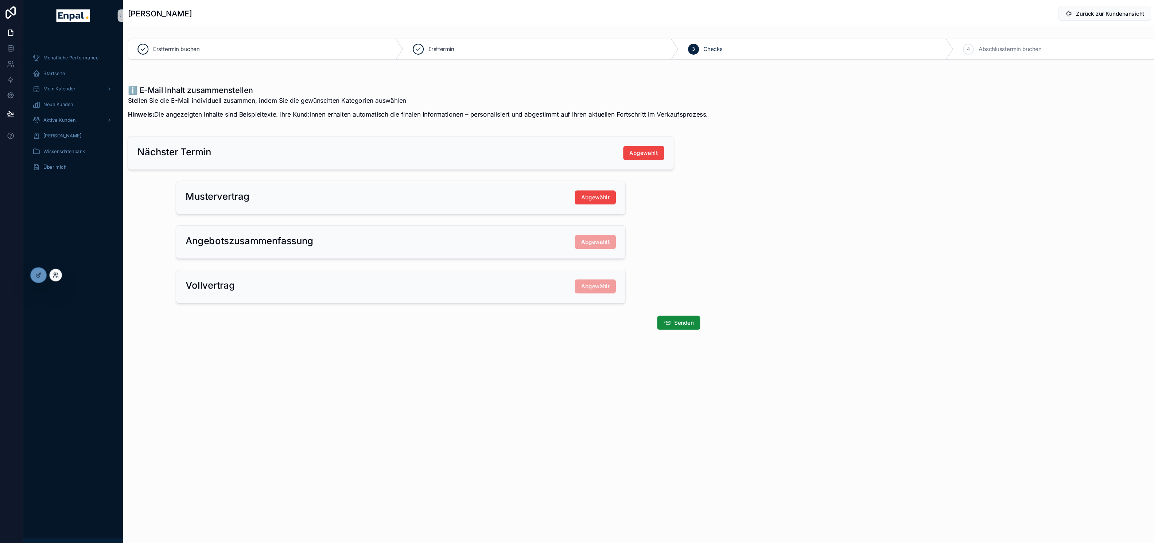
click at [54, 257] on icon at bounding box center [54, 257] width 6 height 6
click at [119, 318] on div "Tim Hoffmann Zurück zur Kundenansicht Enpal kontaktieren Ersttermin buchen Erst…" at bounding box center [635, 179] width 1037 height 358
click at [53, 260] on div at bounding box center [54, 257] width 12 height 12
click at [51, 255] on icon at bounding box center [54, 257] width 6 height 6
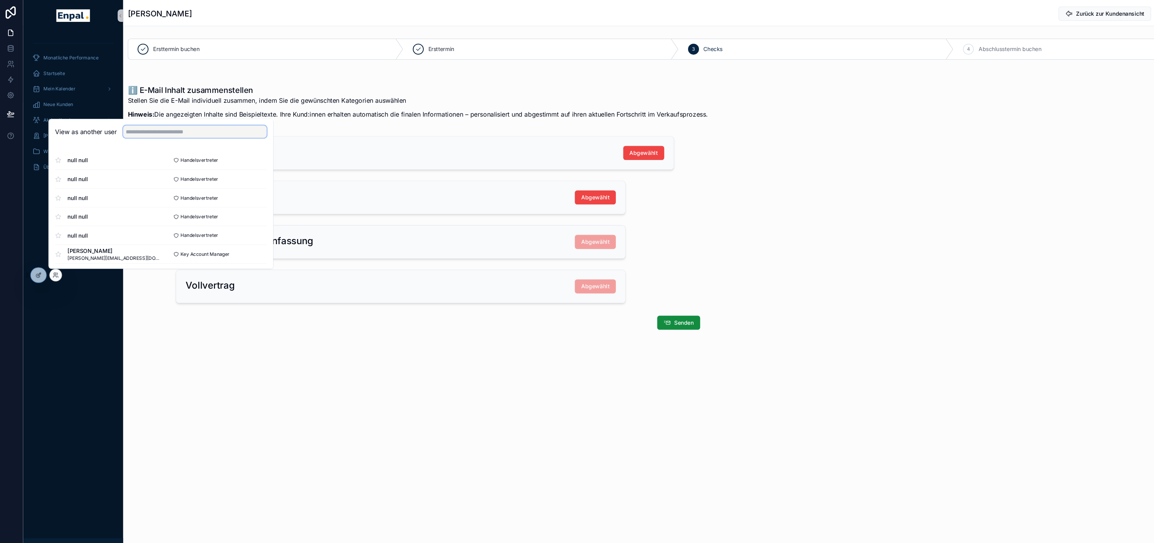
click at [143, 122] on input "text" at bounding box center [184, 123] width 134 height 12
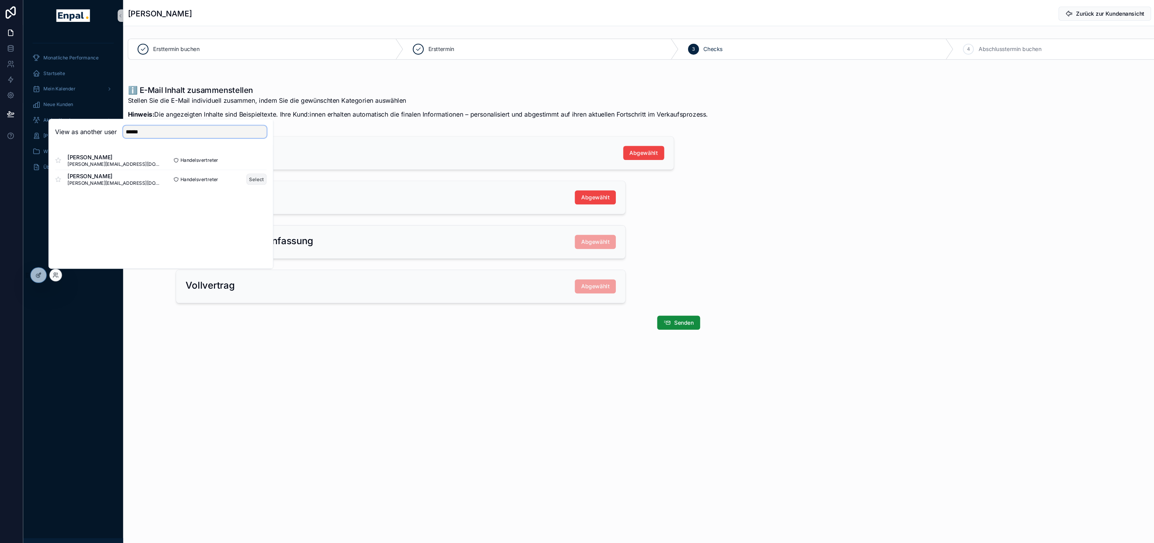
type input "*****"
click at [241, 166] on button "Select" at bounding box center [241, 167] width 19 height 11
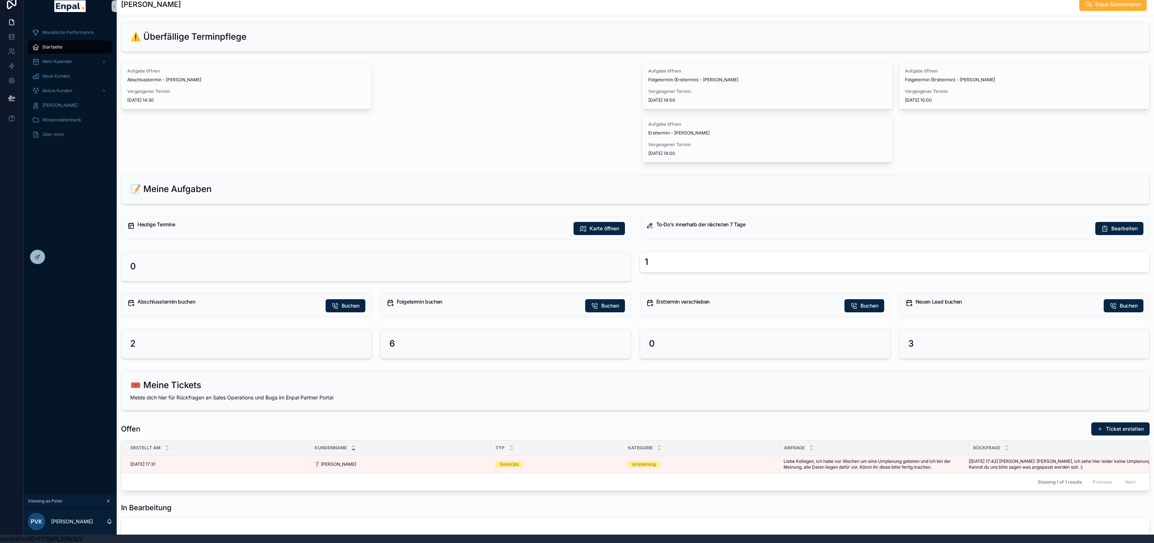
scroll to position [8, 0]
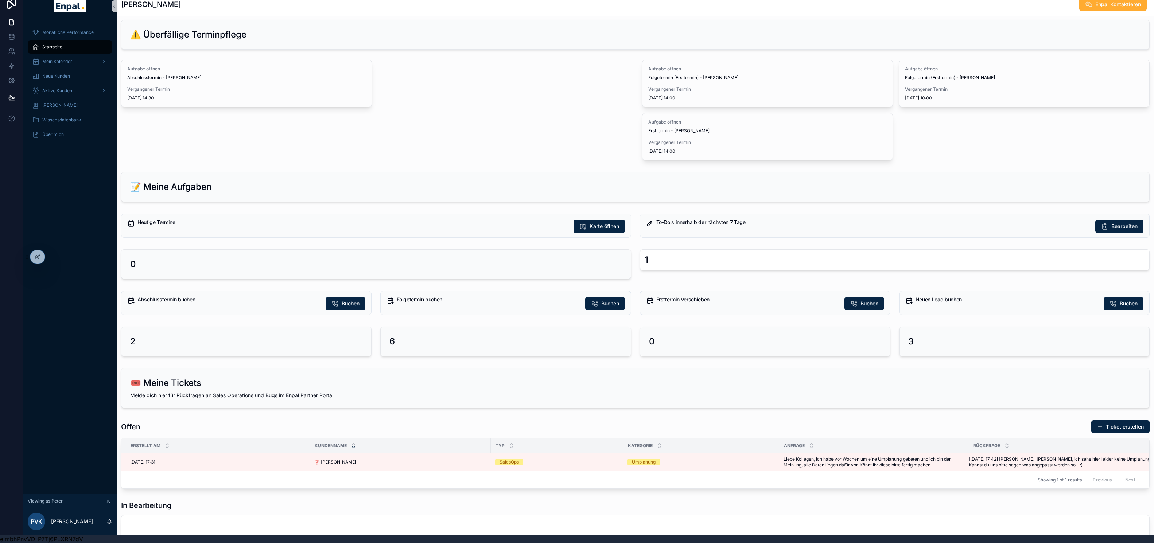
click at [66, 253] on div "Monatliche Performance Startseite Mein Kalender Neue Kunden Aktive [PERSON_NAME…" at bounding box center [69, 257] width 93 height 473
click at [57, 257] on div at bounding box center [54, 257] width 12 height 12
click at [56, 255] on icon at bounding box center [54, 257] width 6 height 6
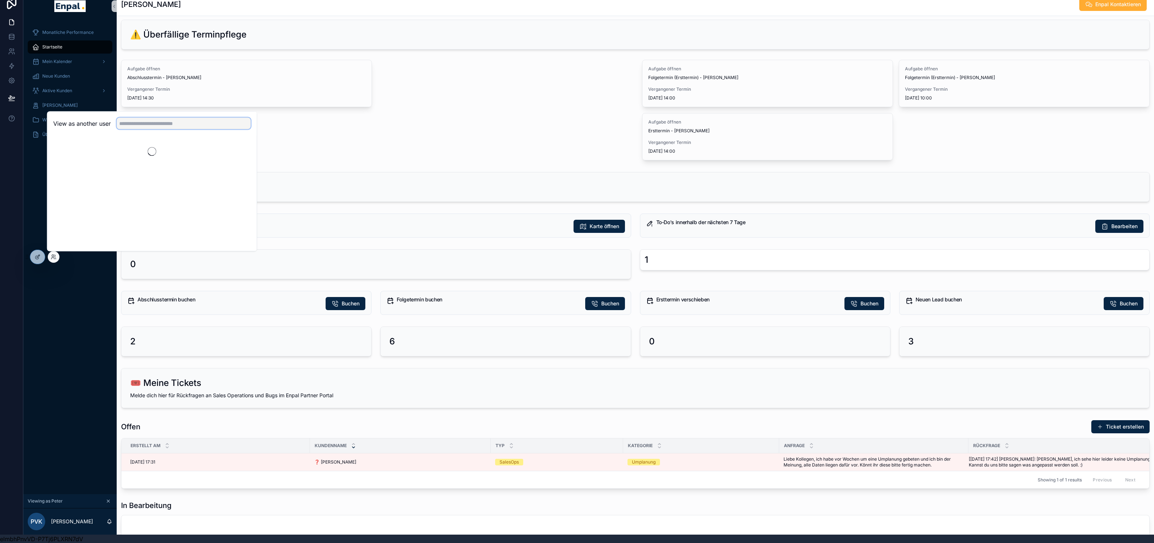
click at [144, 121] on input "text" at bounding box center [184, 124] width 134 height 12
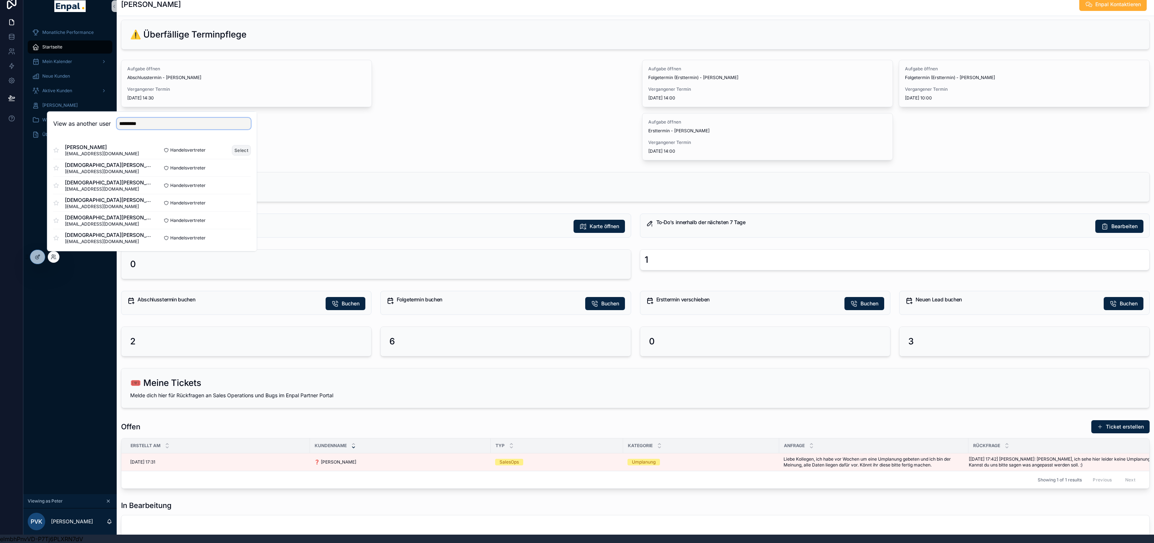
type input "*********"
click at [243, 148] on button "Select" at bounding box center [241, 150] width 19 height 11
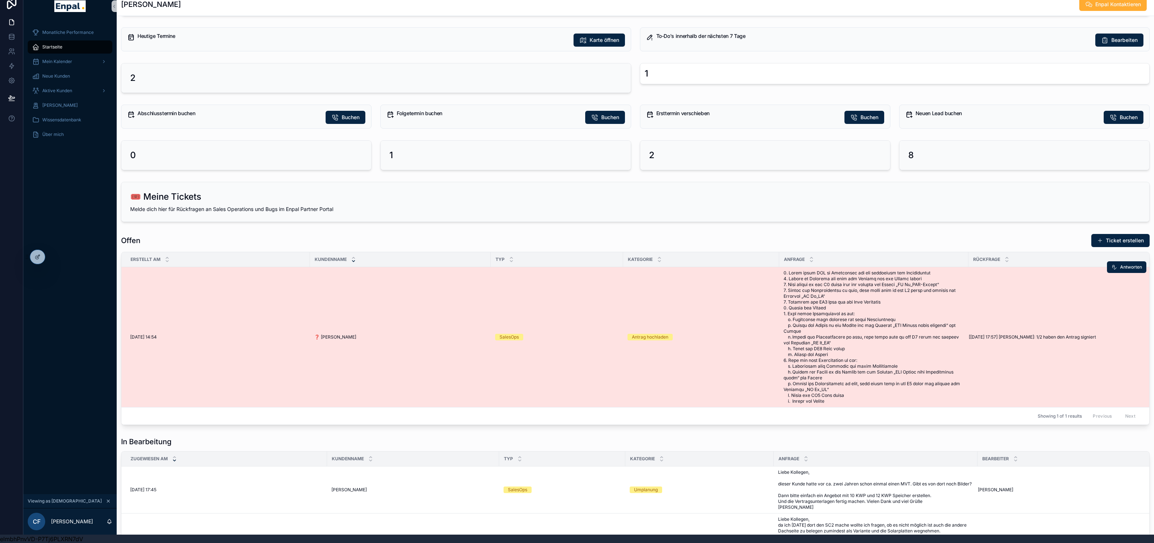
scroll to position [41, 0]
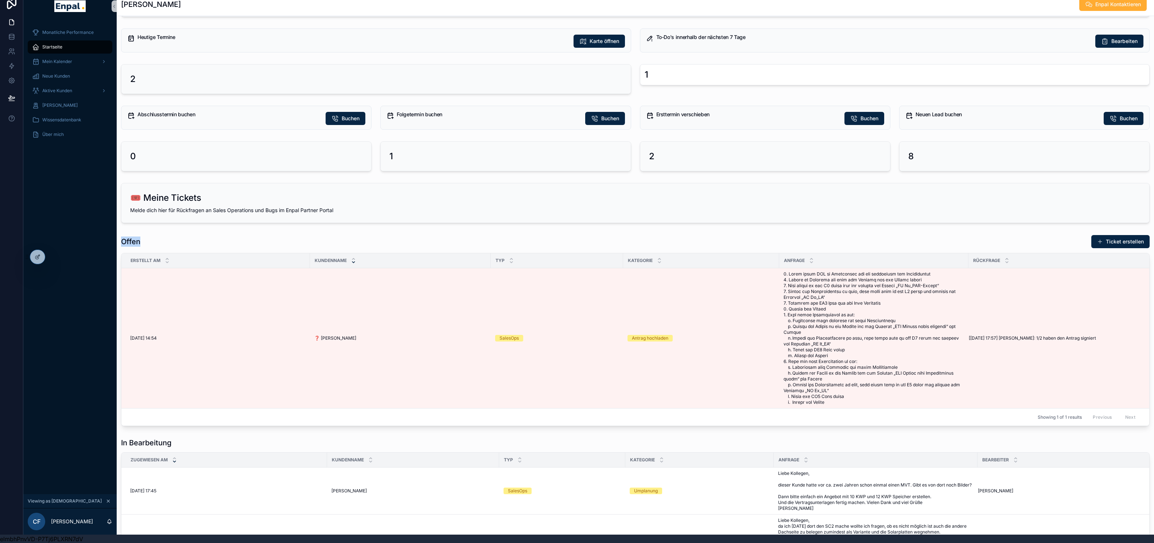
drag, startPoint x: 122, startPoint y: 238, endPoint x: 164, endPoint y: 237, distance: 42.3
click at [164, 237] on div "Offen Ticket erstellen" at bounding box center [635, 242] width 1028 height 14
click at [170, 239] on div "Offen Ticket erstellen" at bounding box center [635, 242] width 1028 height 14
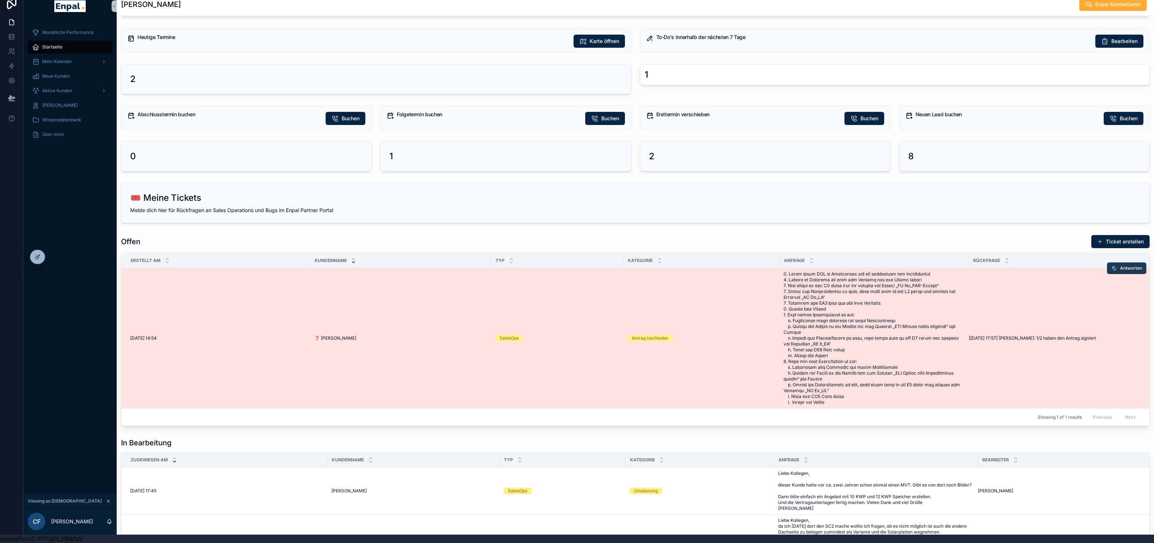
click at [1124, 268] on span "Antworten" at bounding box center [1131, 268] width 22 height 6
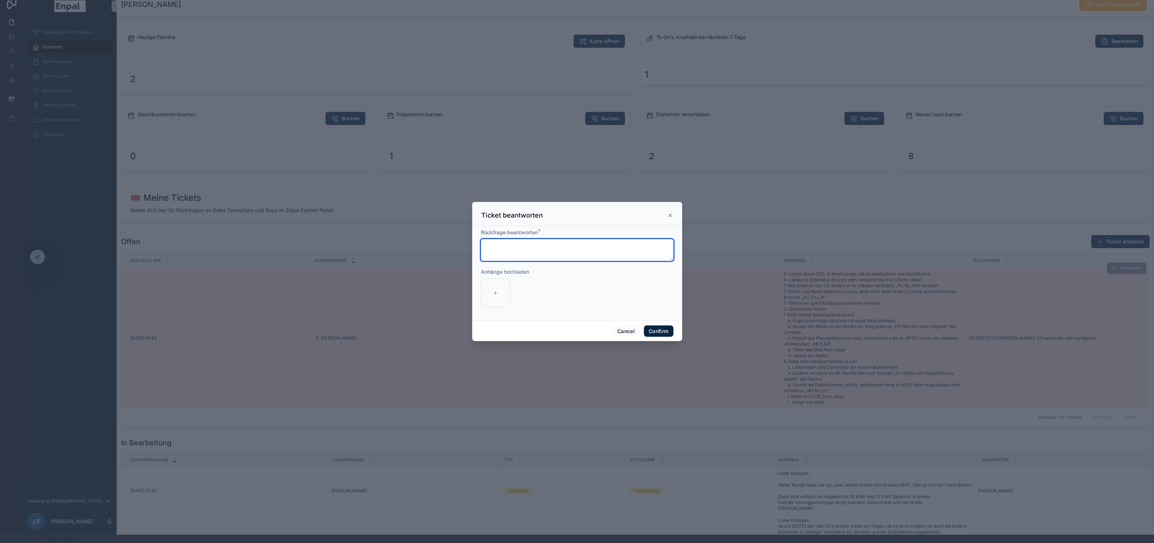
click at [514, 243] on textarea at bounding box center [577, 250] width 192 height 22
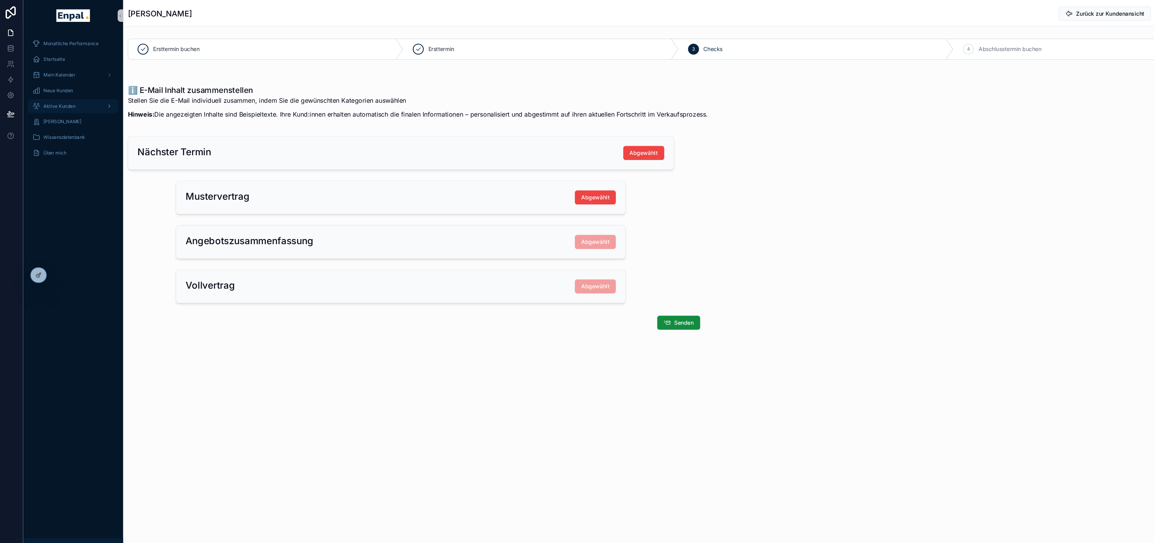
click at [63, 101] on span "Aktive Kunden" at bounding box center [57, 99] width 30 height 6
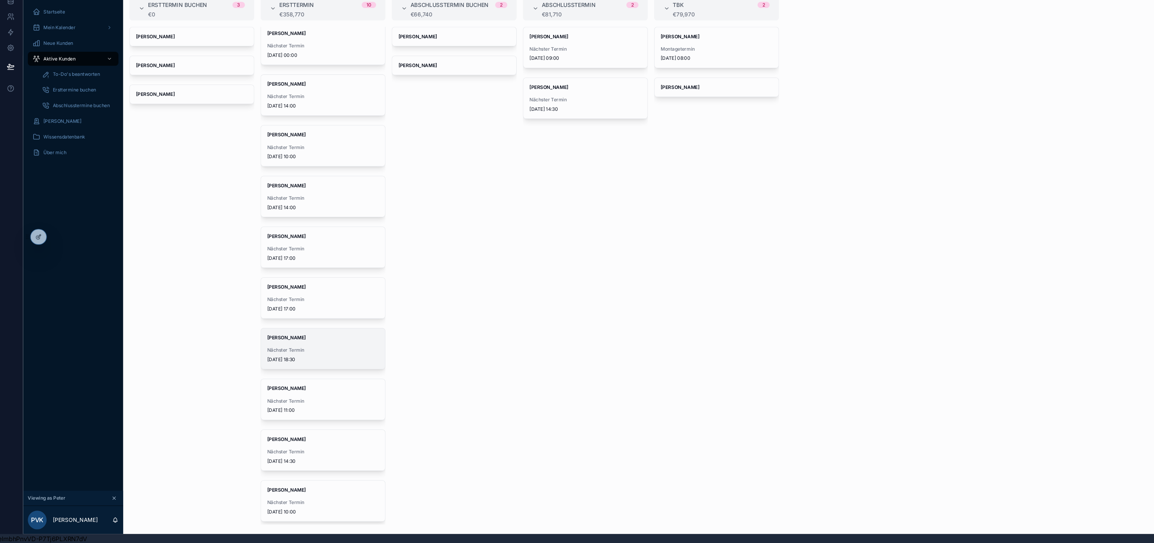
scroll to position [8, 0]
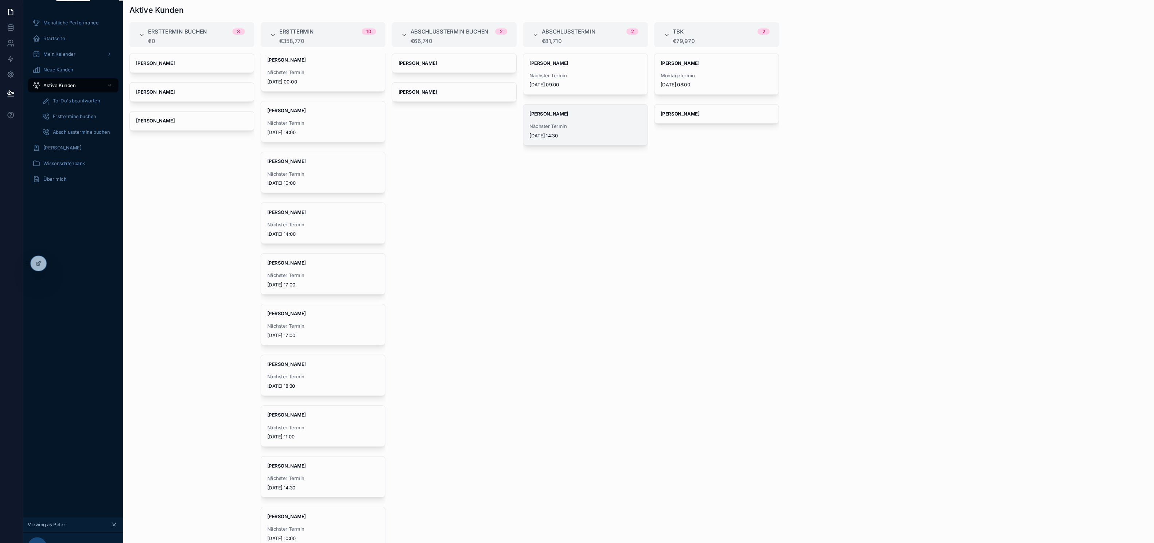
click at [549, 122] on div "[PERSON_NAME] Nächster Termin [DATE] 14:30" at bounding box center [548, 128] width 116 height 38
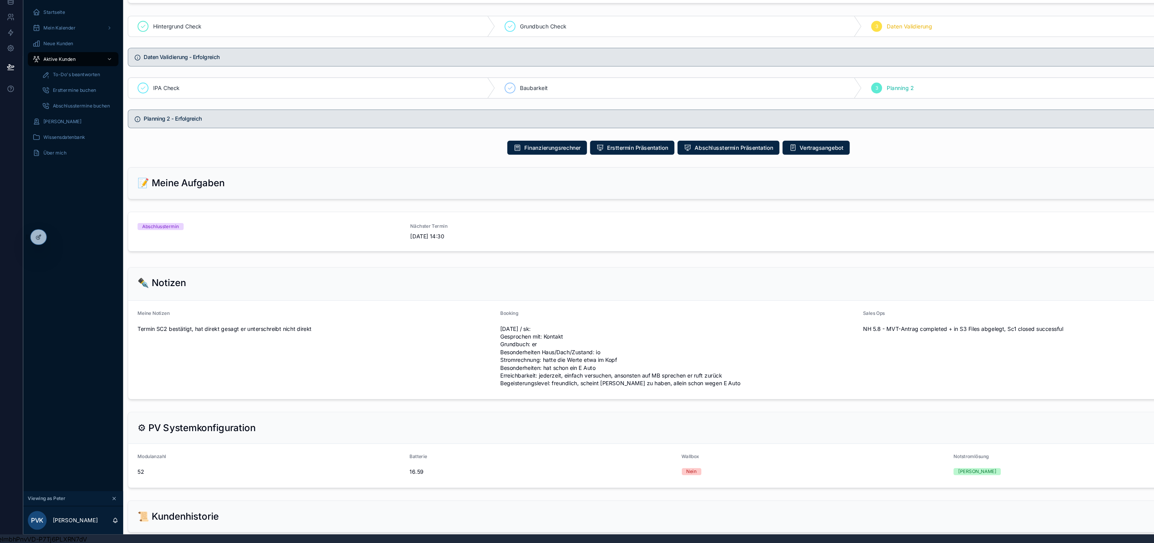
scroll to position [288, 0]
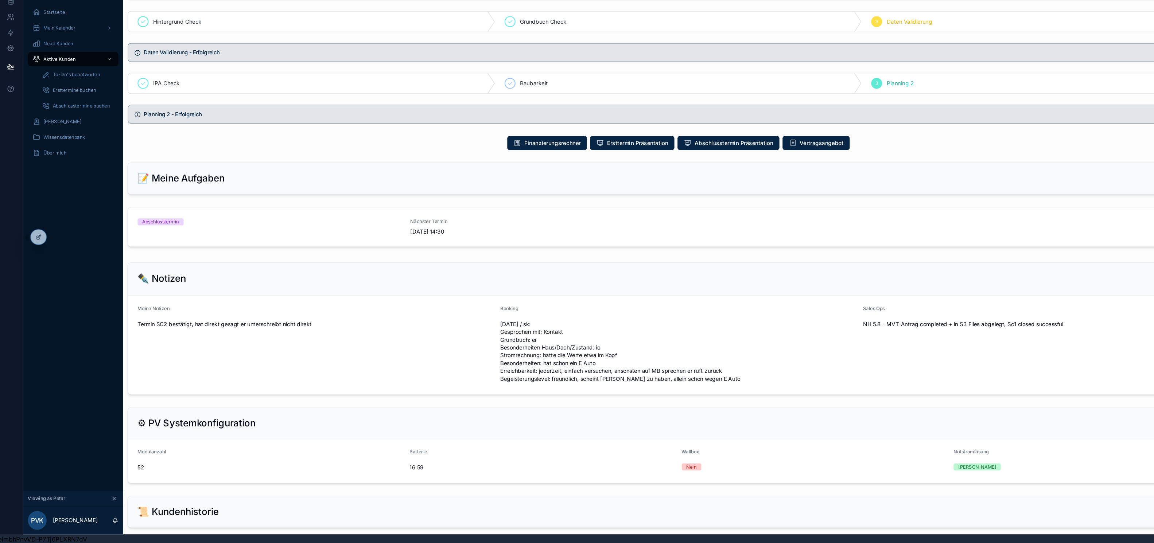
click at [538, 455] on div "Batterie" at bounding box center [508, 458] width 248 height 9
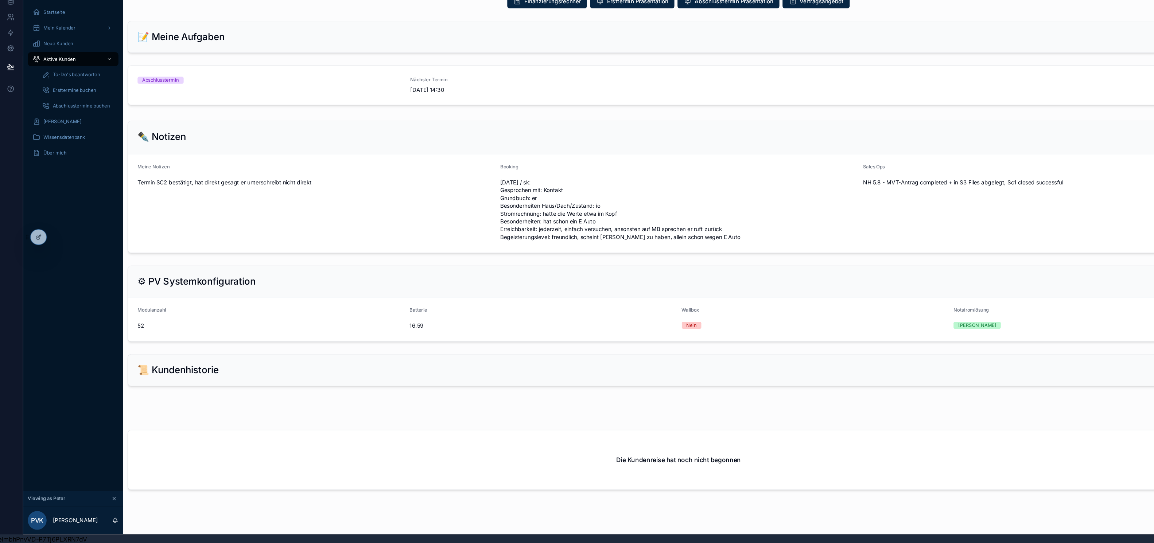
scroll to position [426, 0]
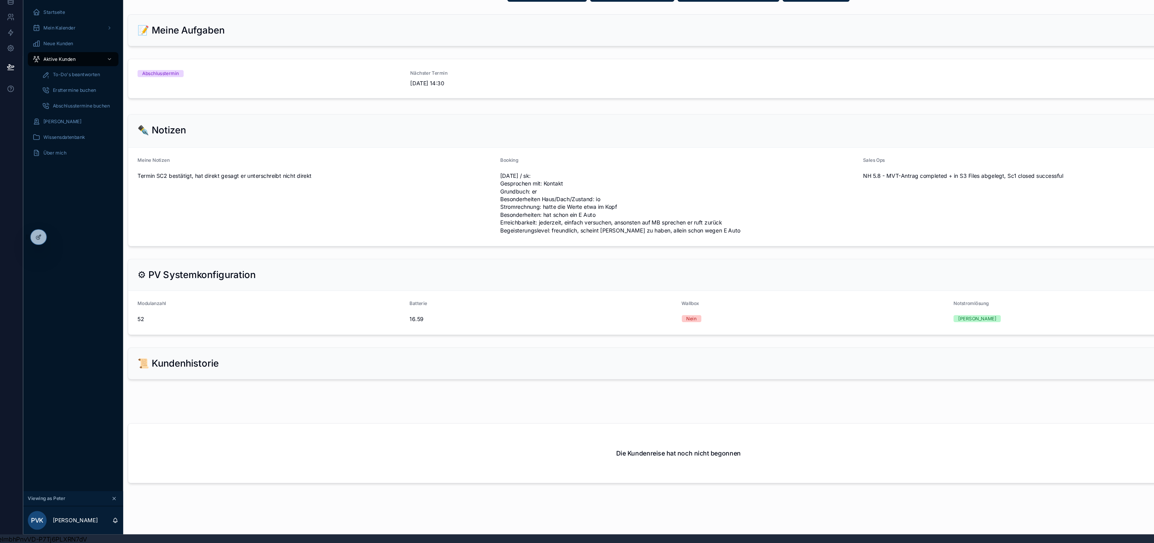
click at [554, 484] on div "Die Kundenreise hat noch nicht begonnen" at bounding box center [635, 460] width 1037 height 65
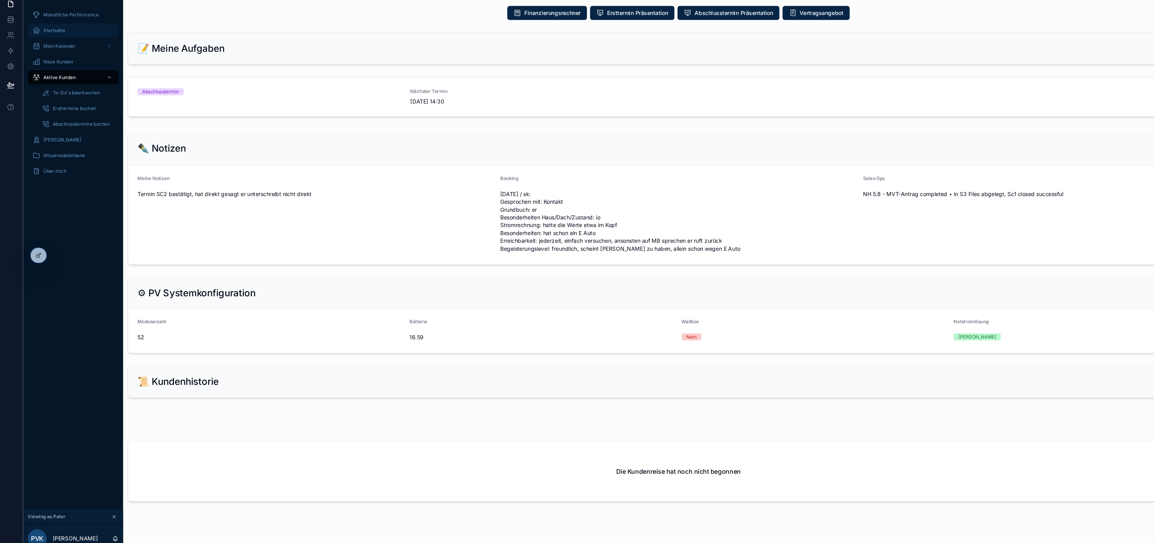
click at [68, 49] on div "Startseite" at bounding box center [70, 47] width 76 height 12
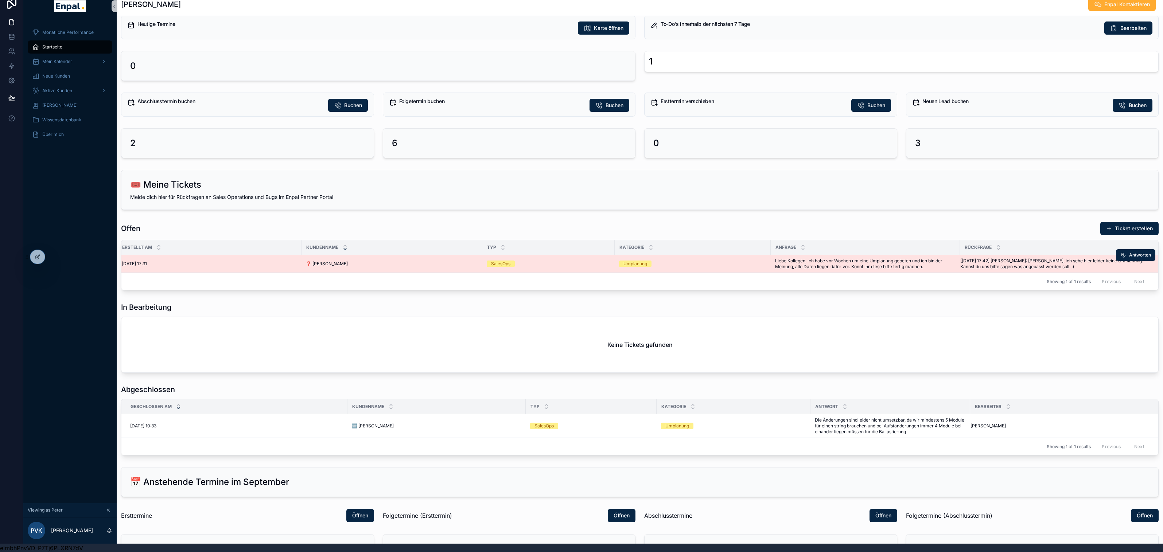
scroll to position [0, 11]
click at [979, 260] on span "[10.09. 17:42] Nini Huynh: Hallo, ich sehe hier leider keine Umplanung. Kannst …" at bounding box center [1053, 264] width 192 height 12
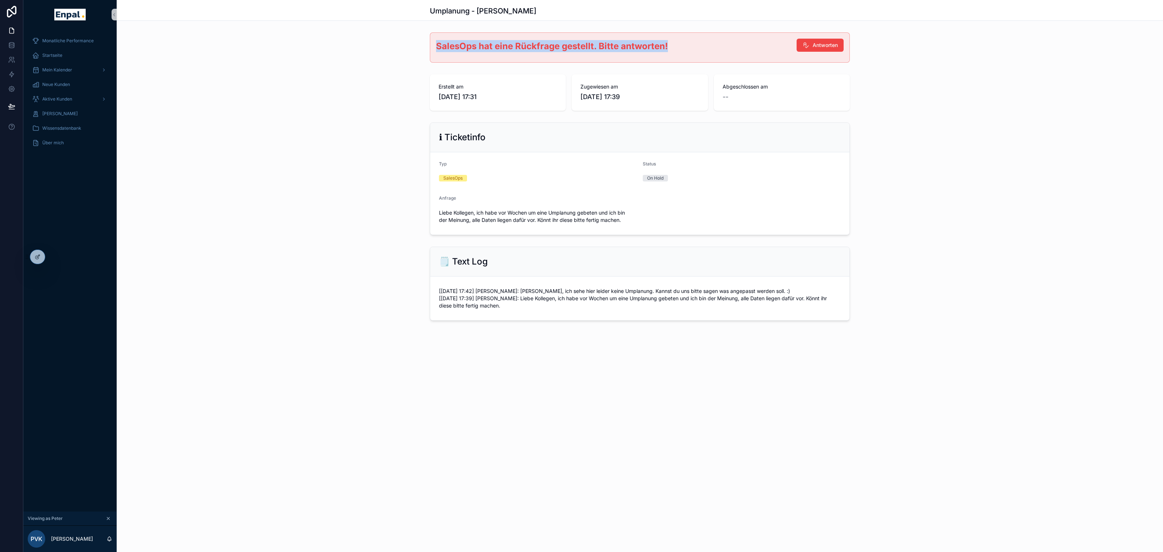
drag, startPoint x: 439, startPoint y: 46, endPoint x: 693, endPoint y: 44, distance: 254.0
click at [693, 44] on h2 "SalesOps hat eine Rückfrage gestellt. Bitte antworten!" at bounding box center [613, 46] width 355 height 12
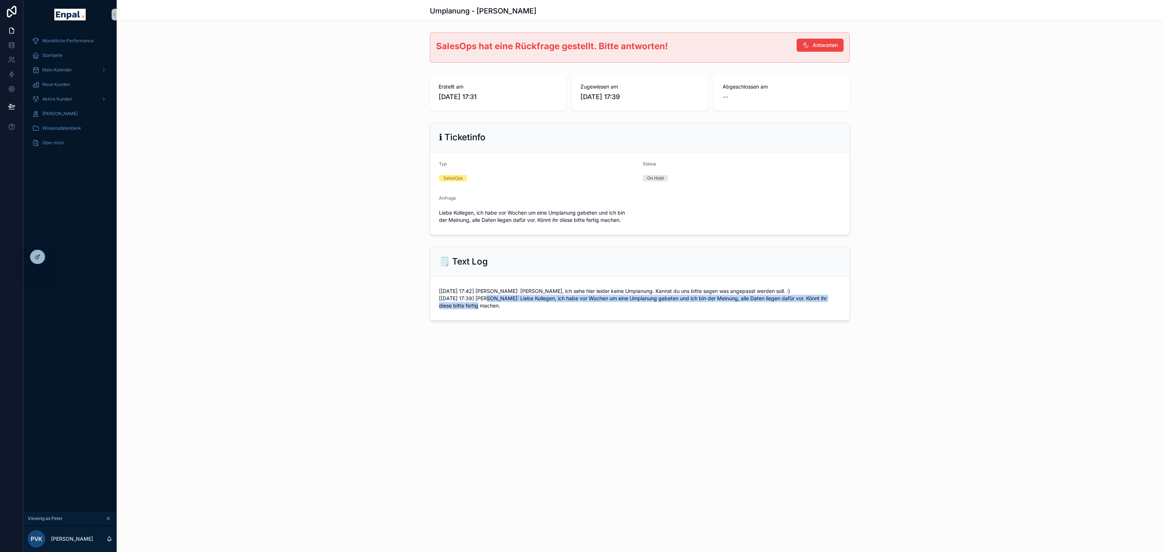
drag, startPoint x: 511, startPoint y: 298, endPoint x: 520, endPoint y: 305, distance: 12.0
click at [520, 305] on span "[10.09. 17:42] Nini Huynh: Hallo, ich sehe hier leider keine Umplanung. Kannst …" at bounding box center [640, 299] width 402 height 22
click at [474, 313] on form "[10.09. 17:42] Nini Huynh: Hallo, ich sehe hier leider keine Umplanung. Kannst …" at bounding box center [639, 299] width 419 height 44
drag, startPoint x: 509, startPoint y: 288, endPoint x: 759, endPoint y: 290, distance: 250.0
click at [759, 290] on span "[10.09. 17:42] Nini Huynh: Hallo, ich sehe hier leider keine Umplanung. Kannst …" at bounding box center [640, 299] width 402 height 22
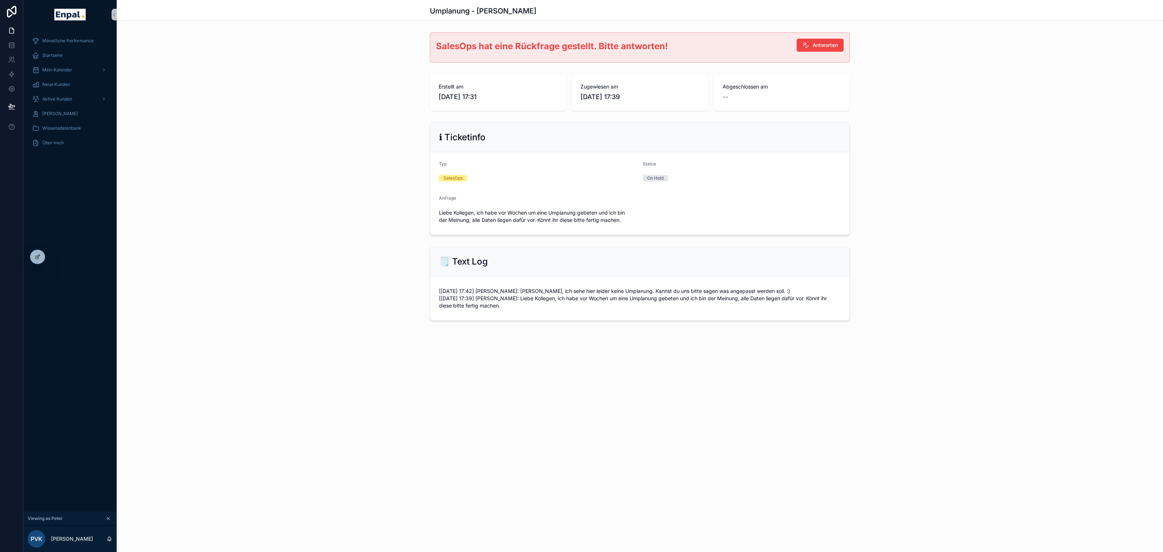
click at [515, 344] on div "Umplanung - Markus Kriegel SalesOps hat eine Rückfrage gestellt. Bitte antworte…" at bounding box center [640, 185] width 1046 height 370
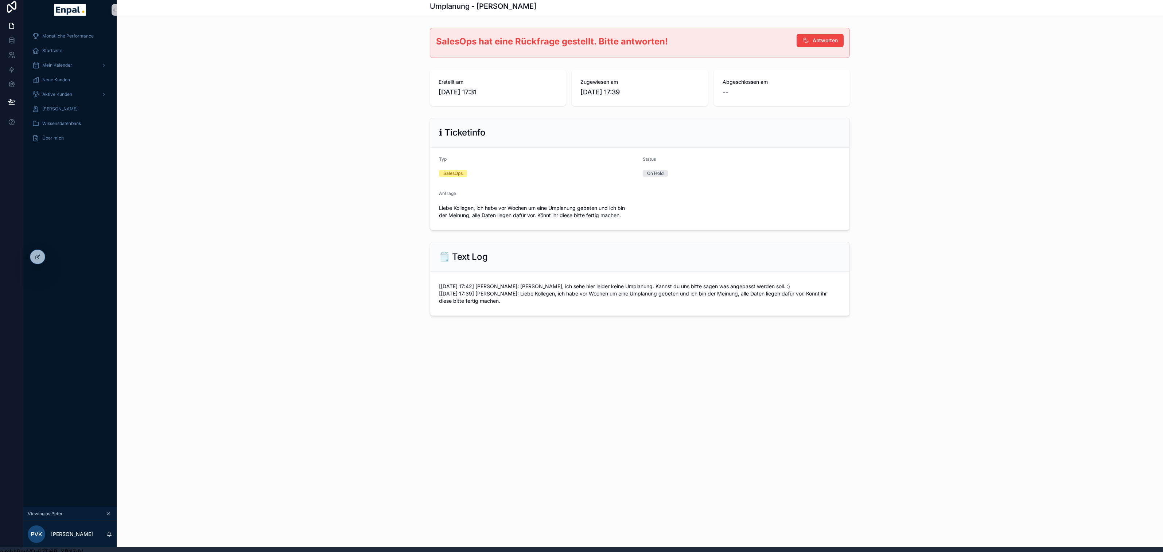
scroll to position [8, 0]
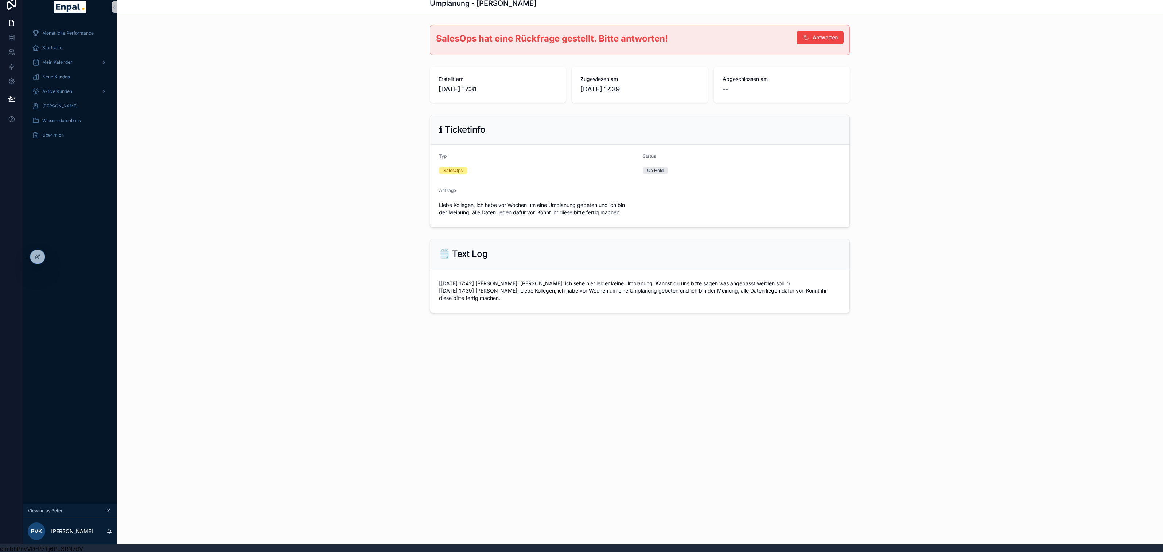
click at [772, 389] on div "Umplanung - Markus Kriegel SalesOps hat eine Rückfrage gestellt. Bitte antworte…" at bounding box center [640, 268] width 1046 height 552
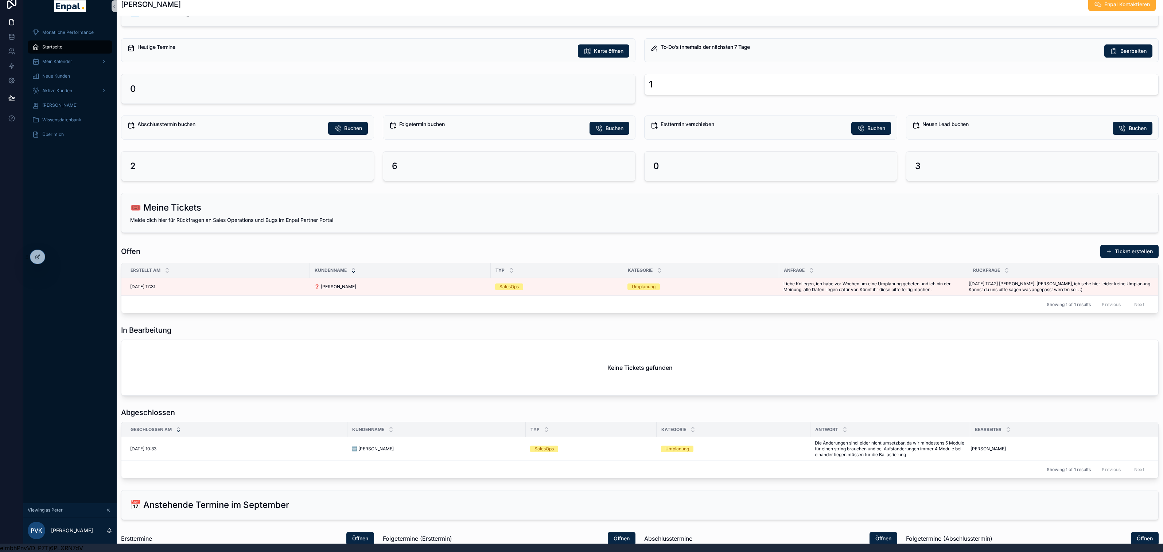
scroll to position [272, 0]
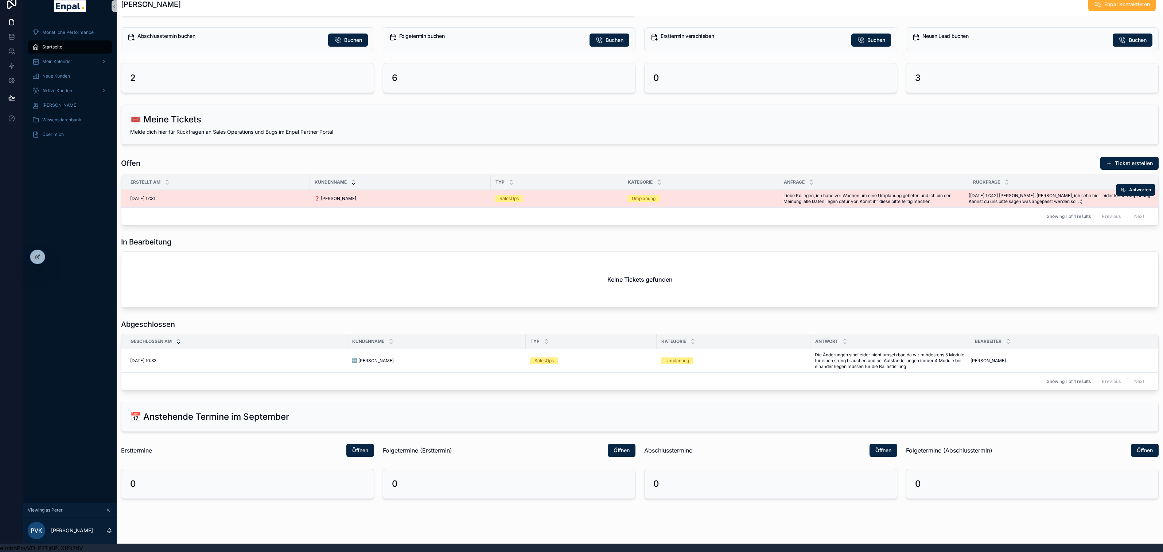
click at [801, 195] on span "Liebe Kollegen, ich habe vor Wochen um eine Umplanung gebeten und ich bin der M…" at bounding box center [873, 199] width 180 height 12
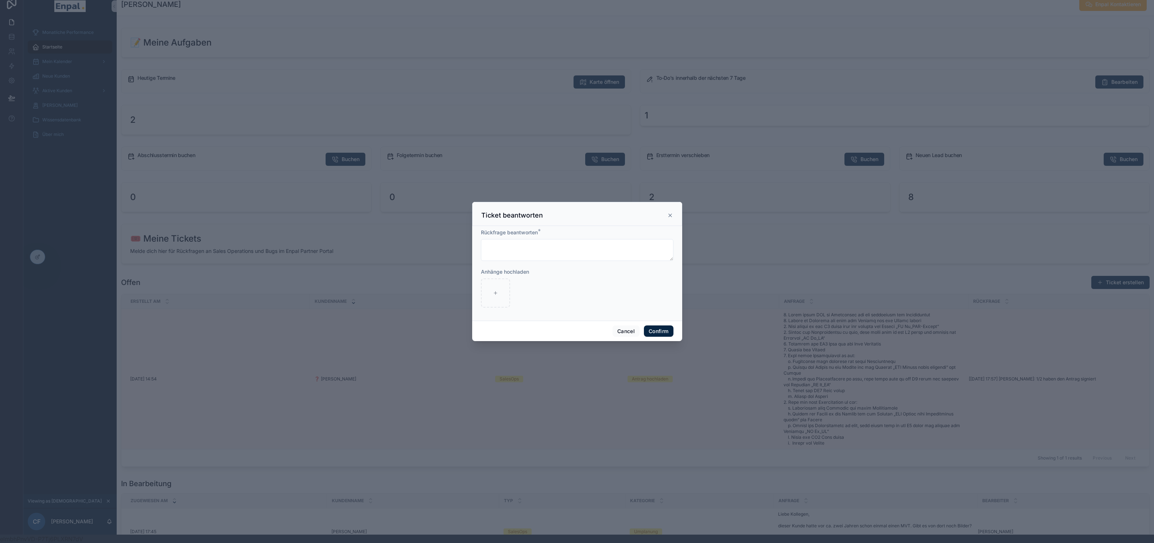
scroll to position [41, 0]
